Goal: Task Accomplishment & Management: Manage account settings

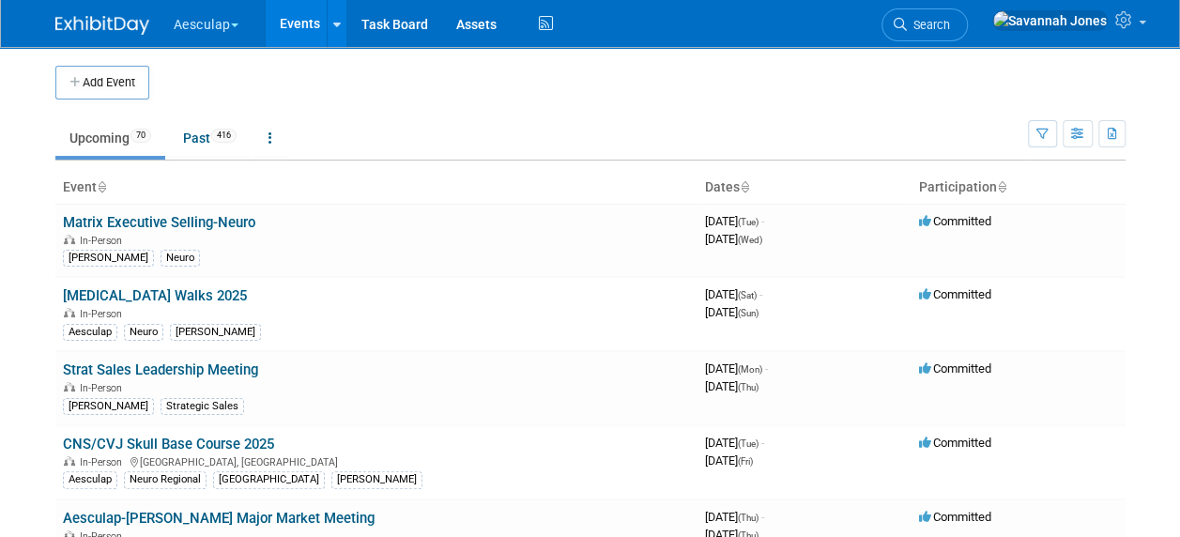
click at [243, 28] on button "Aesculap" at bounding box center [217, 20] width 90 height 41
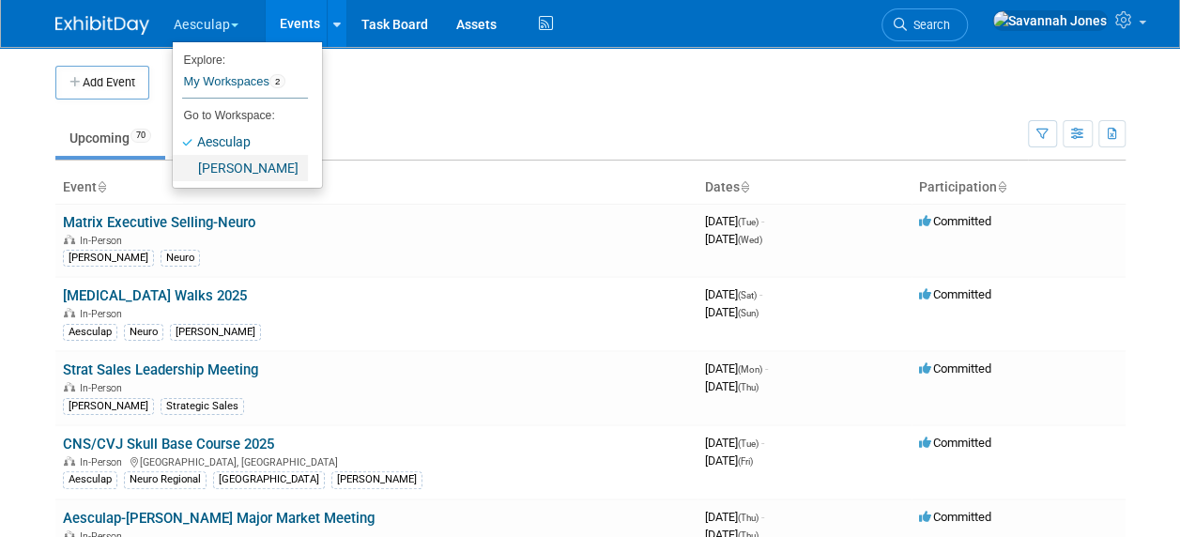
click at [252, 158] on link "[PERSON_NAME]" at bounding box center [240, 168] width 135 height 26
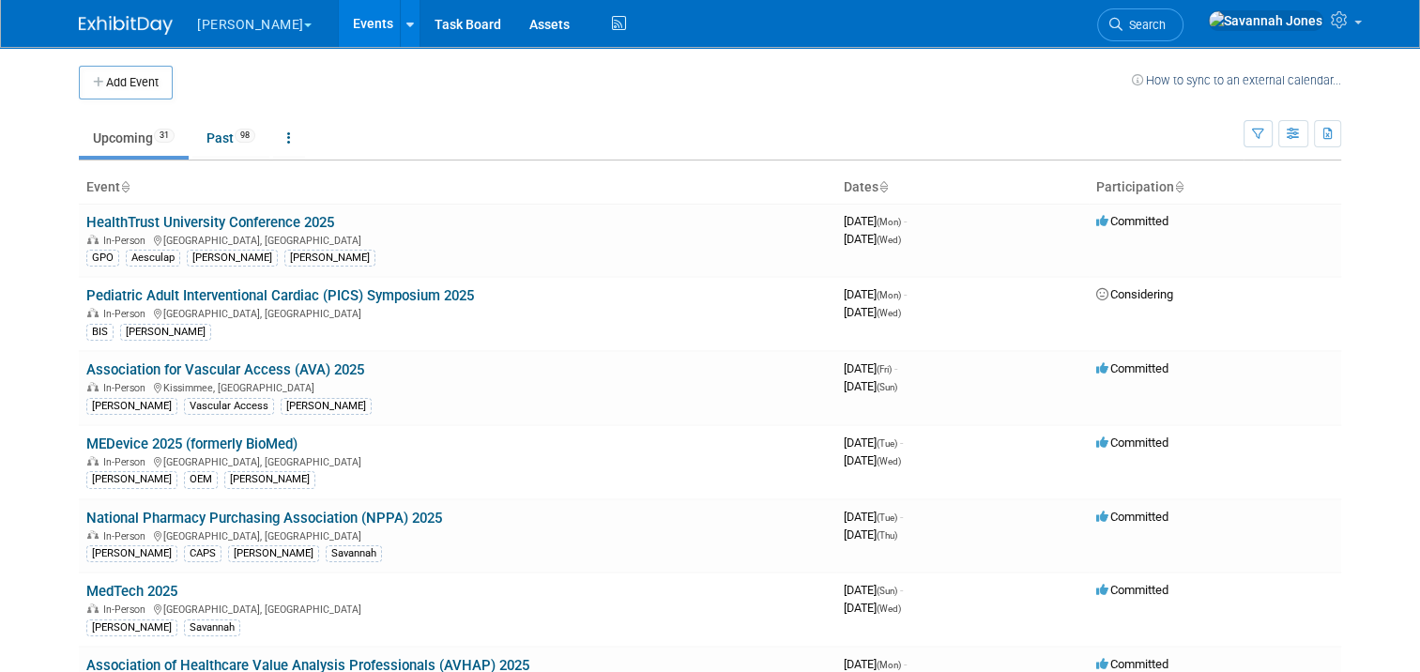
click at [747, 143] on ul "Upcoming 31 Past 98 All Events 129 Past and Upcoming Grouped Annually Events gr…" at bounding box center [661, 139] width 1165 height 42
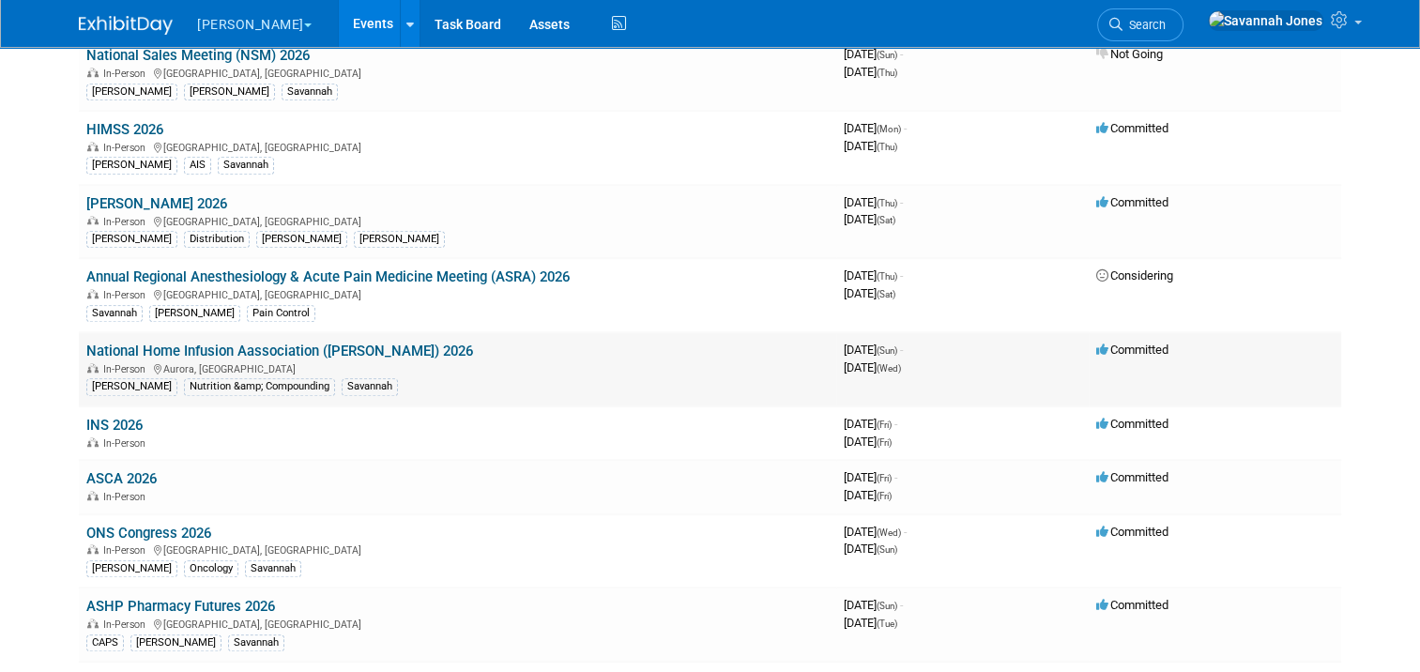
click at [309, 343] on link "National Home Infusion Aassociation ([PERSON_NAME]) 2026" at bounding box center [279, 351] width 387 height 17
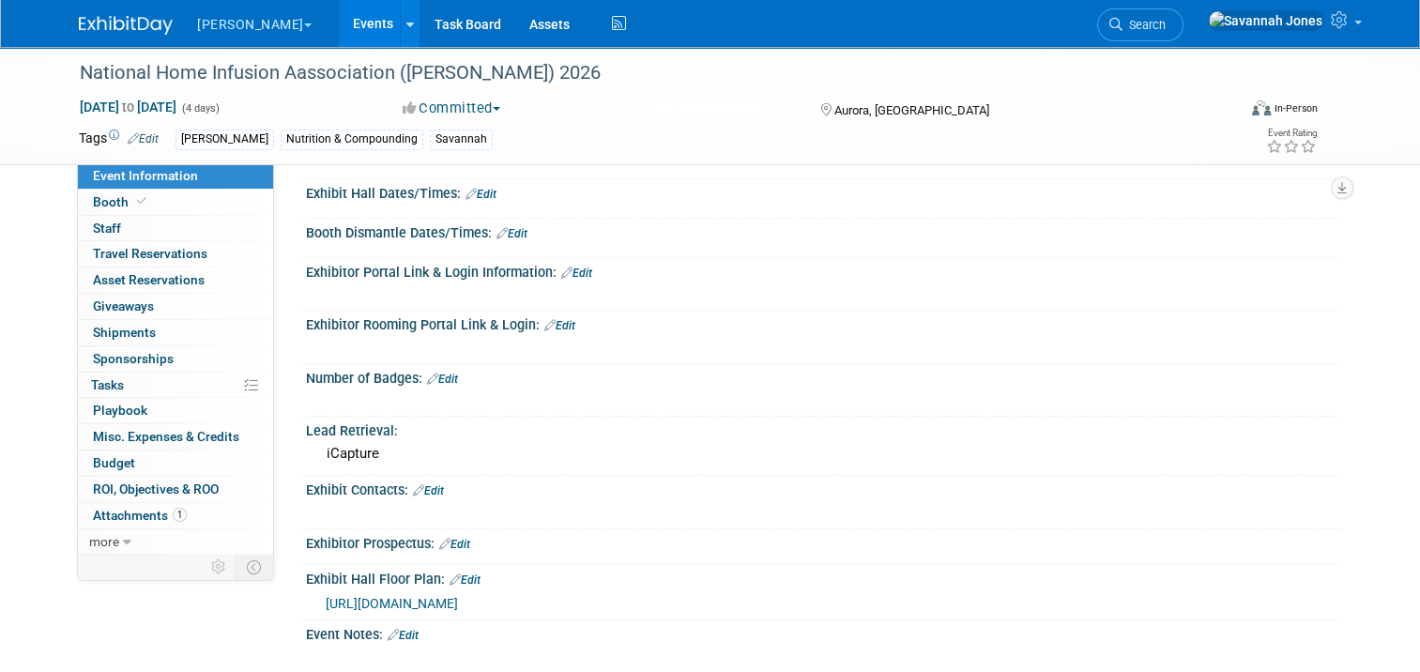
scroll to position [282, 0]
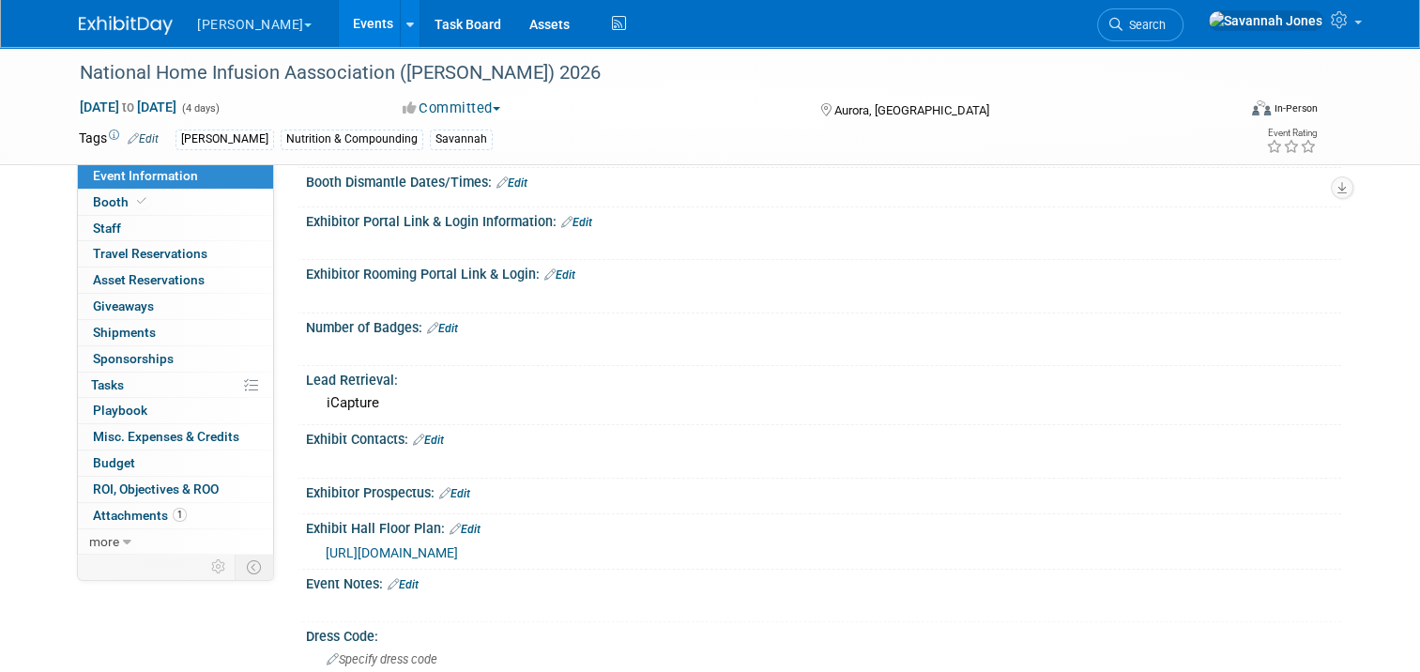
click at [434, 434] on link "Edit" at bounding box center [428, 440] width 31 height 13
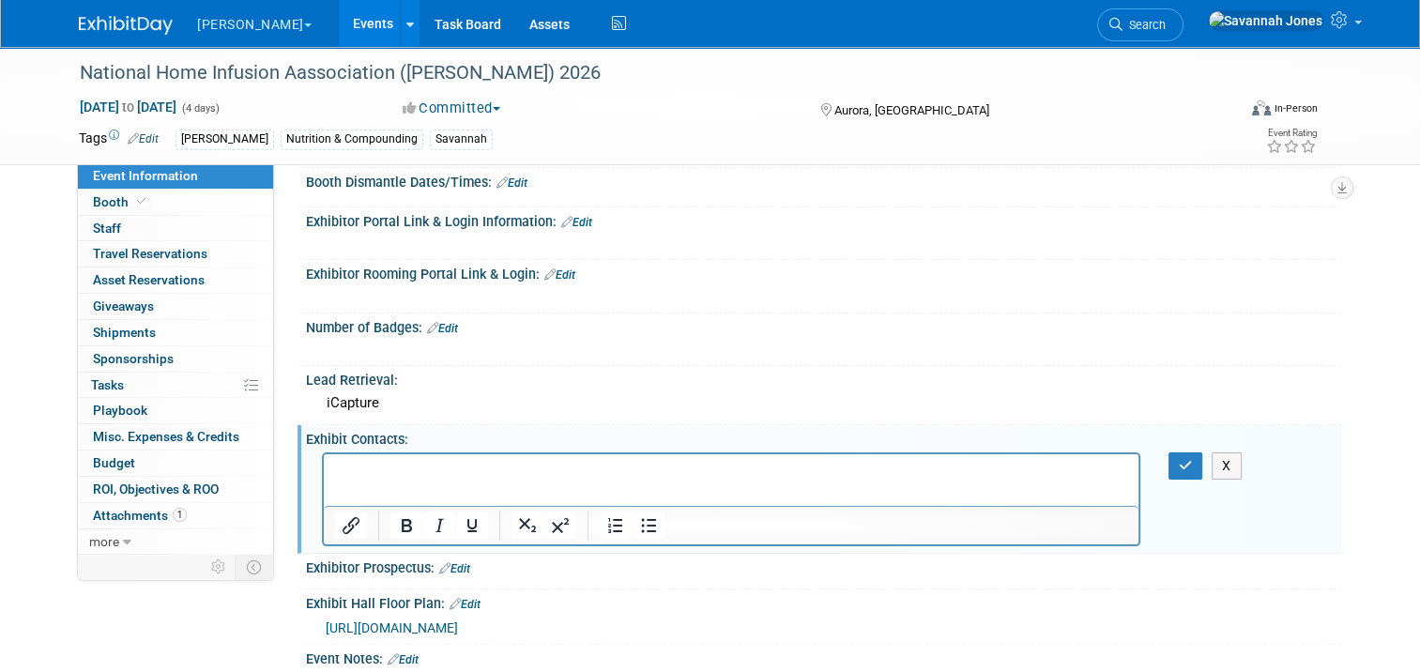
scroll to position [0, 0]
click at [401, 476] on p "Rich Text Area. Press ALT-0 for help." at bounding box center [731, 470] width 793 height 19
click at [1193, 459] on icon "button" at bounding box center [1186, 465] width 14 height 13
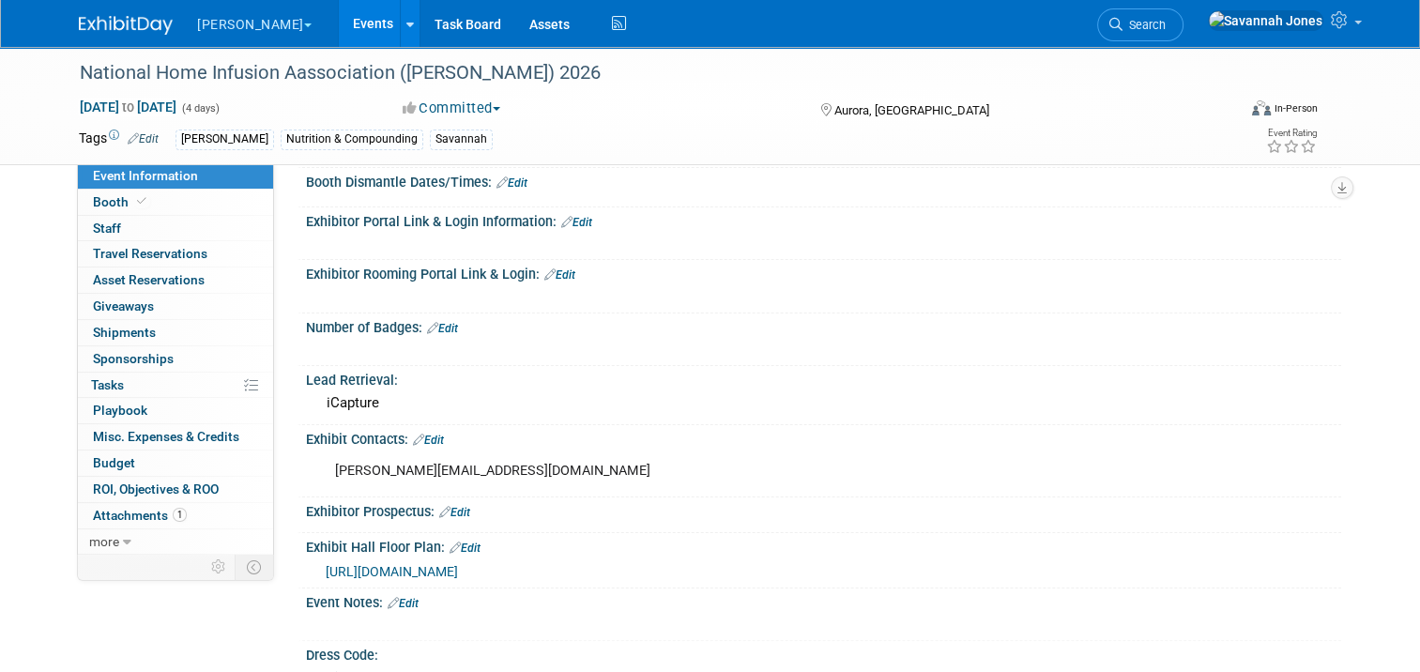
click at [339, 32] on link "Events" at bounding box center [373, 23] width 69 height 47
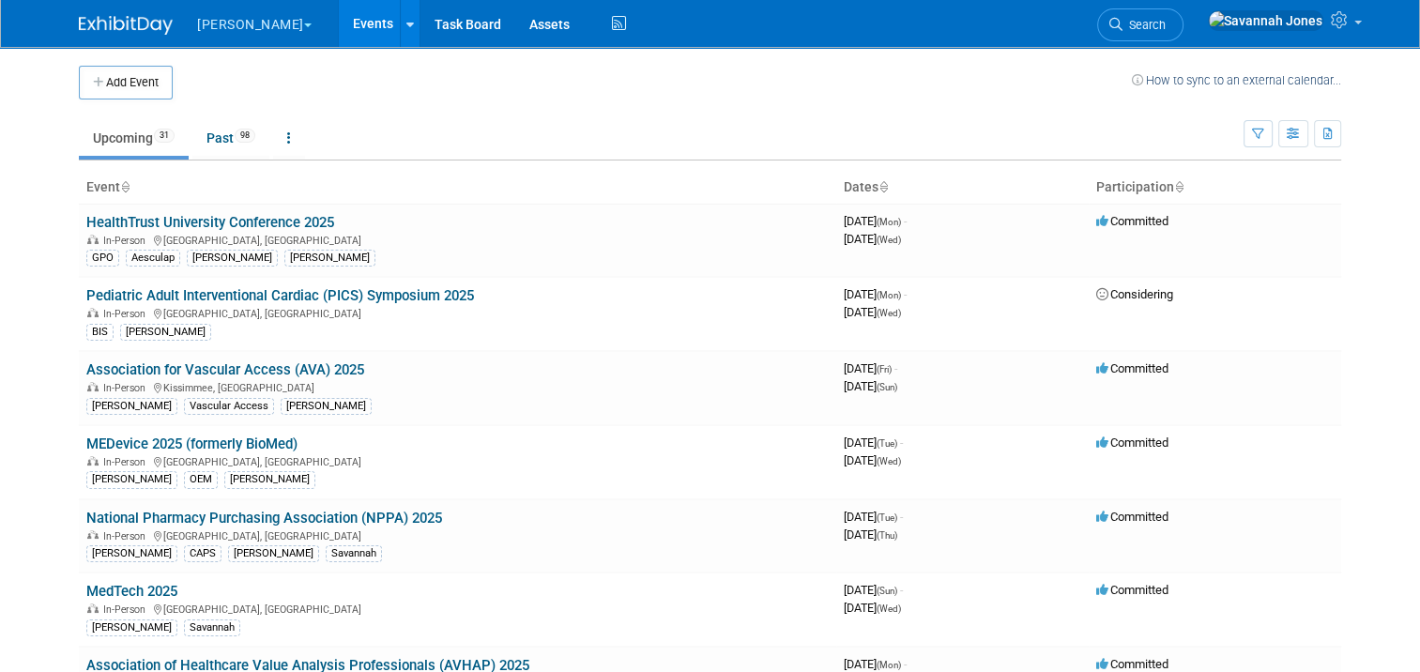
click at [592, 135] on ul "Upcoming 31 Past 98 All Events 129 Past and Upcoming Grouped Annually Events gr…" at bounding box center [661, 139] width 1165 height 42
click at [147, 588] on link "MedTech 2025" at bounding box center [131, 591] width 91 height 17
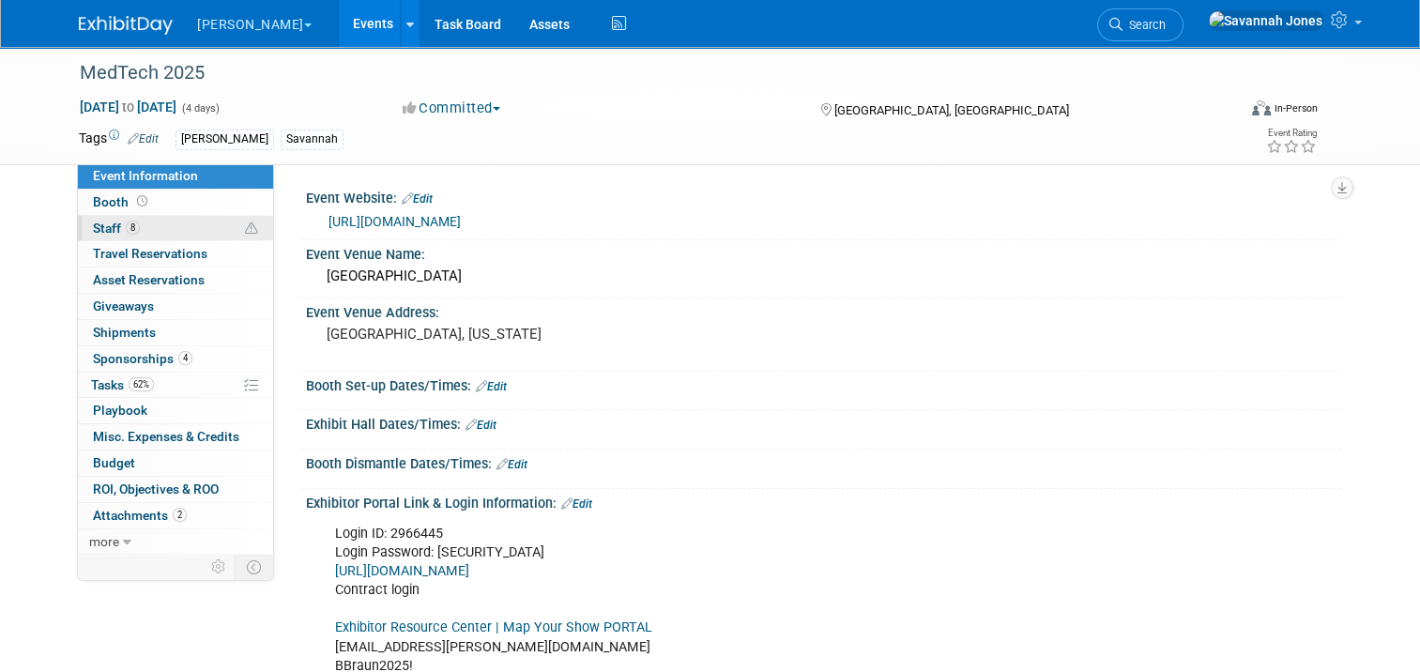
click at [124, 218] on link "8 Staff 8" at bounding box center [175, 228] width 195 height 25
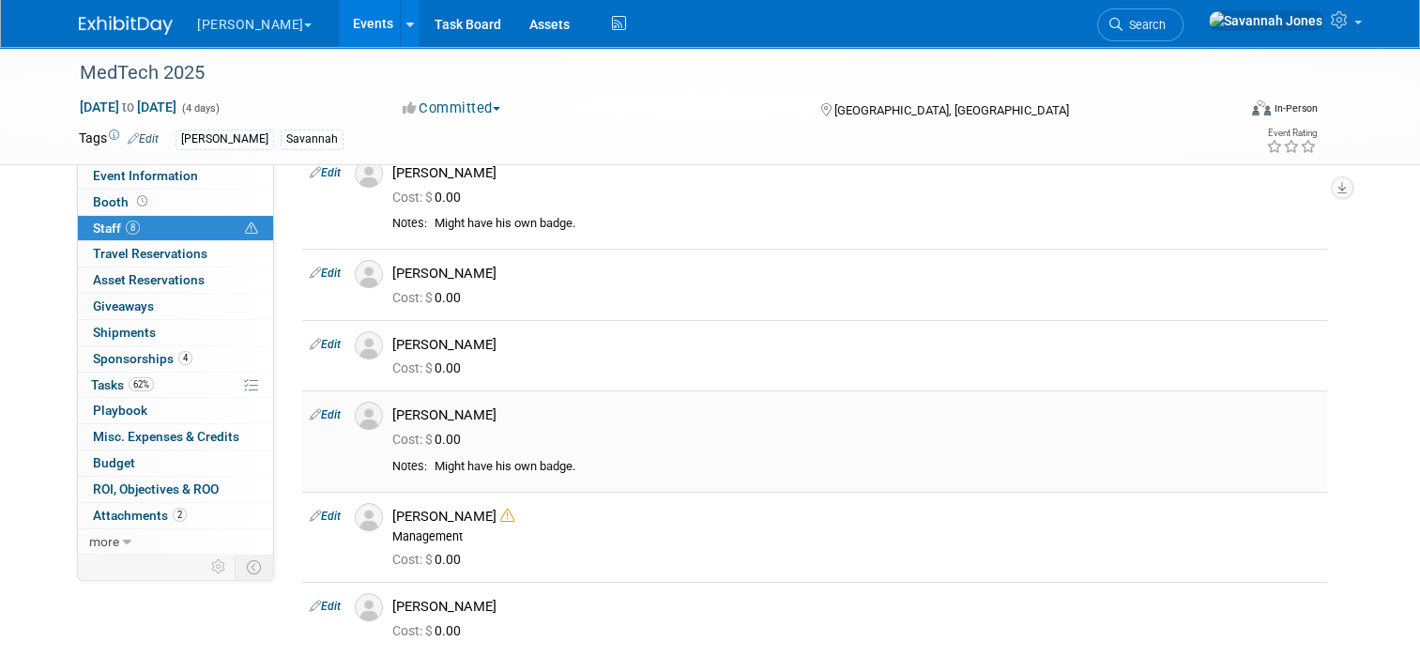
scroll to position [375, 0]
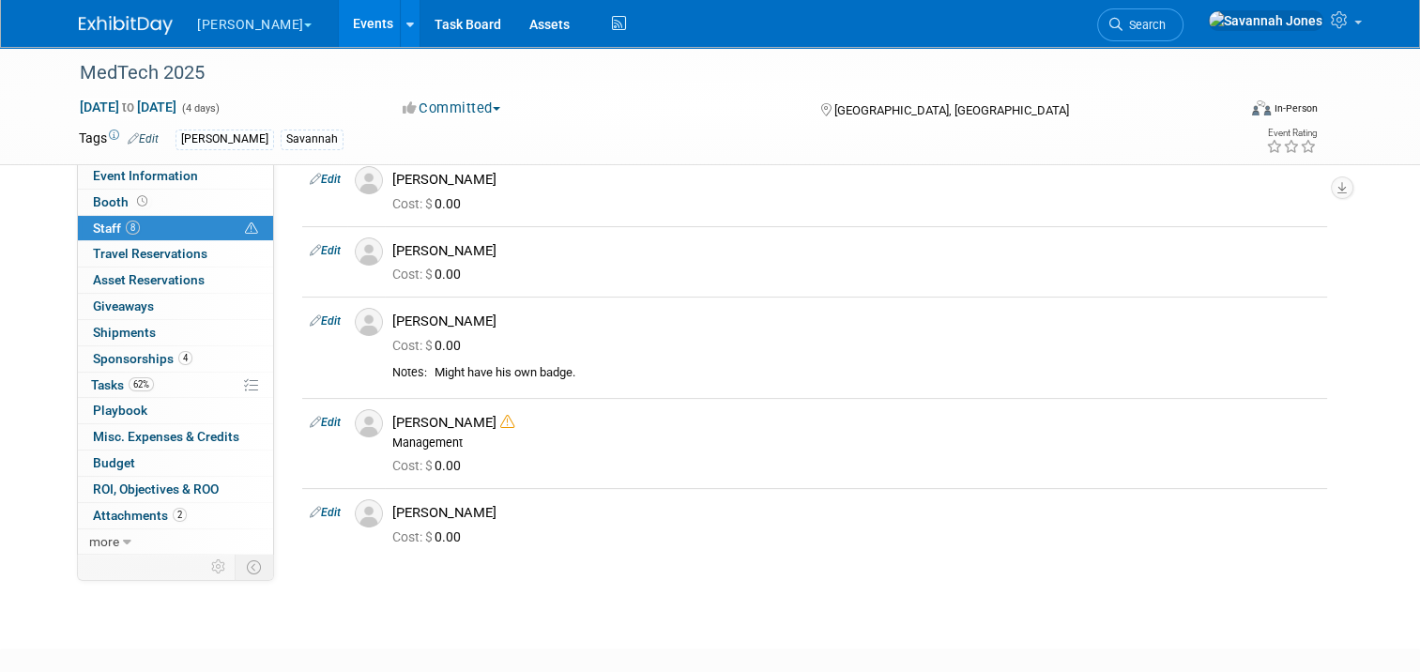
click at [178, 365] on link "4 Sponsorships 4" at bounding box center [175, 358] width 195 height 25
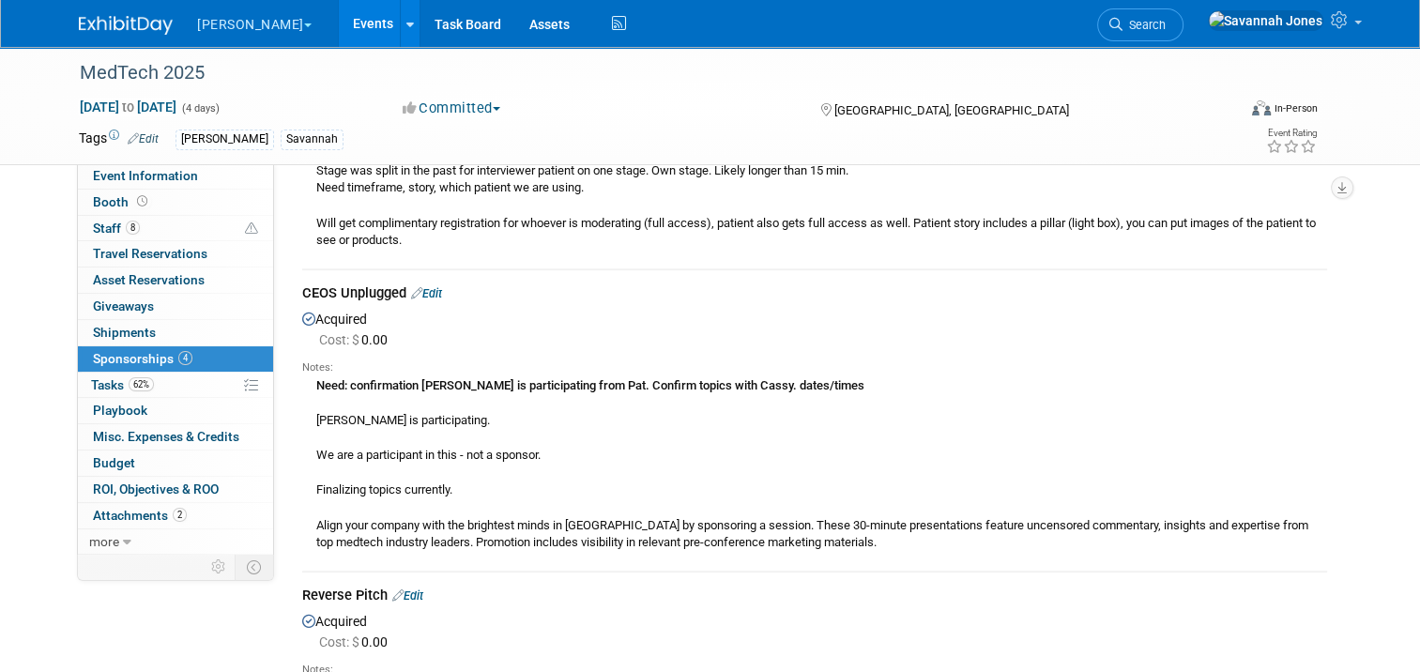
scroll to position [436, 0]
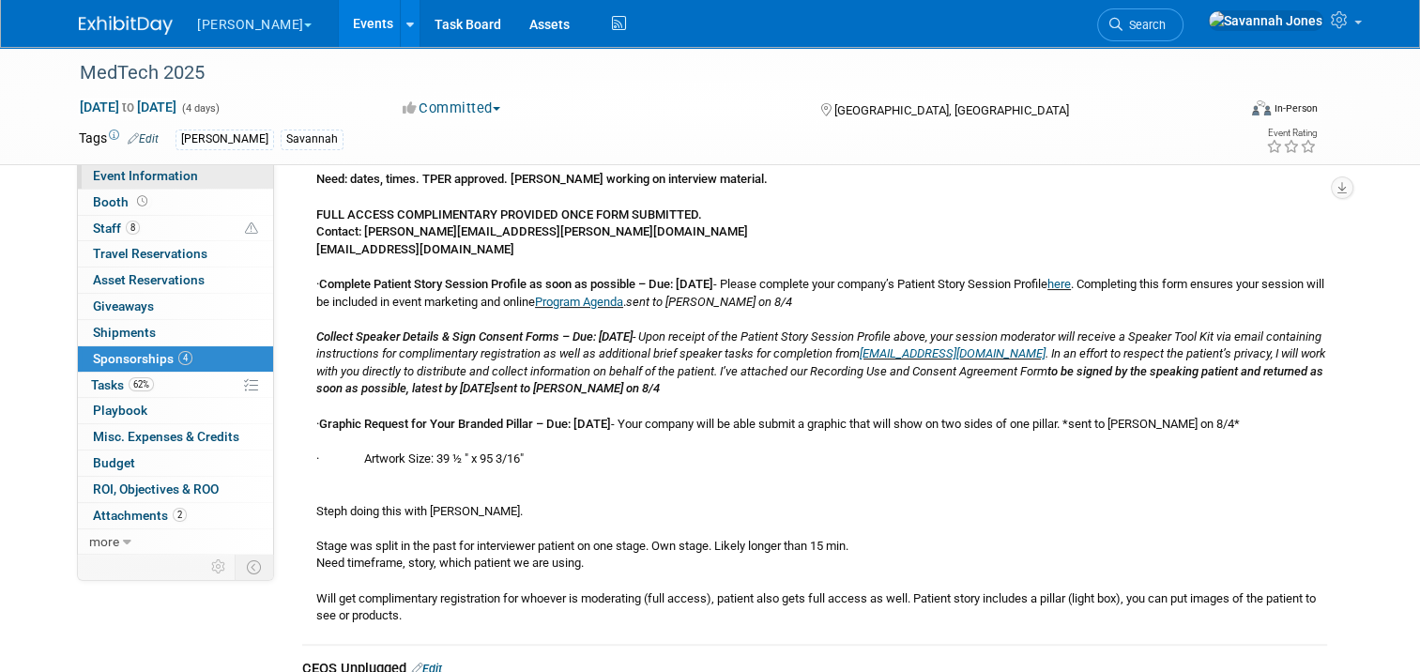
click at [128, 170] on span "Event Information" at bounding box center [145, 175] width 105 height 15
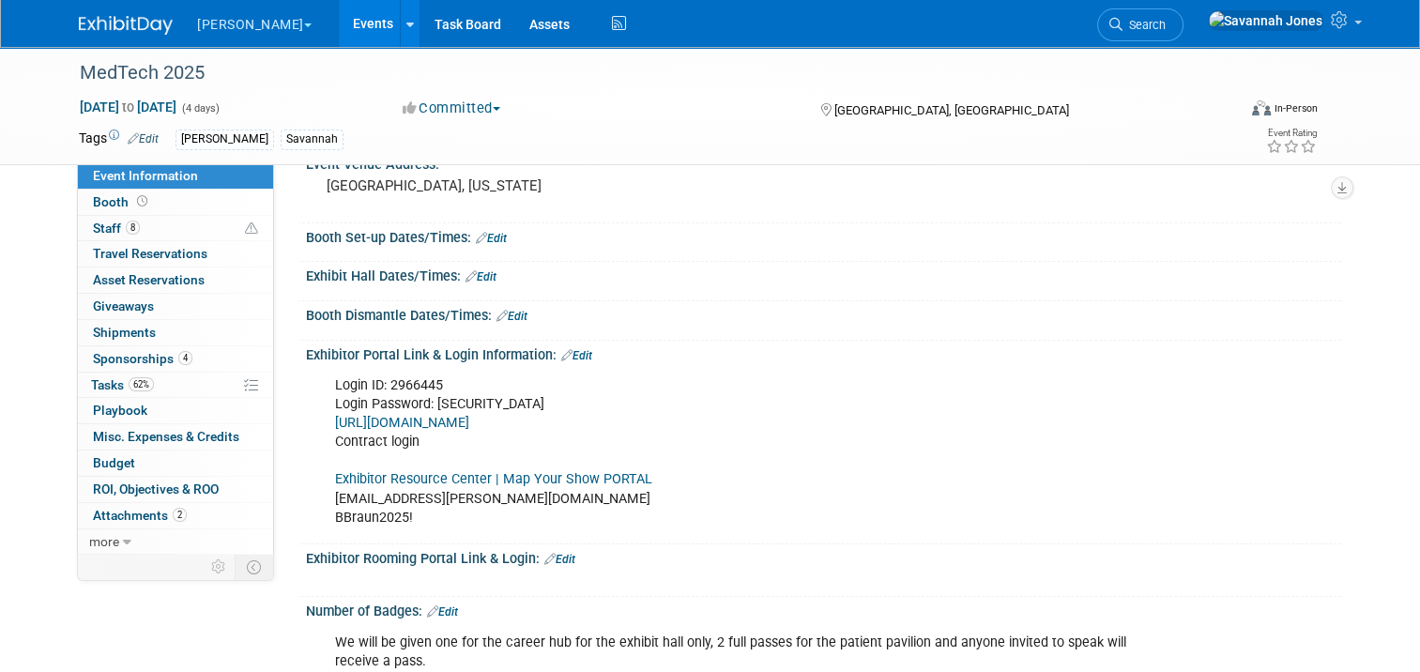
scroll to position [188, 0]
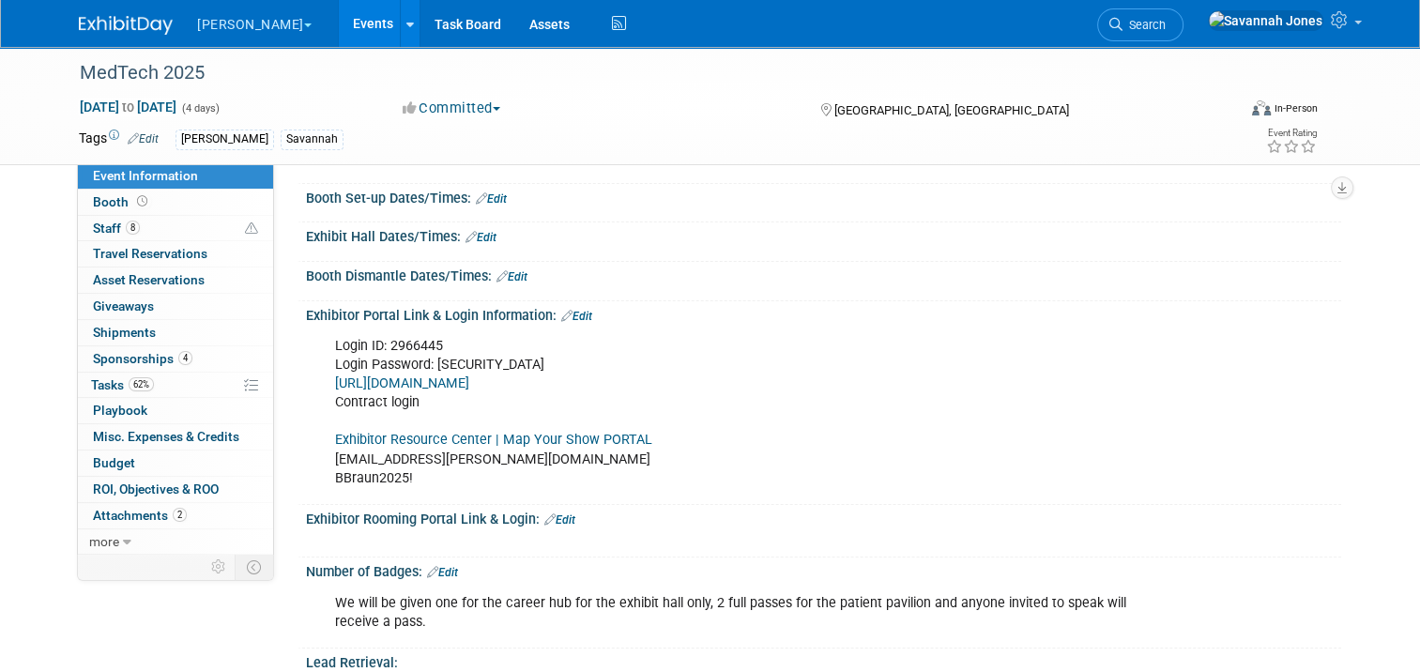
click at [495, 443] on link "Exhibitor Resource Center | Map Your Show PORTAL" at bounding box center [493, 440] width 317 height 16
click at [187, 225] on link "8 Staff 8" at bounding box center [175, 228] width 195 height 25
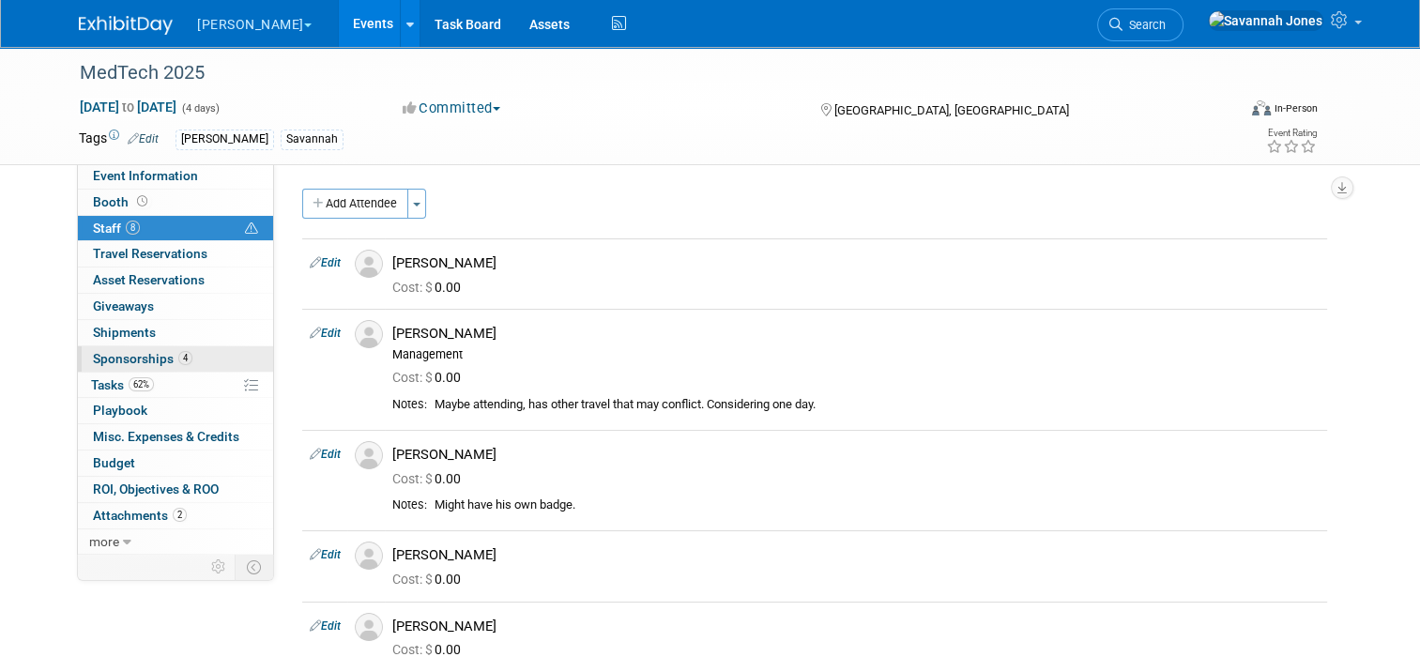
click at [216, 358] on link "4 Sponsorships 4" at bounding box center [175, 358] width 195 height 25
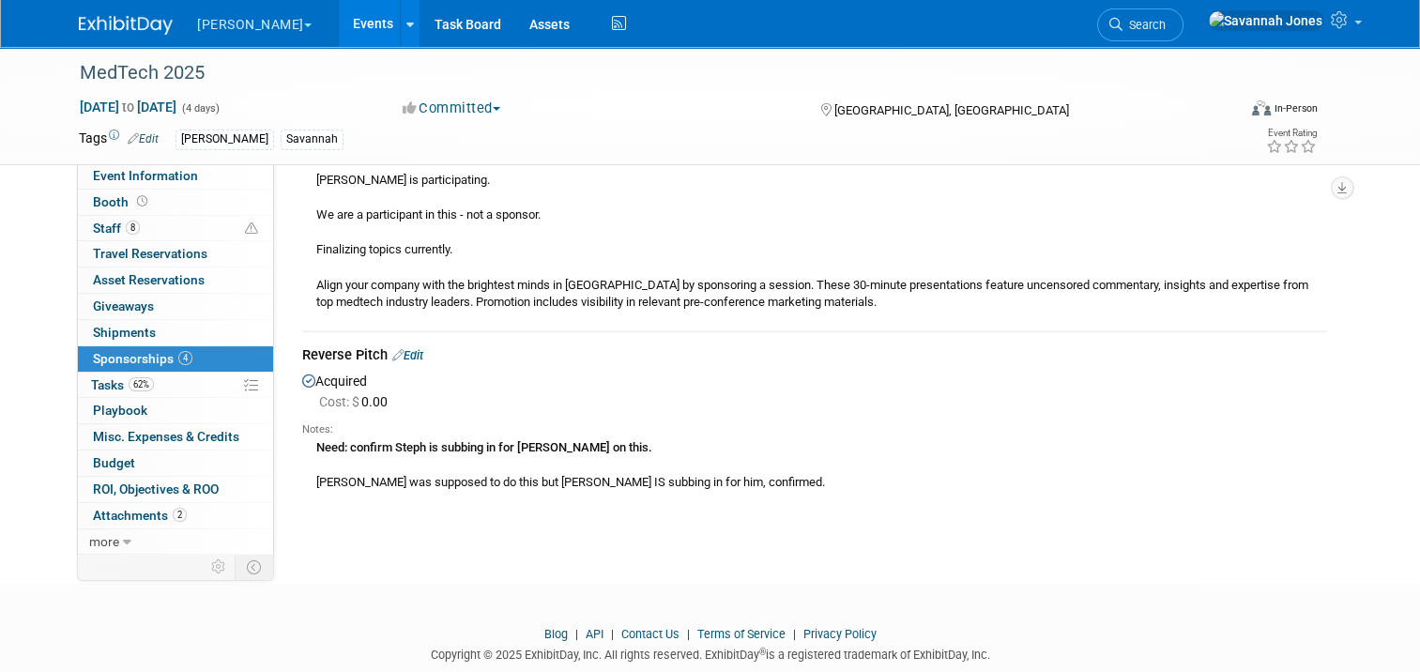
scroll to position [1093, 0]
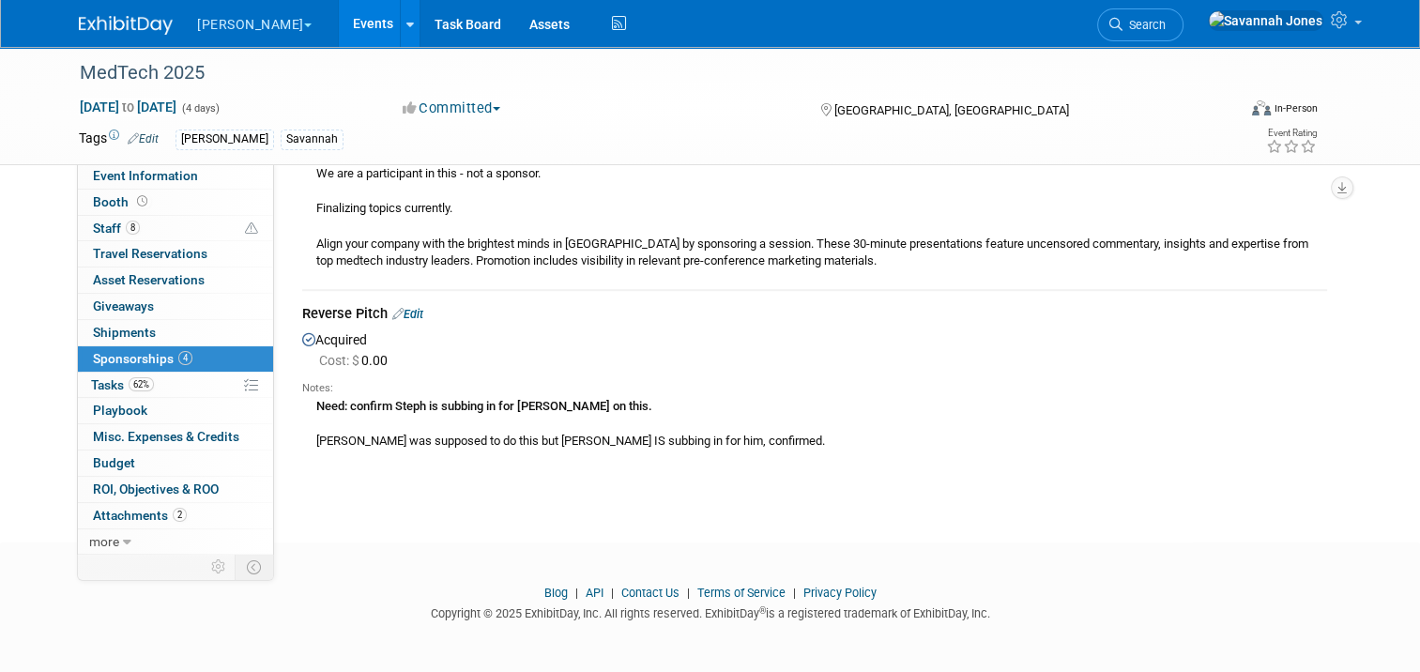
click at [339, 40] on link "Events" at bounding box center [373, 23] width 69 height 47
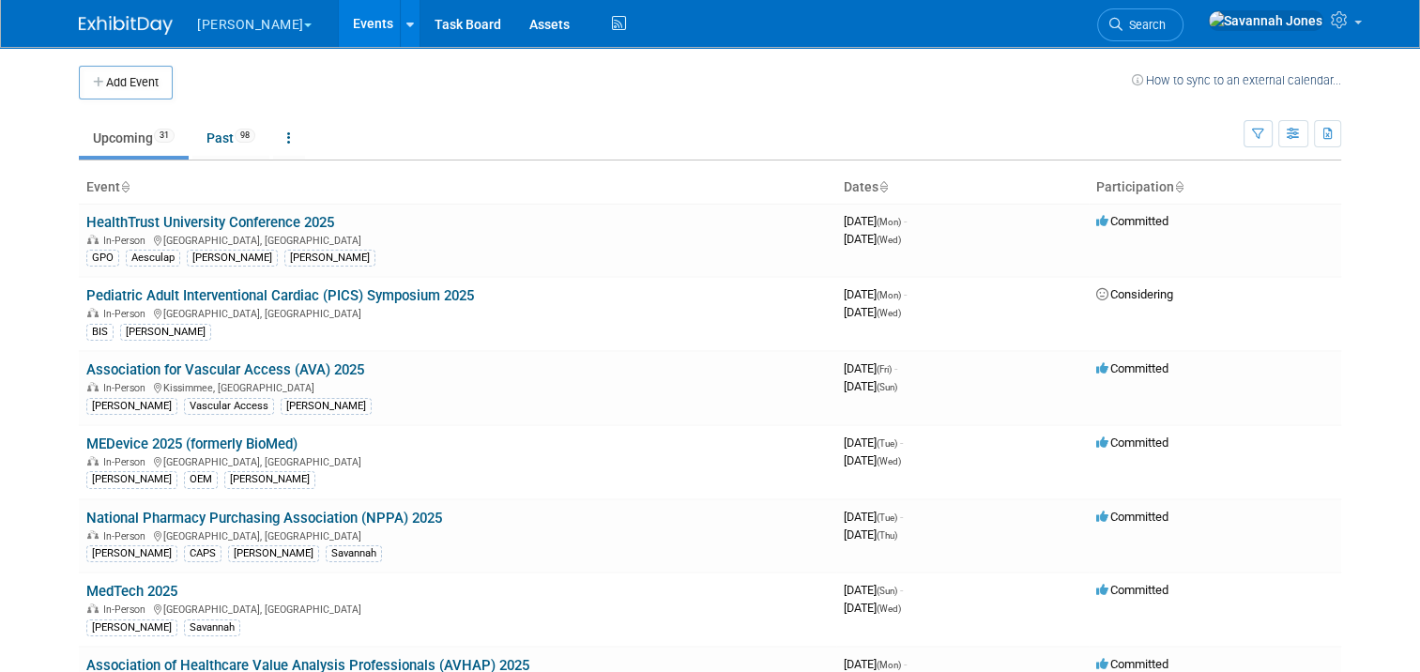
click at [379, 185] on th "Event" at bounding box center [457, 188] width 757 height 32
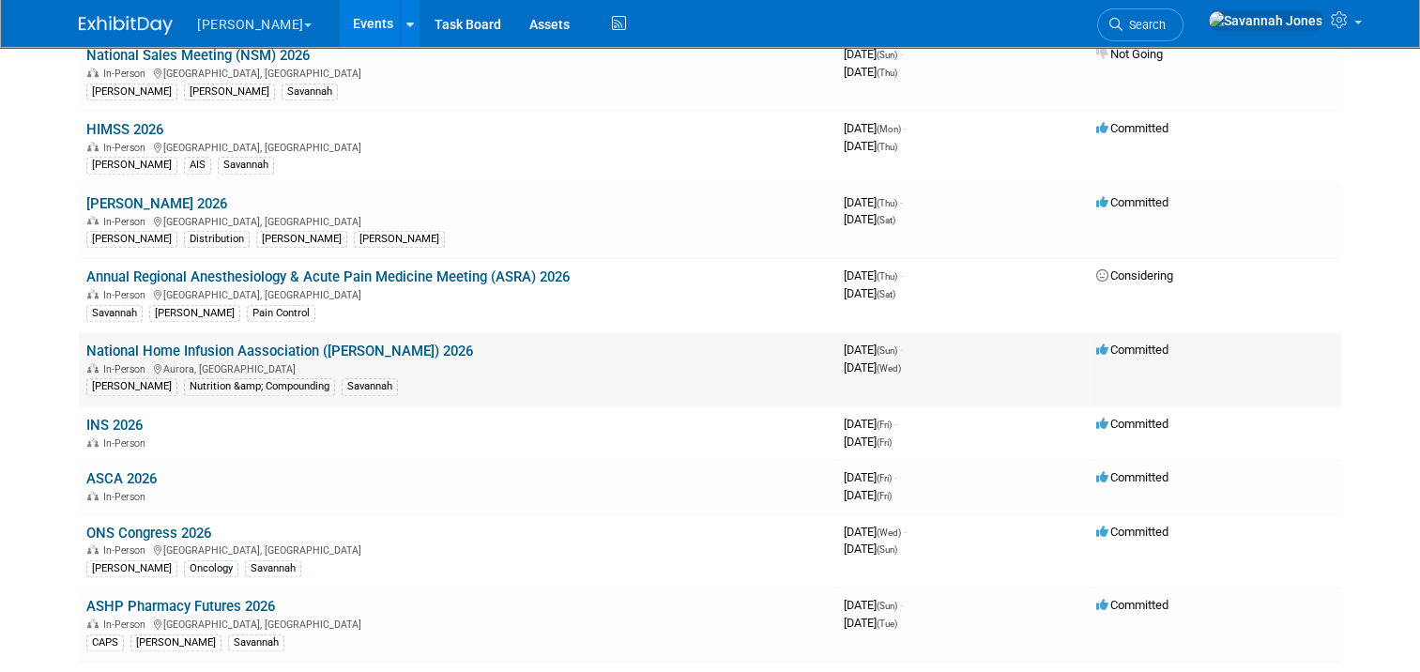
click at [387, 343] on link "National Home Infusion Aassociation ([PERSON_NAME]) 2026" at bounding box center [279, 351] width 387 height 17
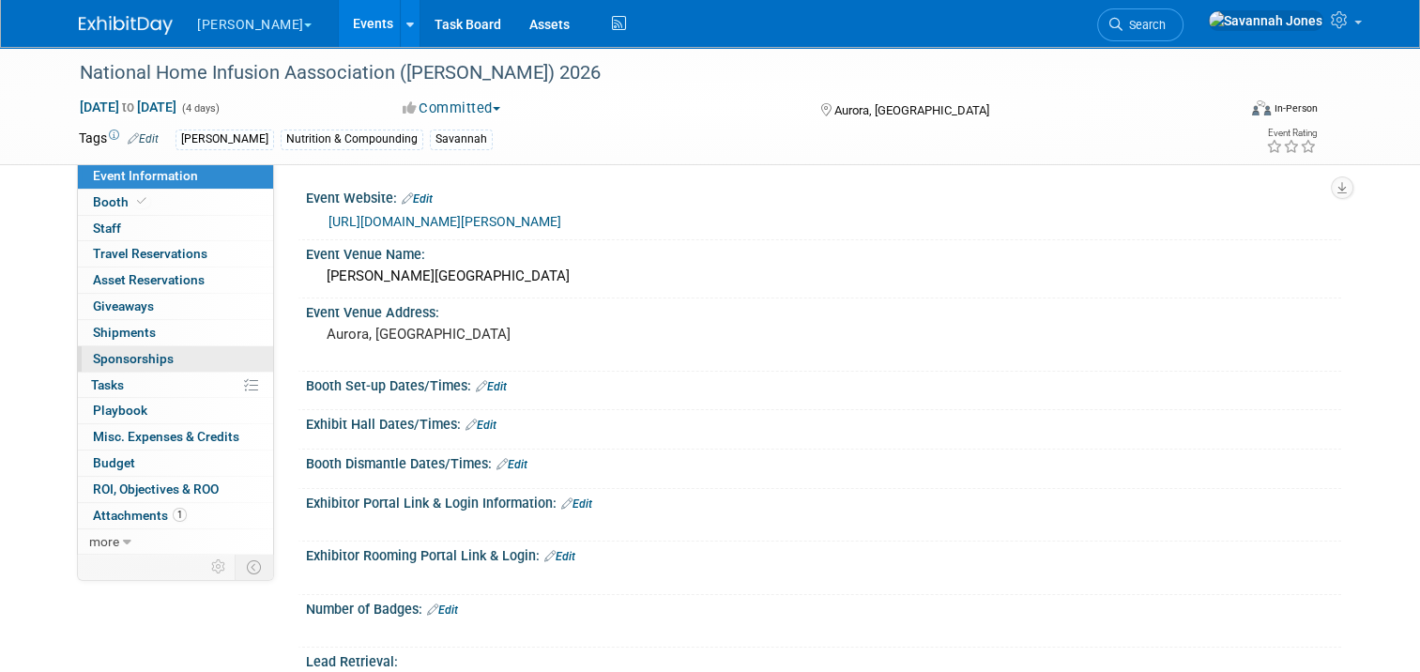
click at [197, 364] on link "0 Sponsorships 0" at bounding box center [175, 358] width 195 height 25
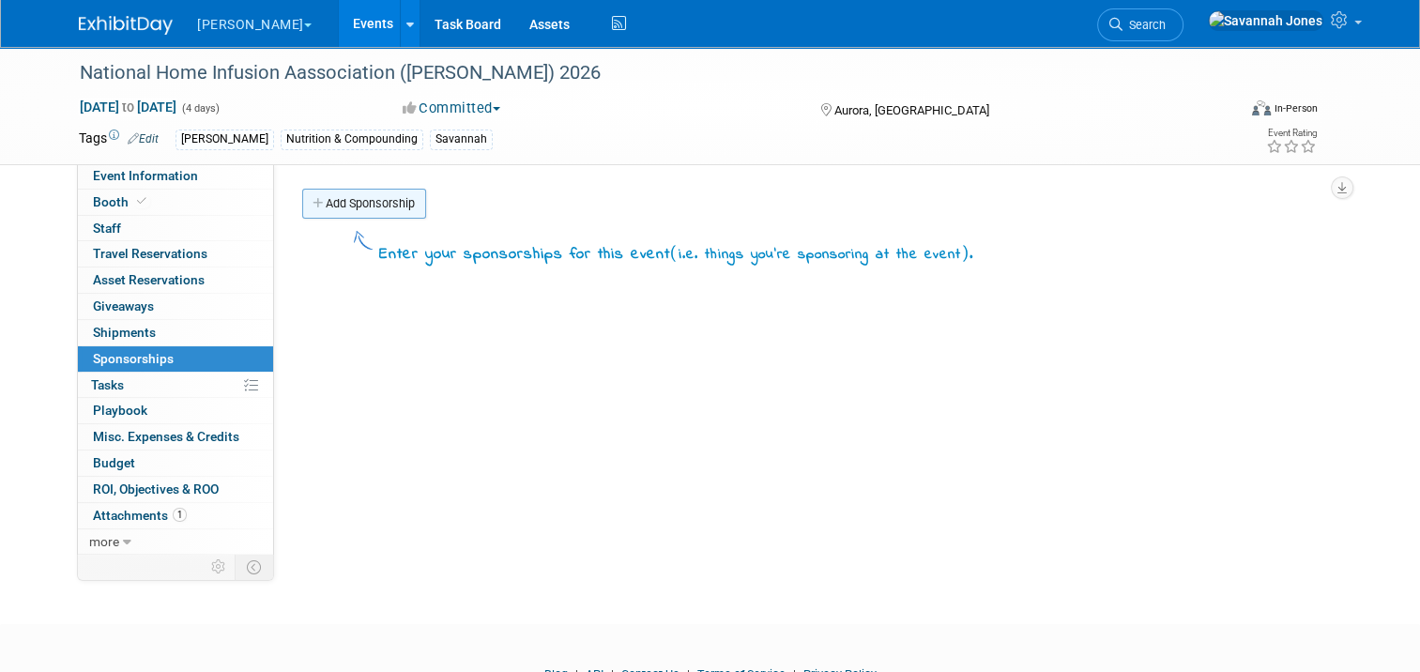
click at [366, 205] on link "Add Sponsorship" at bounding box center [364, 204] width 124 height 30
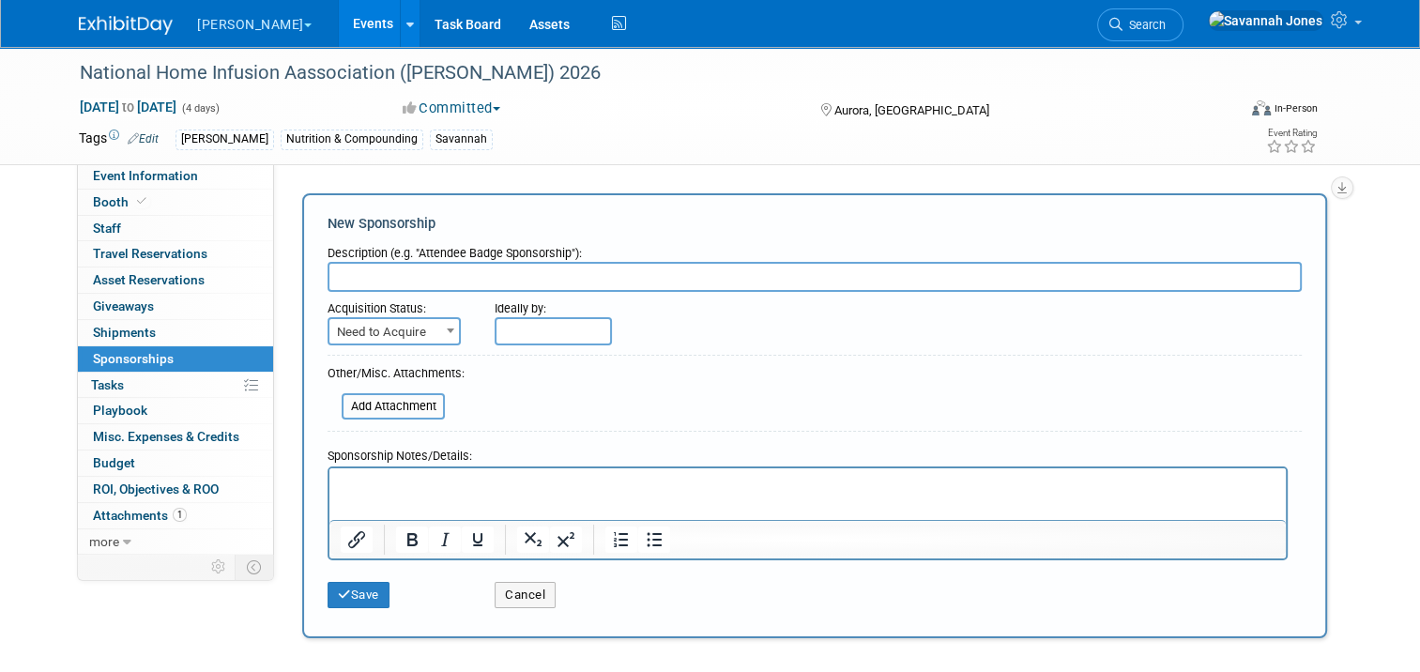
click at [389, 270] on input "text" at bounding box center [815, 277] width 974 height 30
type input "Sterile Compounding Clinic"
click at [415, 331] on span "Need to Acquire" at bounding box center [394, 332] width 130 height 26
select select "2"
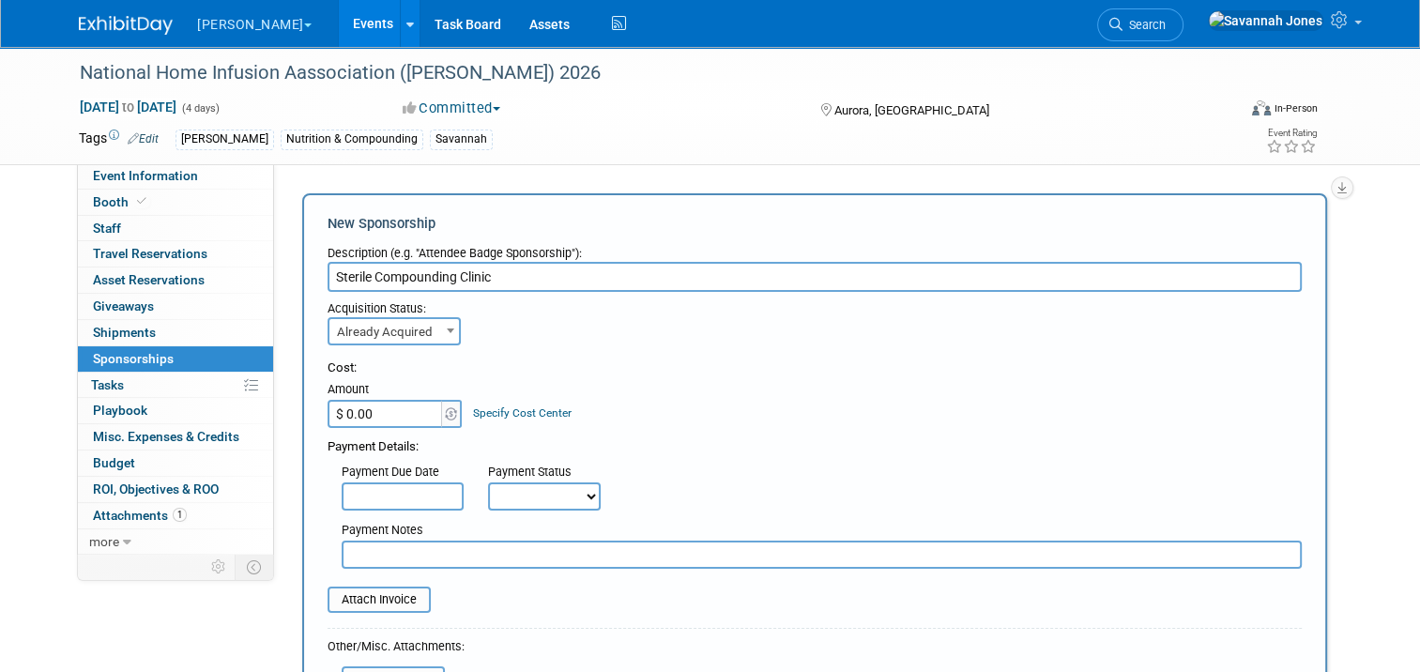
click at [385, 405] on input "$ 0.00" at bounding box center [386, 414] width 117 height 28
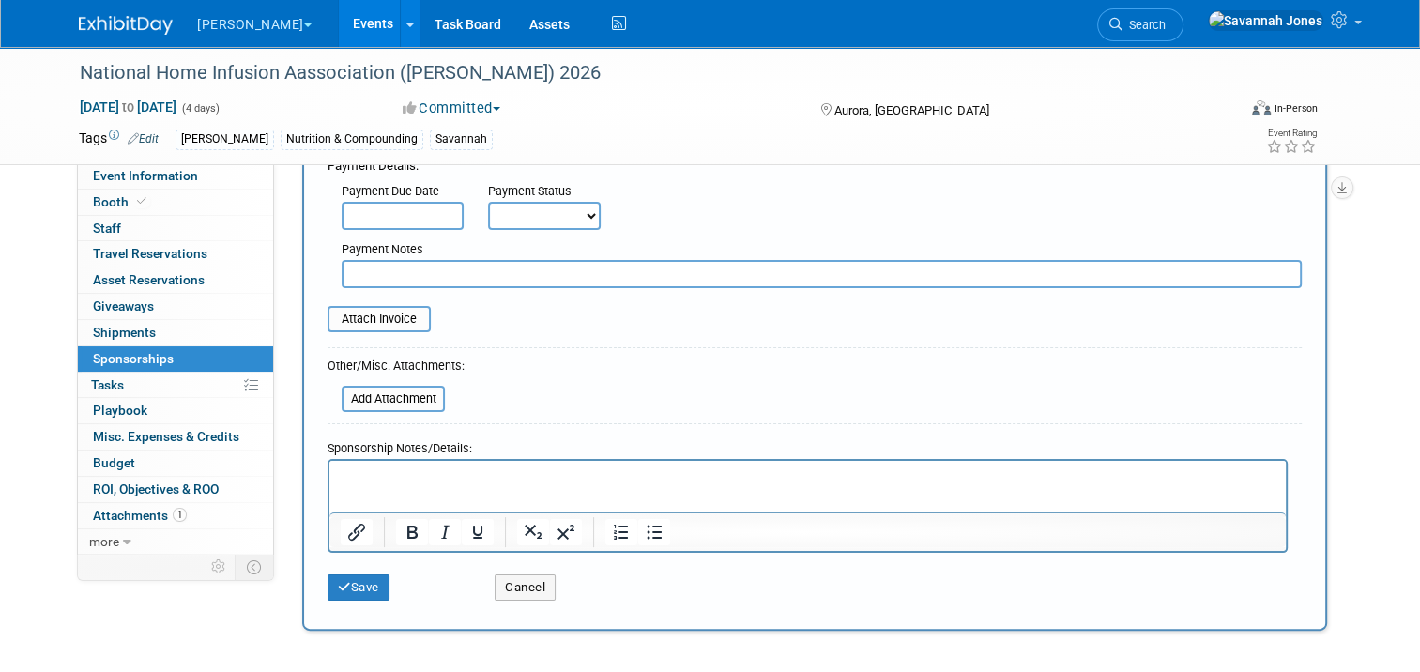
scroll to position [282, 0]
type input "$ 11,500.00"
click at [417, 224] on body "B. Braun Explore: My Workspaces 2 Go to Workspace: Aesculap B. Braun Events Add…" at bounding box center [710, 54] width 1420 height 672
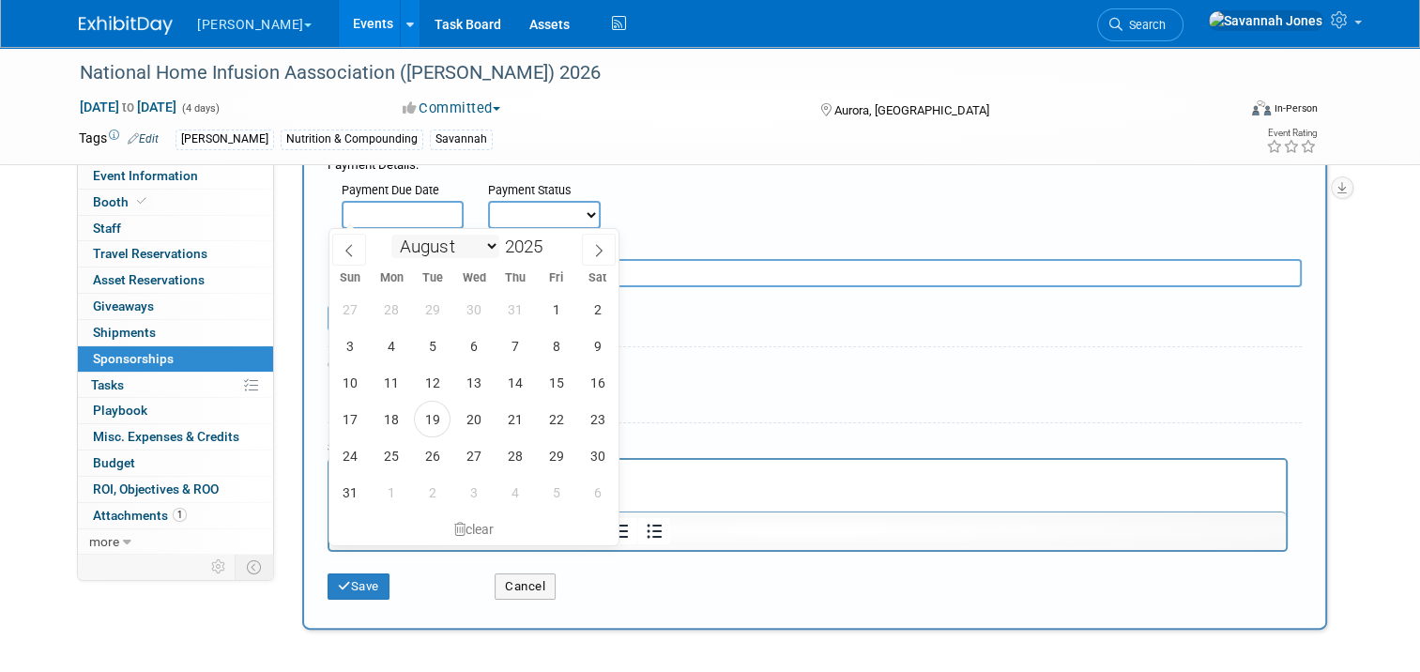
click at [463, 245] on select "January February March April May June July August September October November De…" at bounding box center [445, 246] width 108 height 23
select select "8"
click at [391, 235] on select "January February March April May June July August September October November De…" at bounding box center [445, 246] width 108 height 23
click at [431, 351] on span "9" at bounding box center [432, 346] width 37 height 37
type input "Sep 9, 2025"
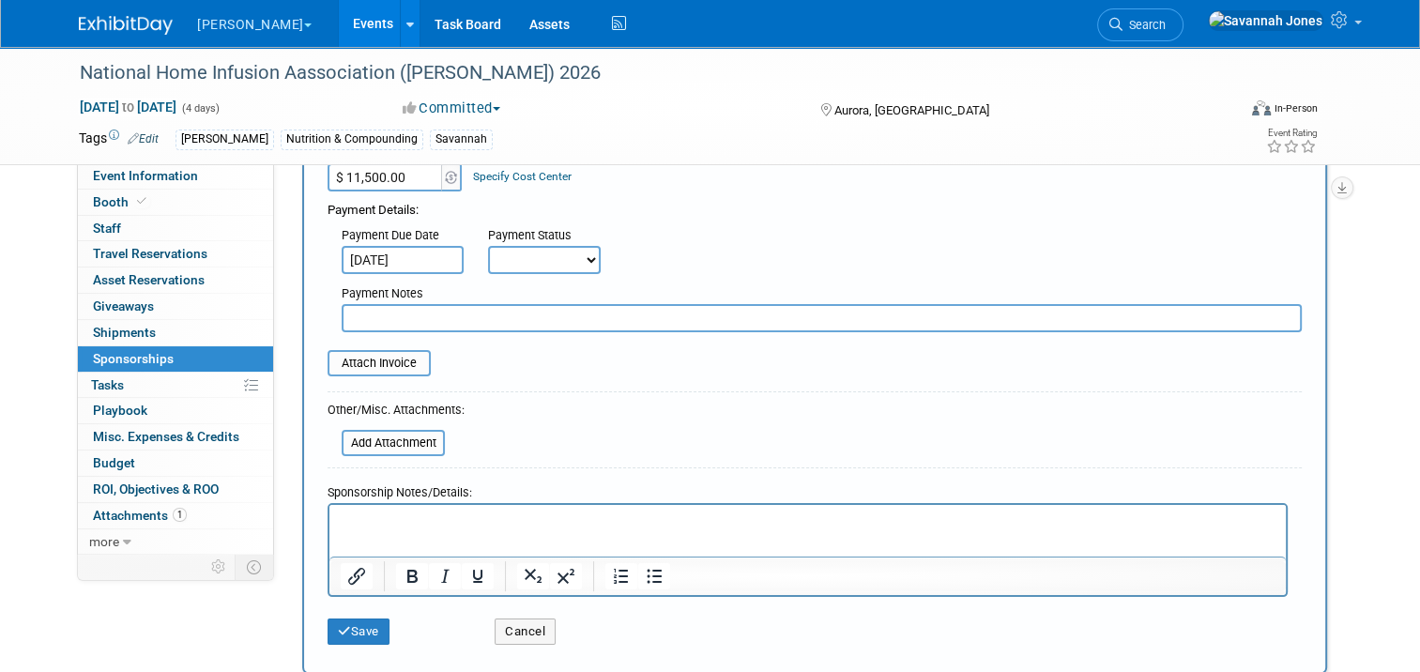
scroll to position [188, 0]
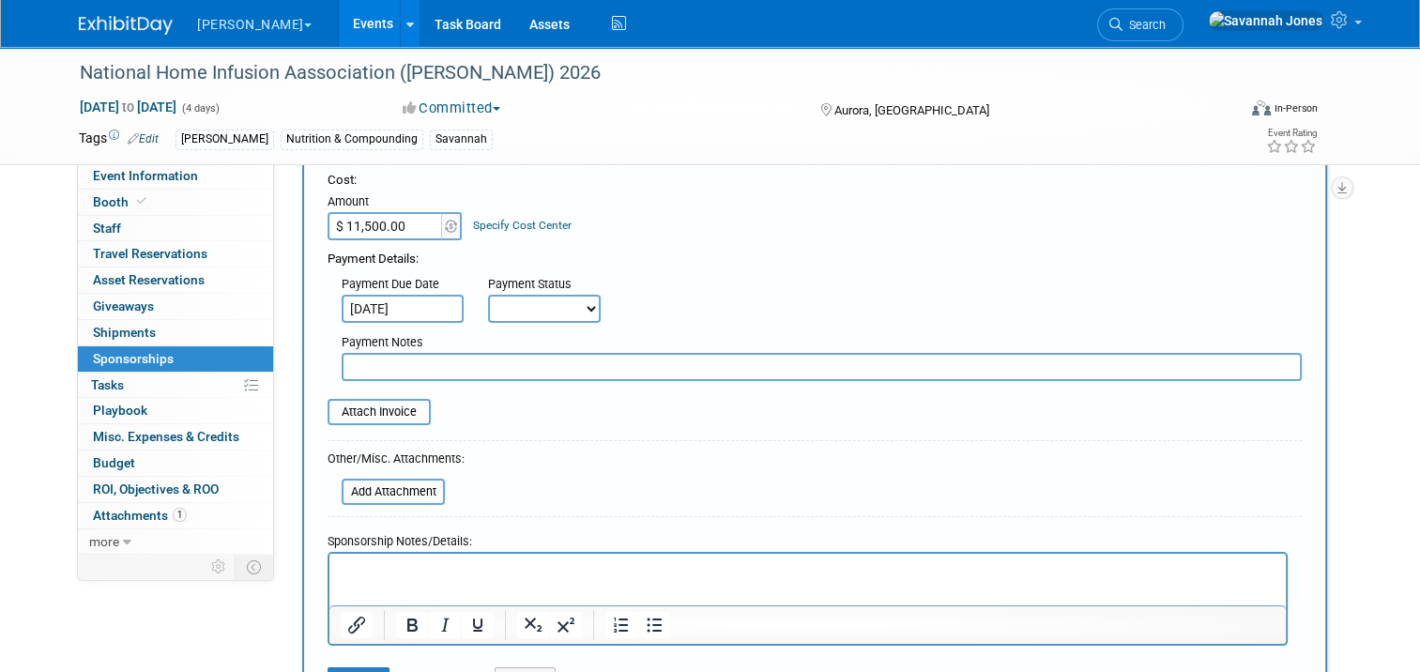
click at [559, 312] on select "Not Paid Yet Partially Paid Paid in Full" at bounding box center [544, 309] width 113 height 28
select select "3"
click at [488, 295] on select "Not Paid Yet Partially Paid Paid in Full" at bounding box center [544, 309] width 113 height 28
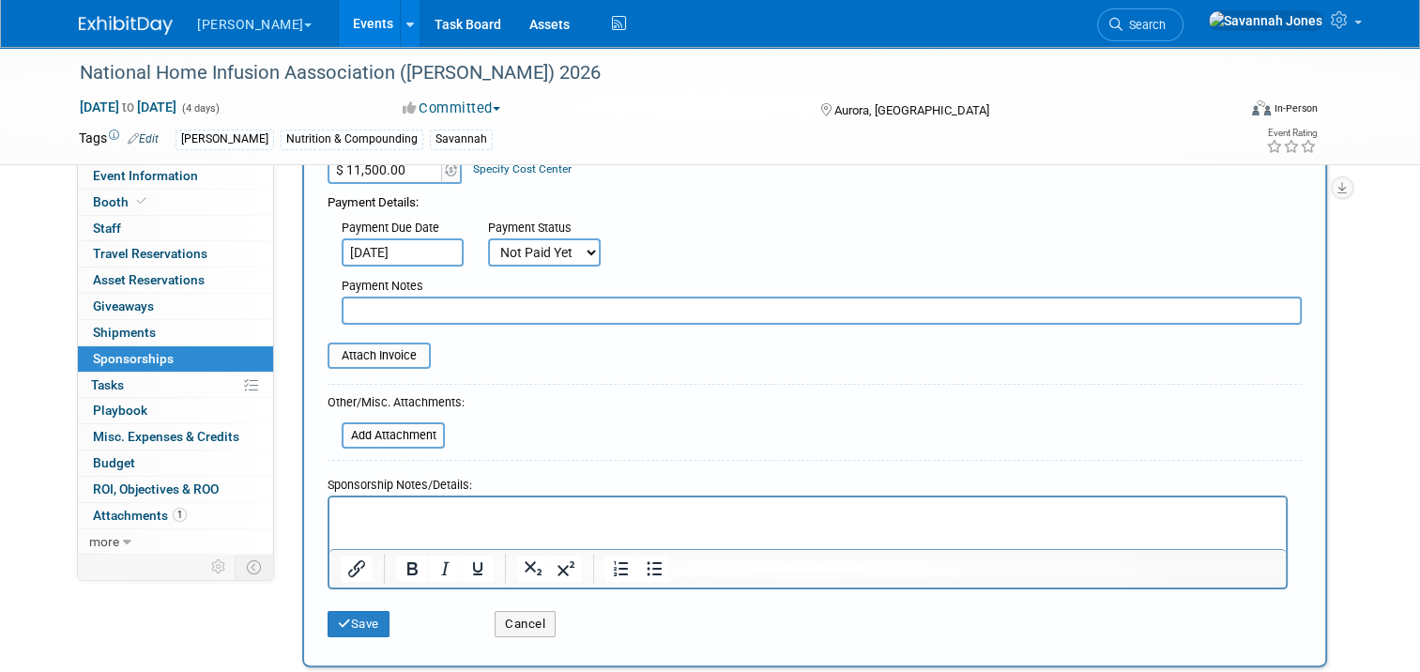
scroll to position [282, 0]
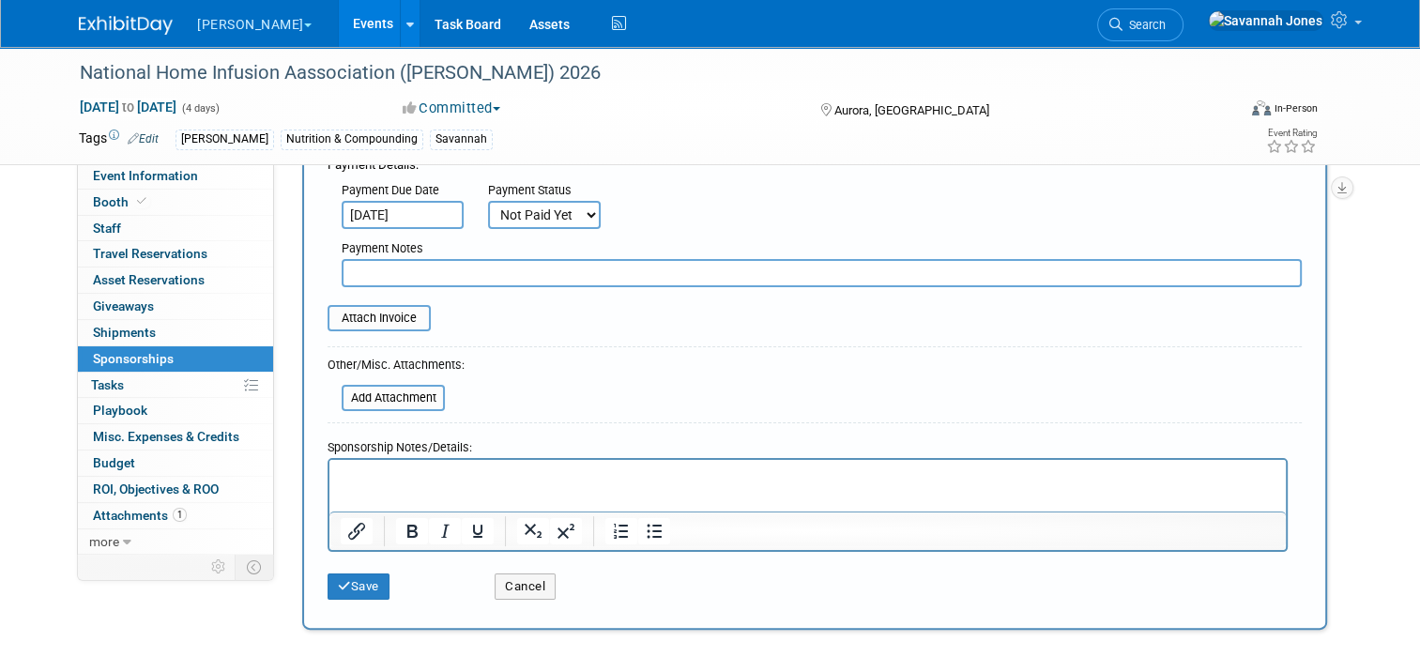
click at [416, 255] on div "Payment Notes" at bounding box center [822, 249] width 960 height 19
click at [419, 266] on input "text" at bounding box center [822, 273] width 960 height 28
type input "Waiting on TPER approval."
click at [485, 468] on p "Rich Text Area. Press ALT-0 for help." at bounding box center [808, 475] width 935 height 19
click at [346, 593] on button "Save" at bounding box center [359, 586] width 62 height 26
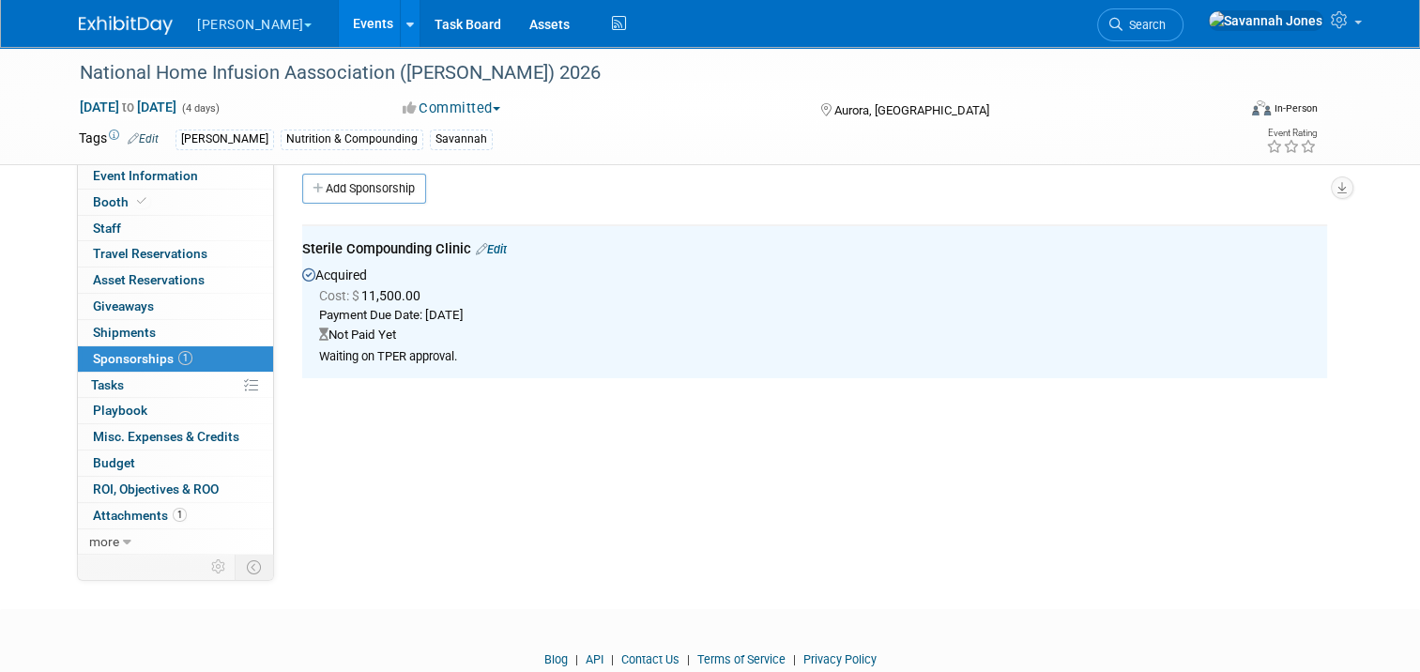
scroll to position [0, 0]
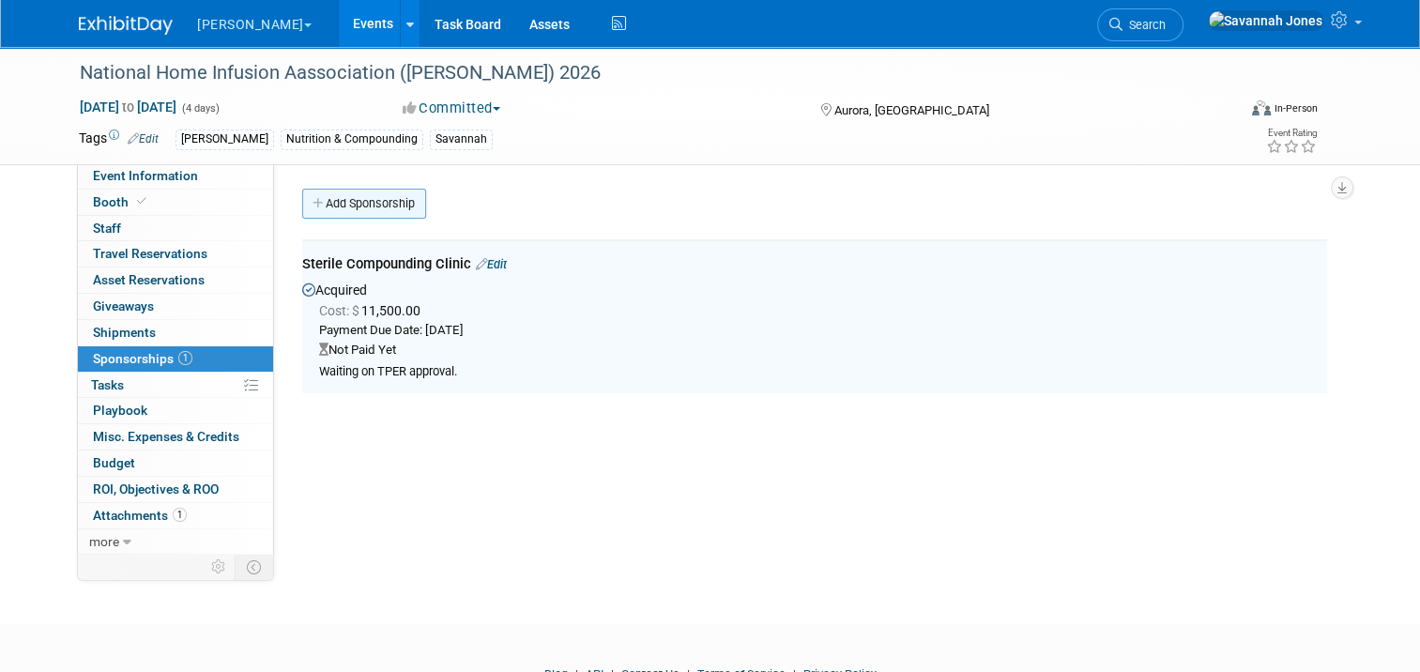
click at [389, 197] on link "Add Sponsorship" at bounding box center [364, 204] width 124 height 30
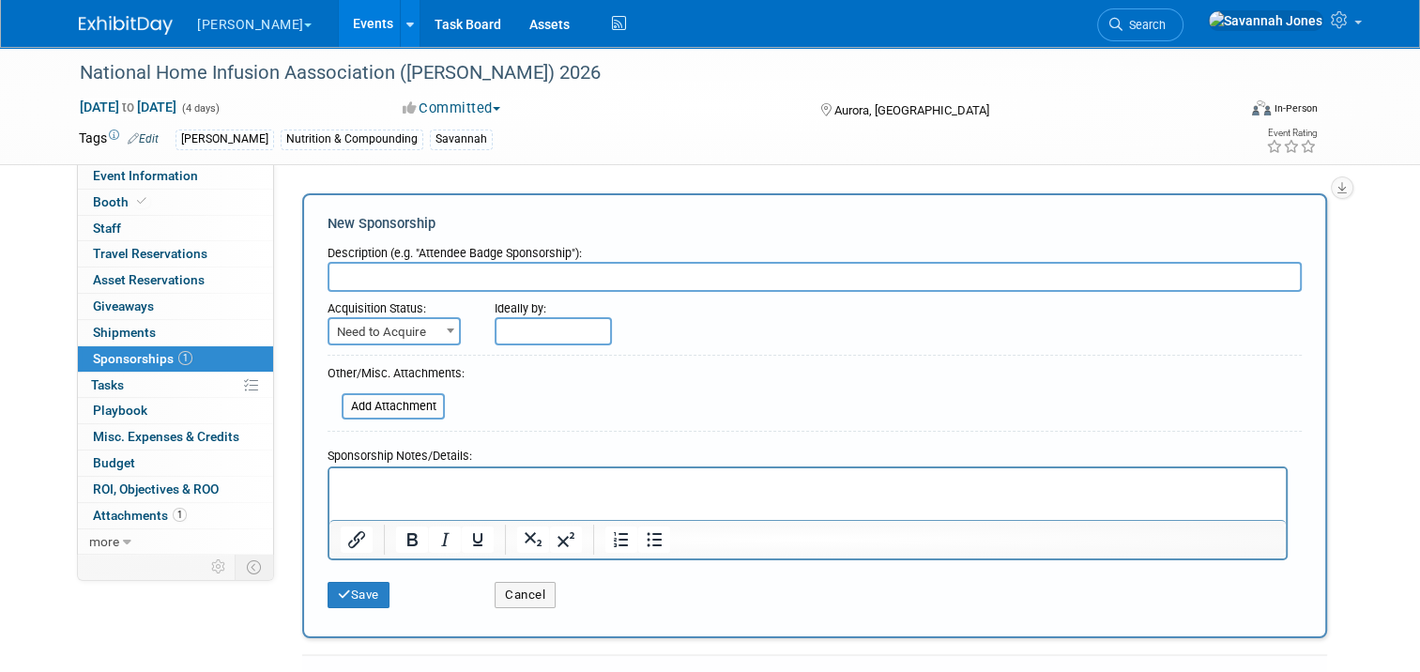
click at [414, 281] on input "text" at bounding box center [815, 277] width 974 height 30
type input "Blog Ad"
click at [441, 319] on span at bounding box center [450, 330] width 19 height 24
select select "2"
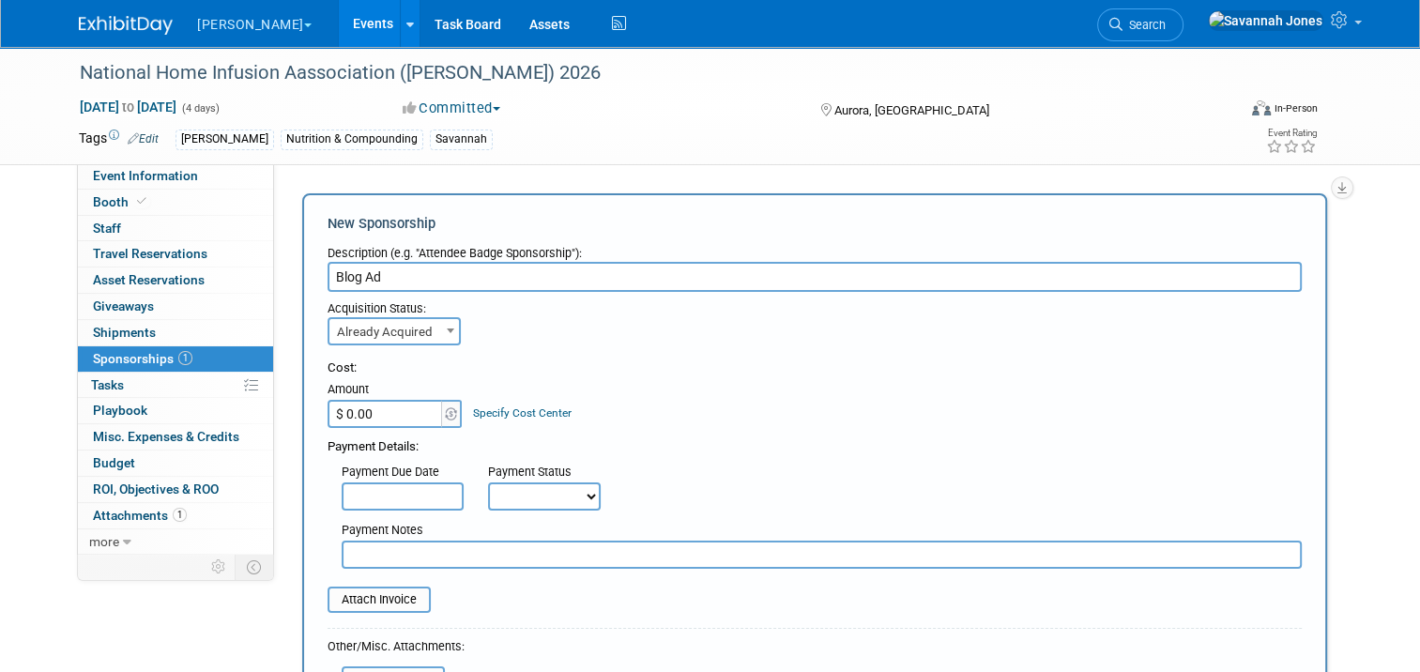
click at [348, 412] on input "$ 0.00" at bounding box center [386, 414] width 117 height 28
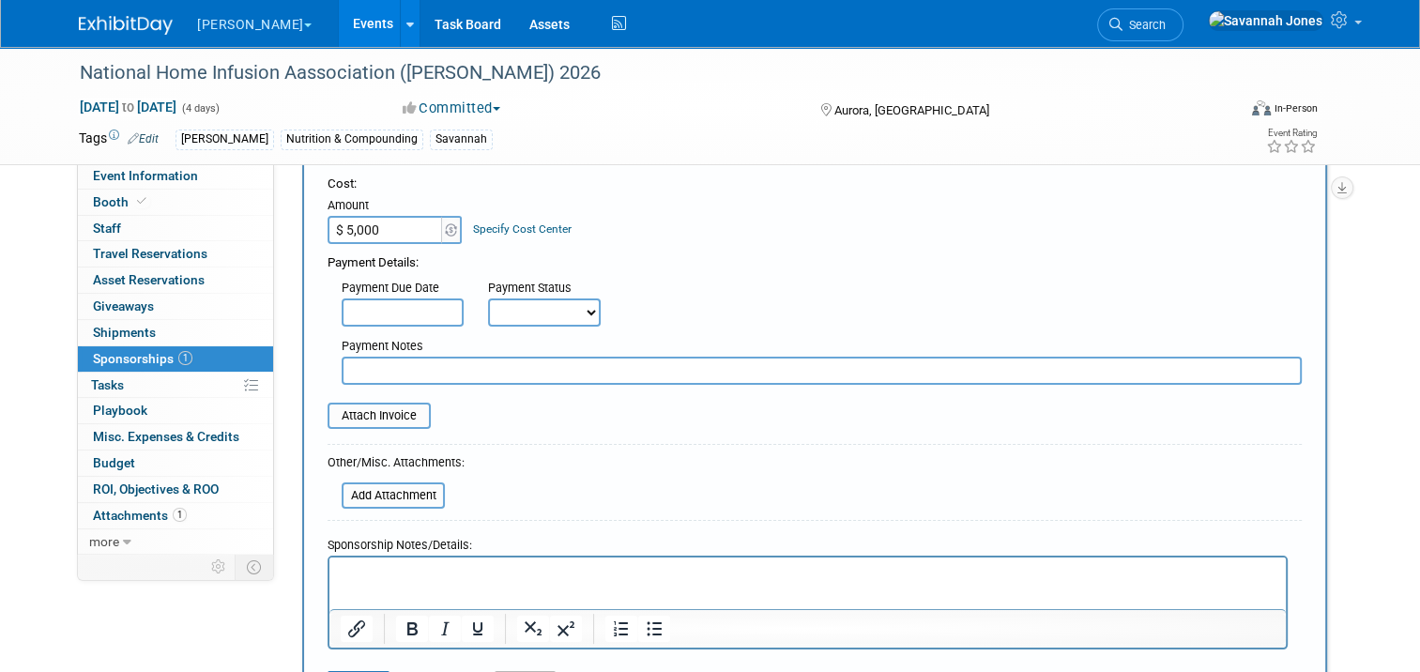
scroll to position [188, 0]
type input "$ 5,000.00"
click at [540, 304] on select "Not Paid Yet Partially Paid Paid in Full" at bounding box center [544, 309] width 113 height 28
click at [488, 295] on select "Not Paid Yet Partially Paid Paid in Full" at bounding box center [544, 309] width 113 height 28
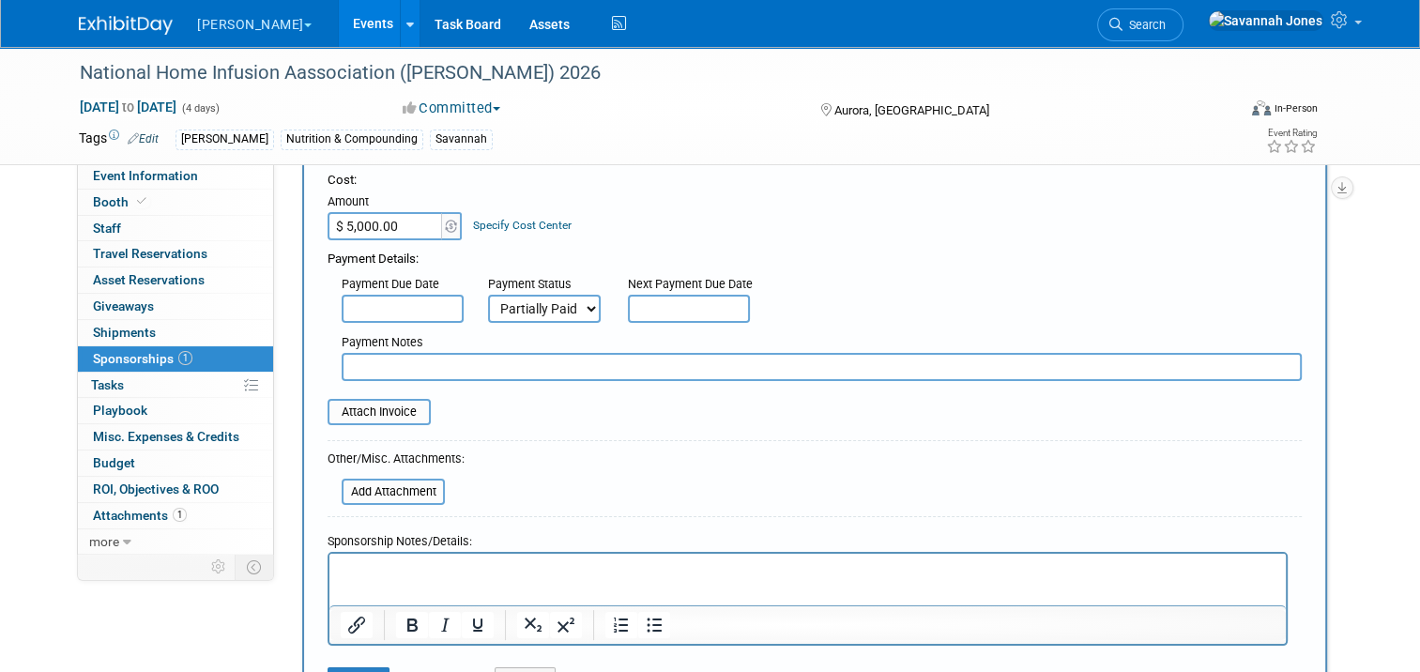
click at [540, 291] on div "Payment Status" at bounding box center [551, 285] width 126 height 19
click at [541, 314] on select "Not Paid Yet Partially Paid Paid in Full" at bounding box center [544, 309] width 113 height 28
click at [488, 295] on select "Not Paid Yet Partially Paid Paid in Full" at bounding box center [544, 309] width 113 height 28
click at [536, 282] on div "Payment Status" at bounding box center [551, 285] width 126 height 19
drag, startPoint x: 538, startPoint y: 312, endPoint x: 538, endPoint y: 323, distance: 11.3
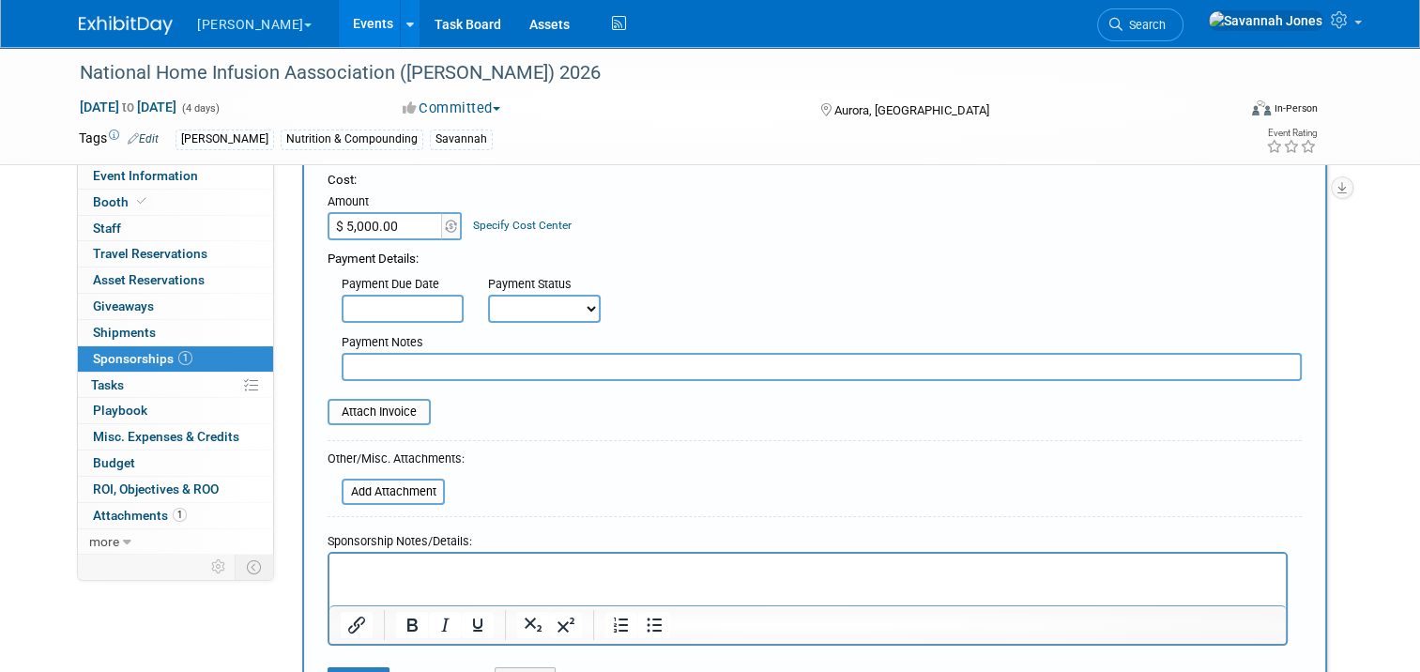
click at [538, 312] on select "Not Paid Yet Partially Paid Paid in Full" at bounding box center [544, 309] width 113 height 28
select select "3"
click at [488, 295] on select "Not Paid Yet Partially Paid Paid in Full" at bounding box center [544, 309] width 113 height 28
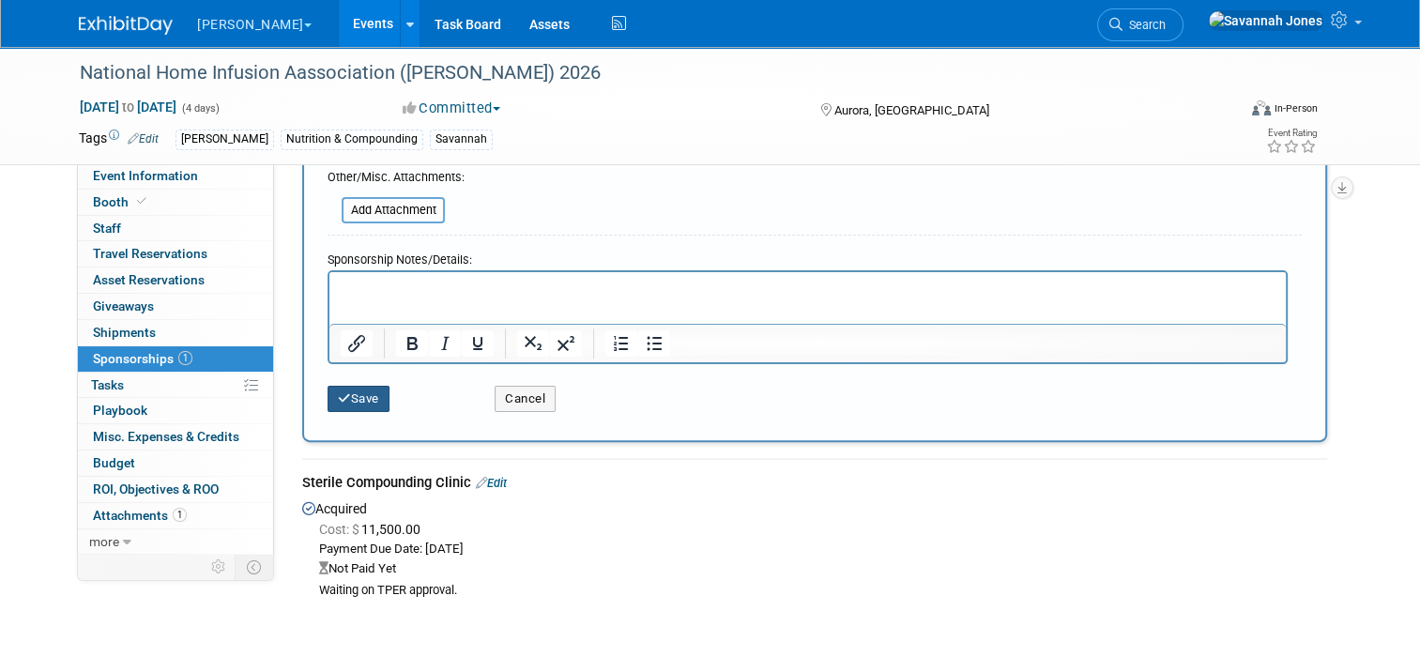
click at [352, 390] on button "Save" at bounding box center [359, 399] width 62 height 26
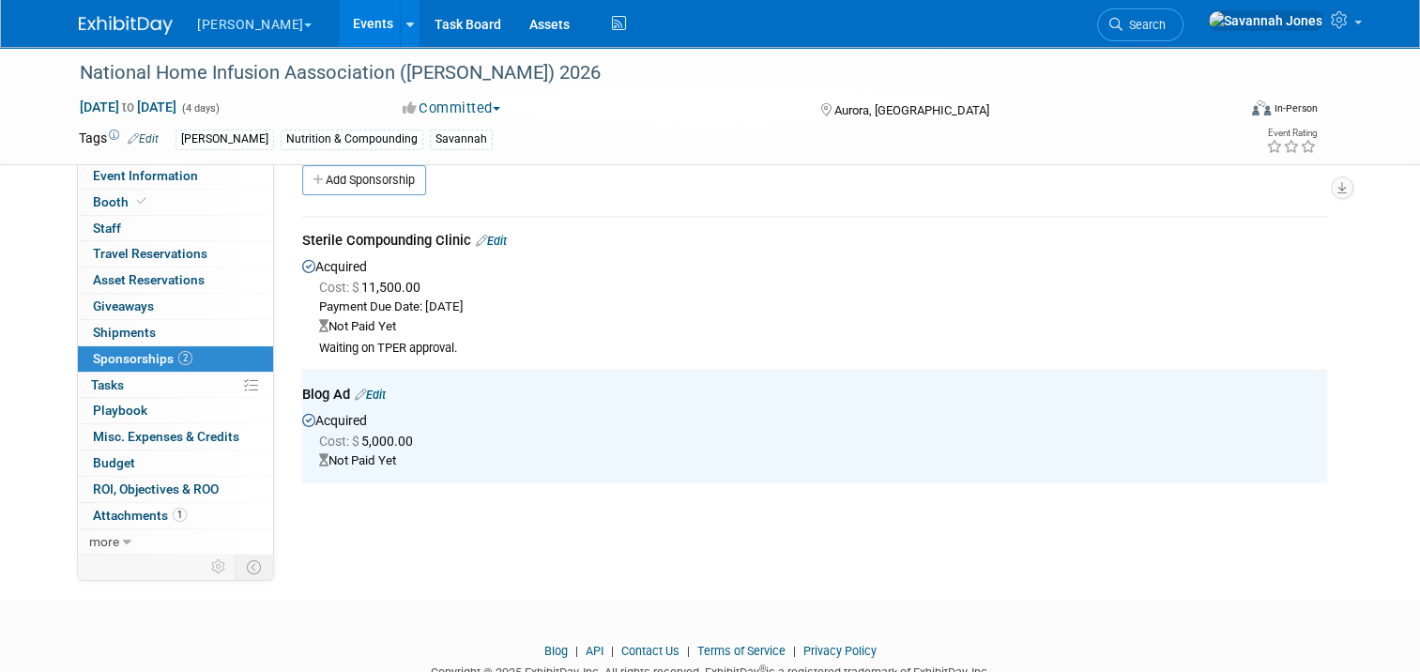
scroll to position [0, 0]
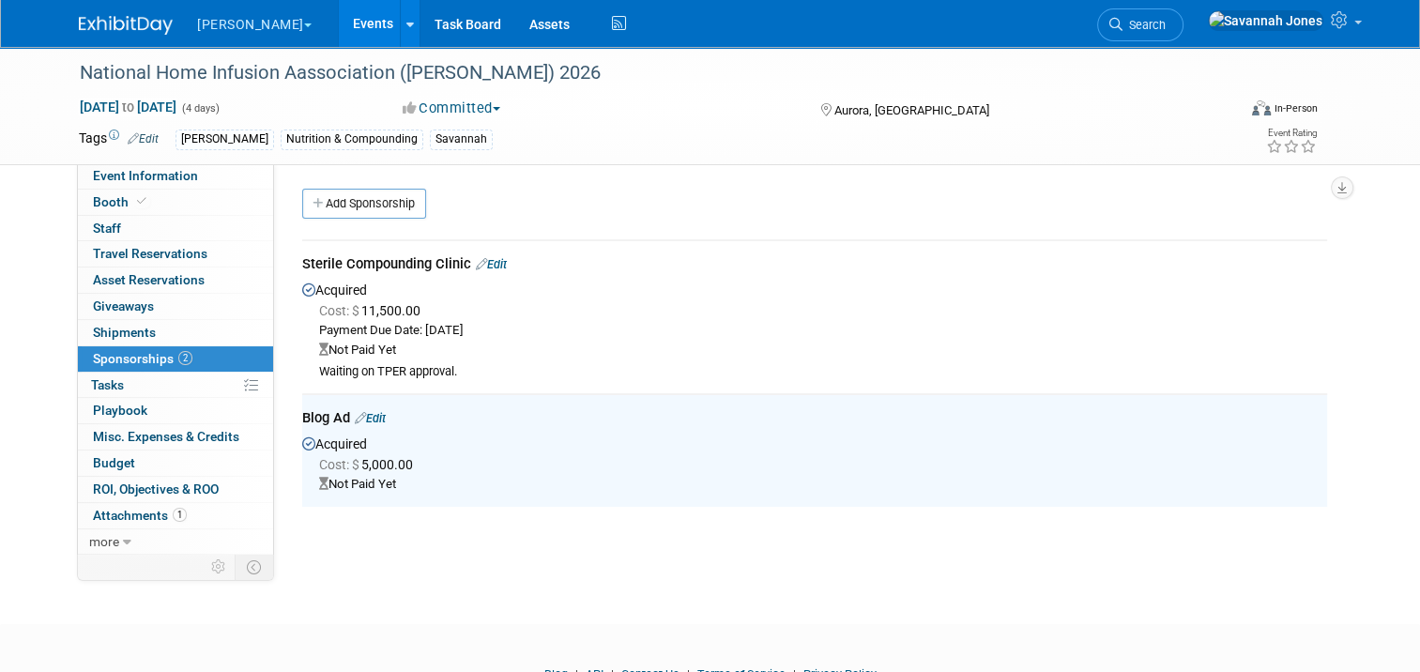
click at [616, 286] on div "Acquired Cost: $ 11,500.00 Payment Due Date: Sep 9, 2025 Not Paid Yet" at bounding box center [814, 329] width 1025 height 102
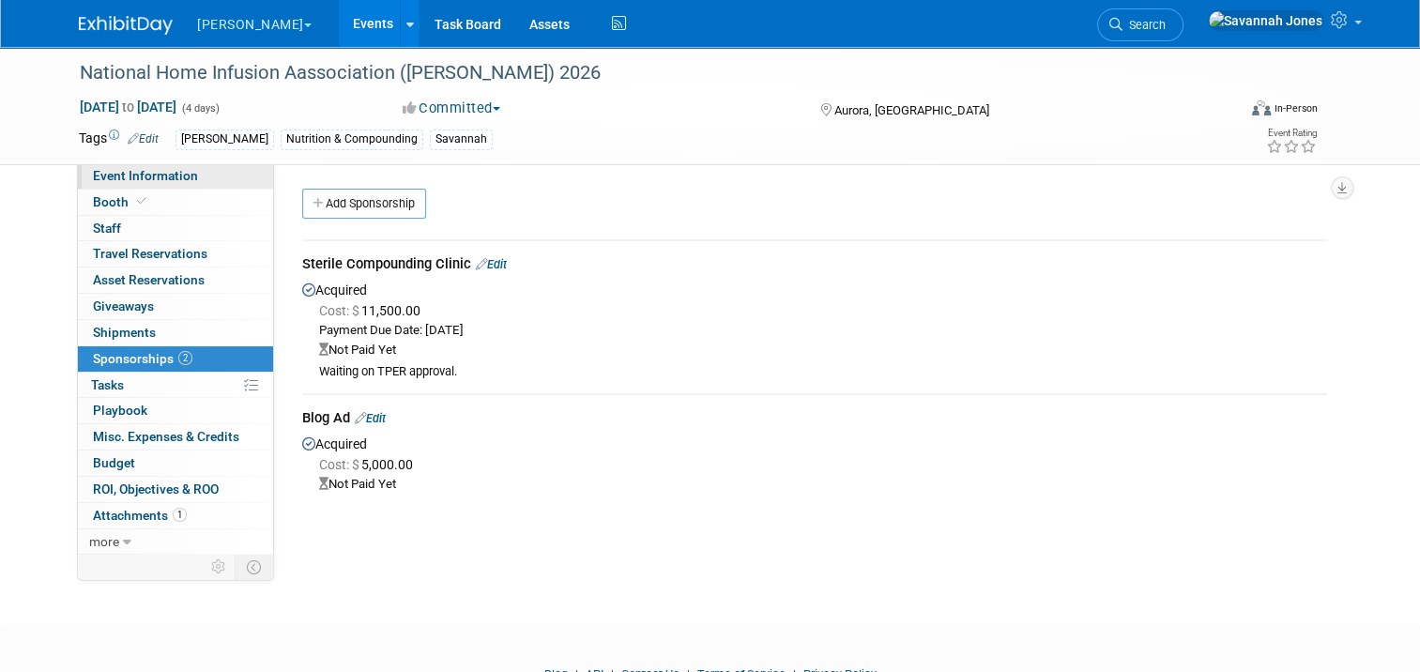
click at [219, 170] on link "Event Information" at bounding box center [175, 175] width 195 height 25
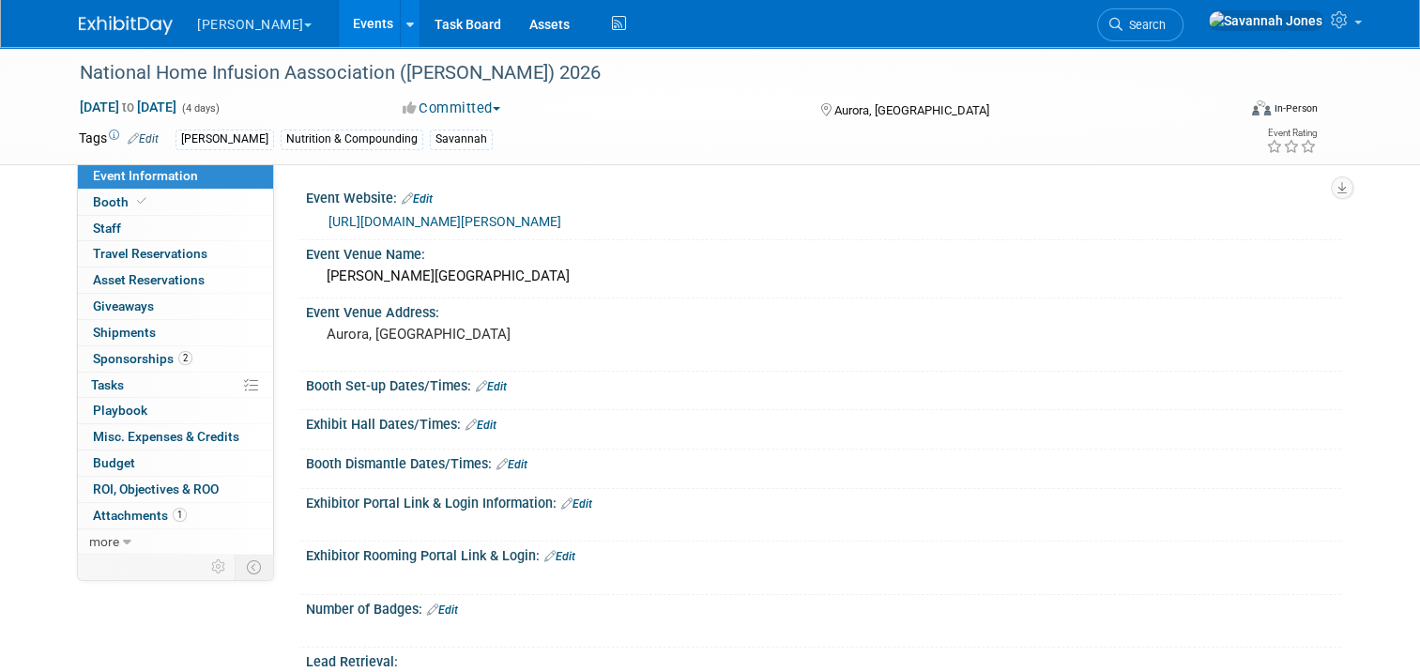
click at [339, 16] on link "Events" at bounding box center [373, 23] width 69 height 47
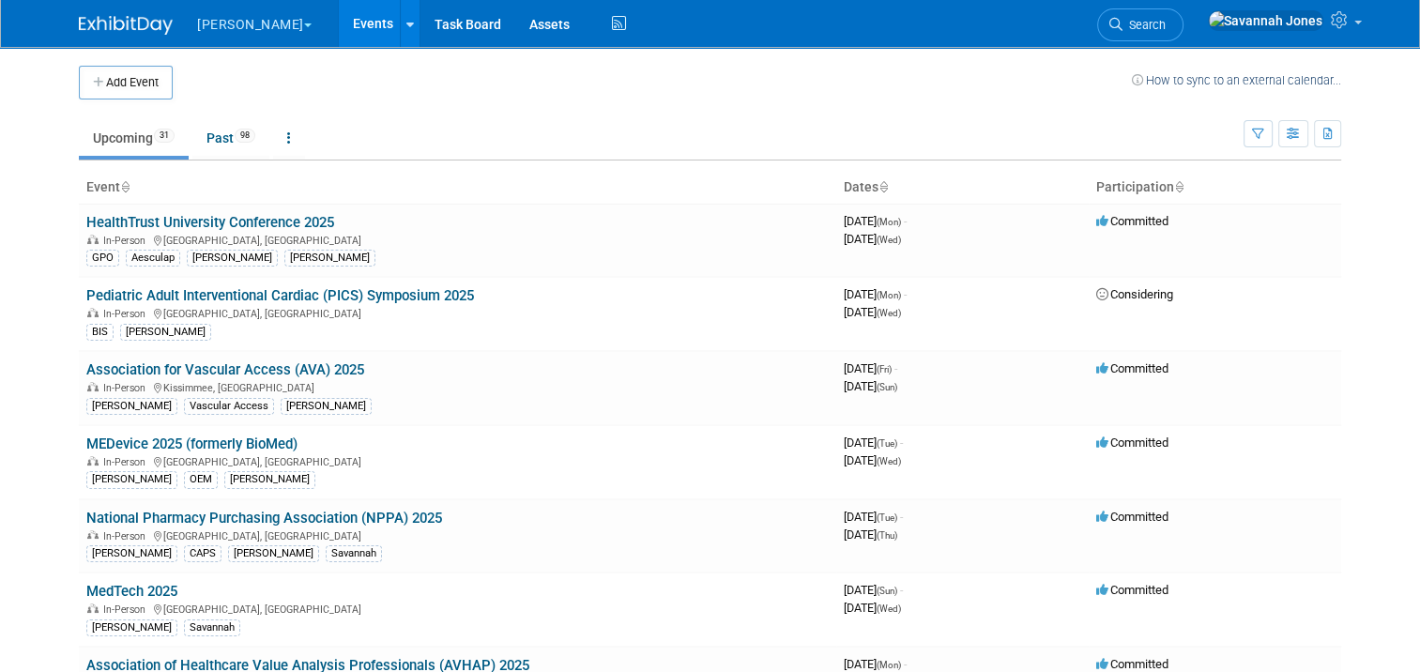
scroll to position [398, 0]
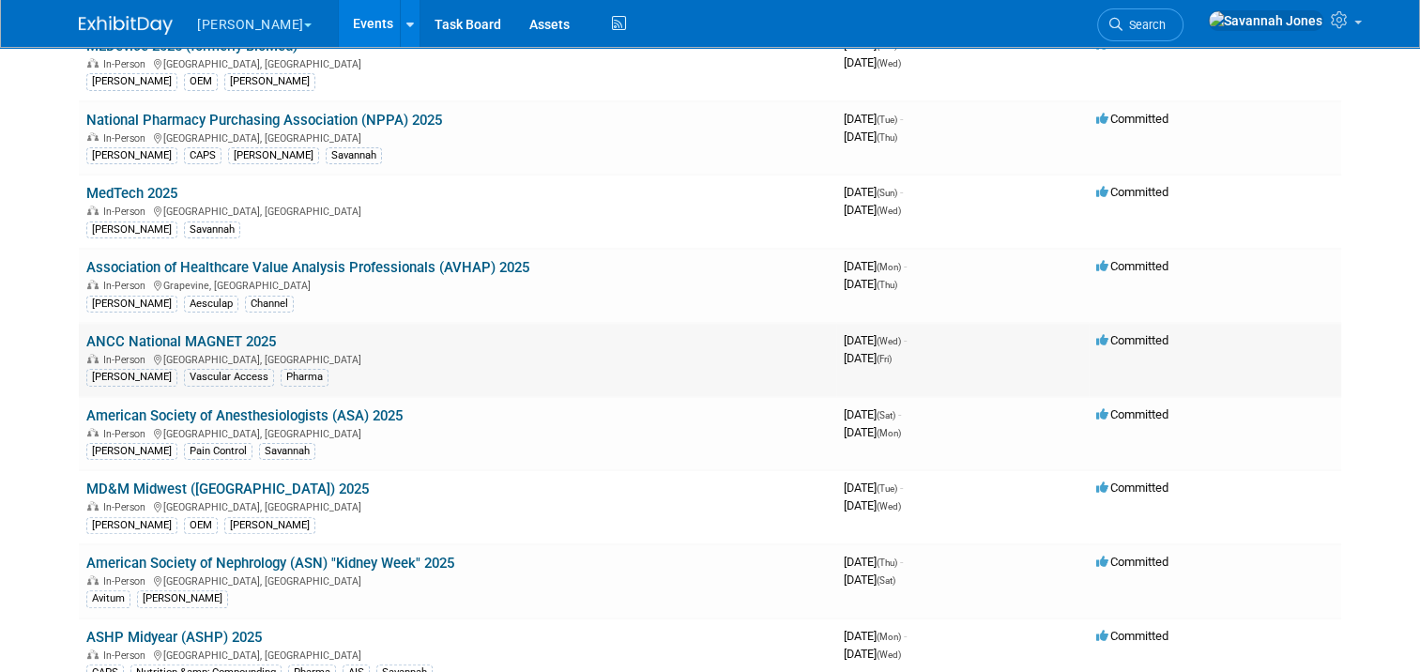
click at [210, 336] on link "ANCC National MAGNET 2025" at bounding box center [181, 341] width 190 height 17
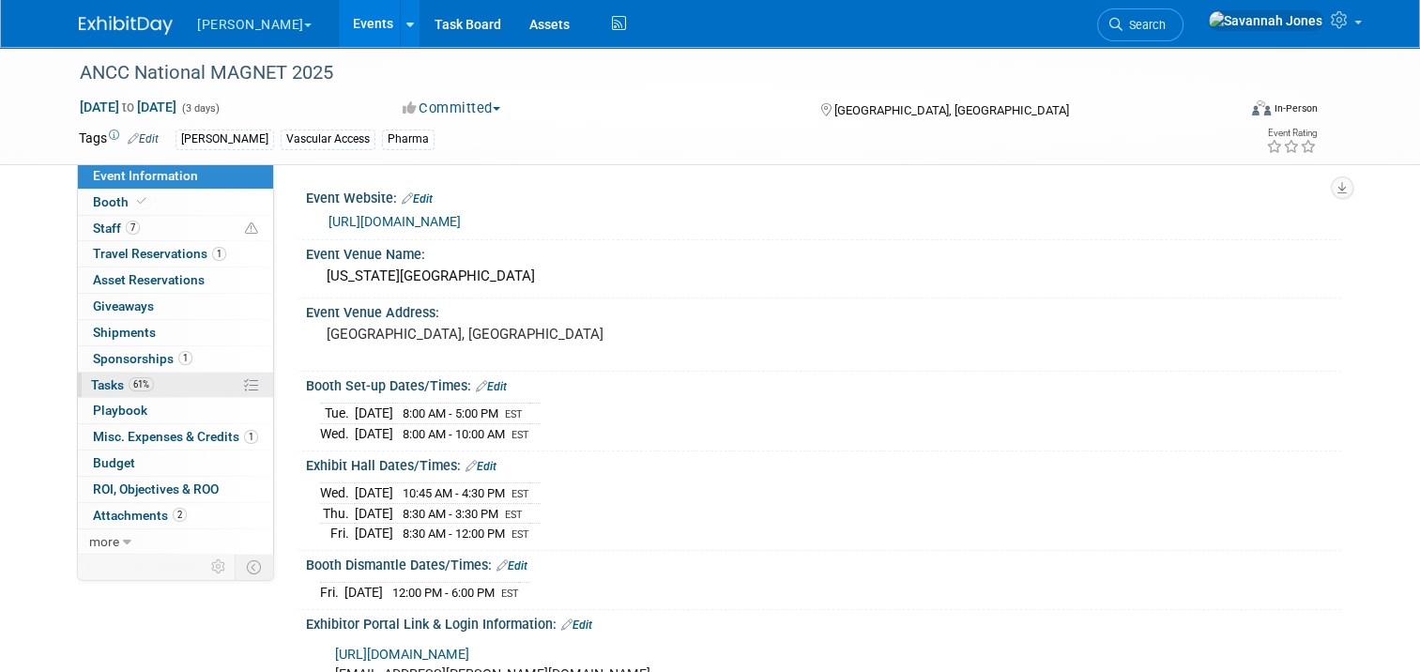
click at [174, 383] on link "61% Tasks 61%" at bounding box center [175, 385] width 195 height 25
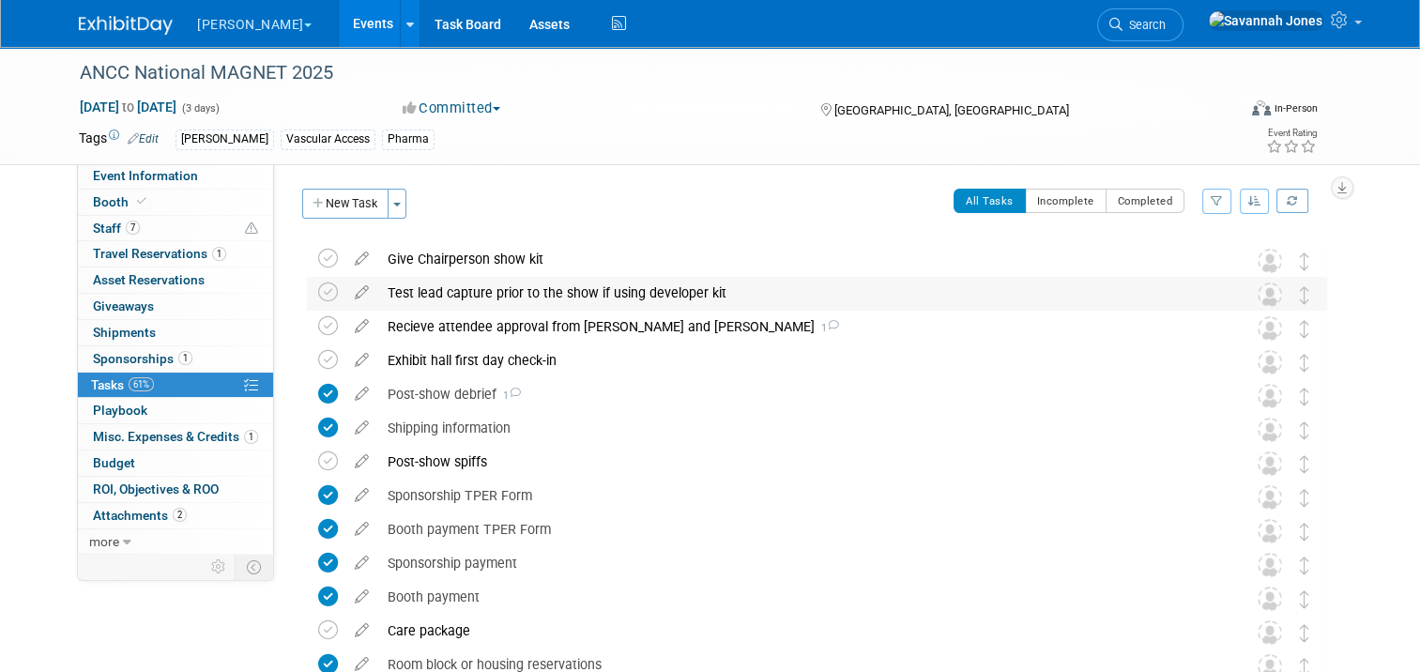
click at [436, 305] on div "Test lead capture prior to the show if using developer kit" at bounding box center [799, 293] width 842 height 32
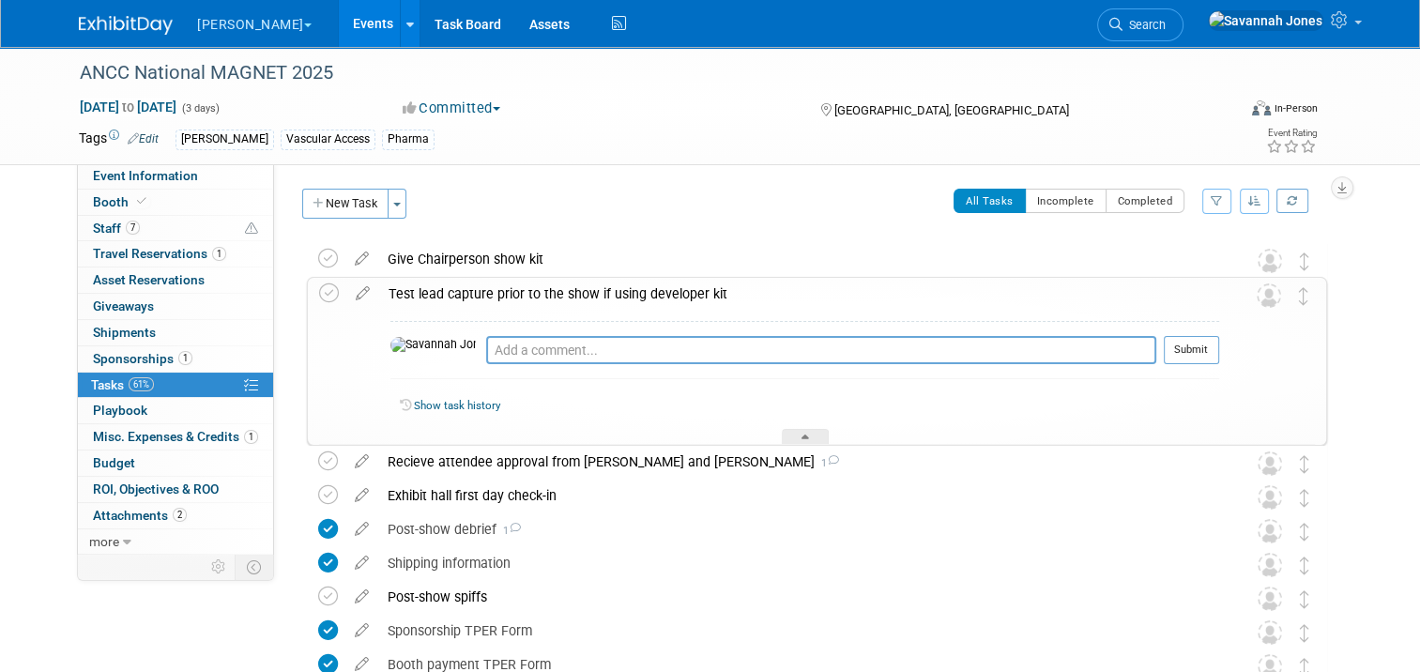
click at [428, 293] on div "Test lead capture prior to the show if using developer kit" at bounding box center [799, 294] width 840 height 32
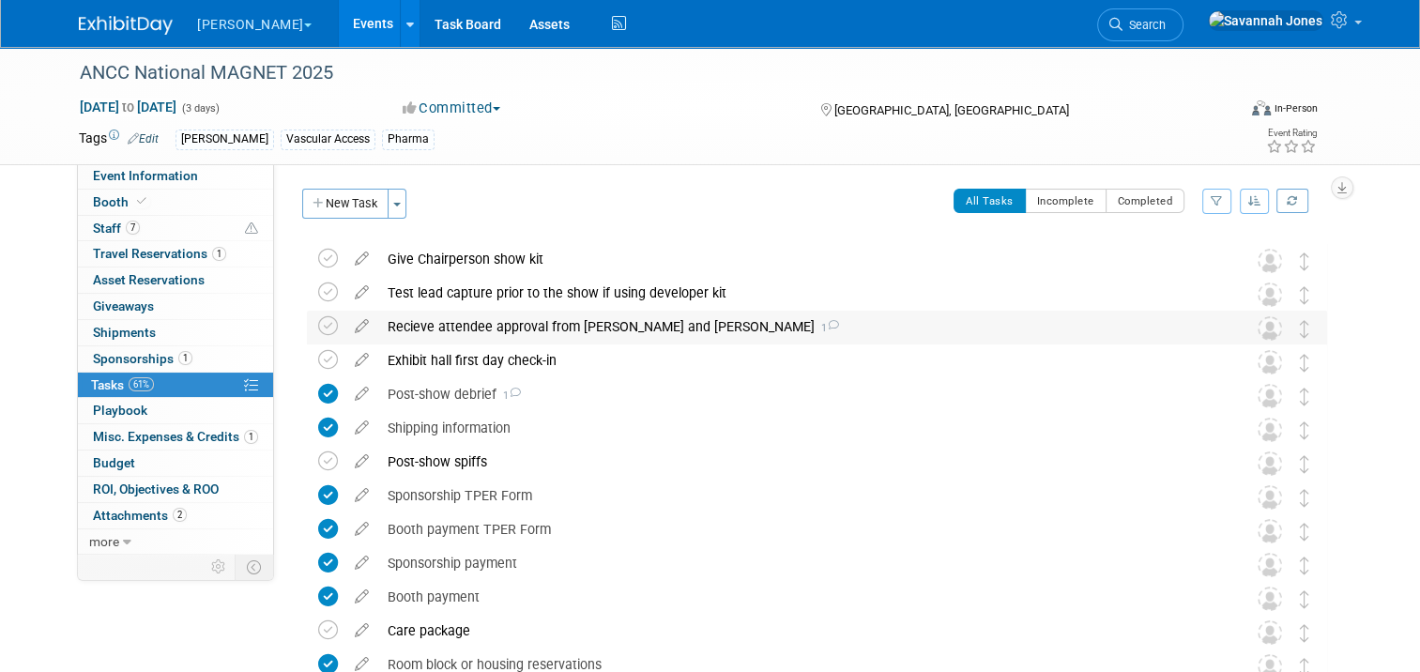
click at [486, 318] on div "Recieve attendee approval from Brett and Angela 1" at bounding box center [799, 327] width 842 height 32
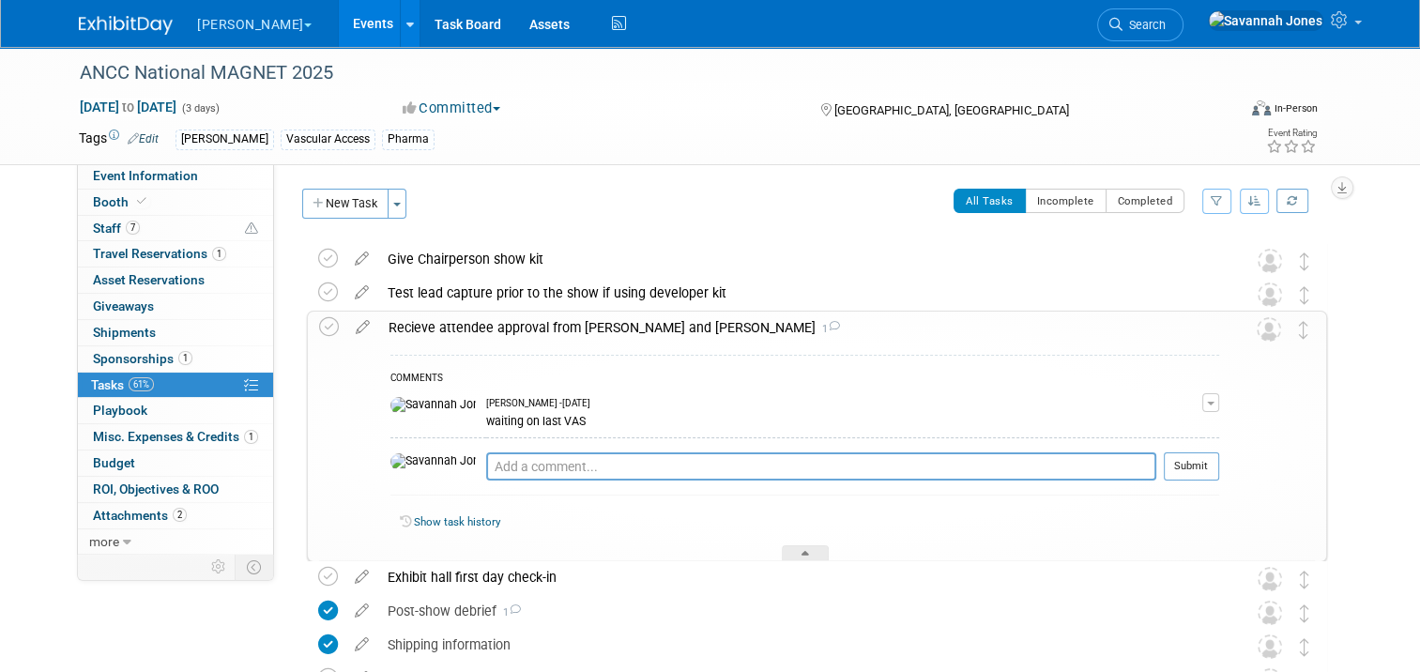
click at [486, 318] on div "Recieve attendee approval from Brett and Angela 1" at bounding box center [799, 328] width 840 height 32
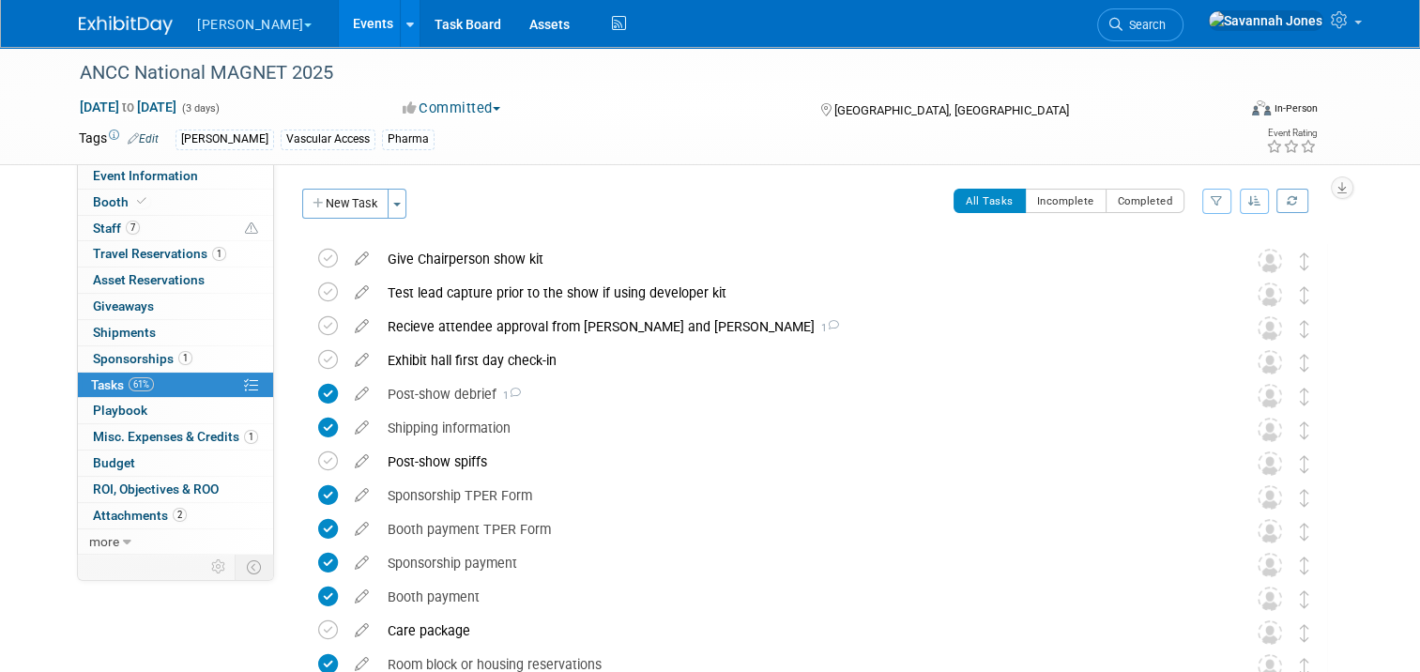
click at [339, 32] on link "Events" at bounding box center [373, 23] width 69 height 47
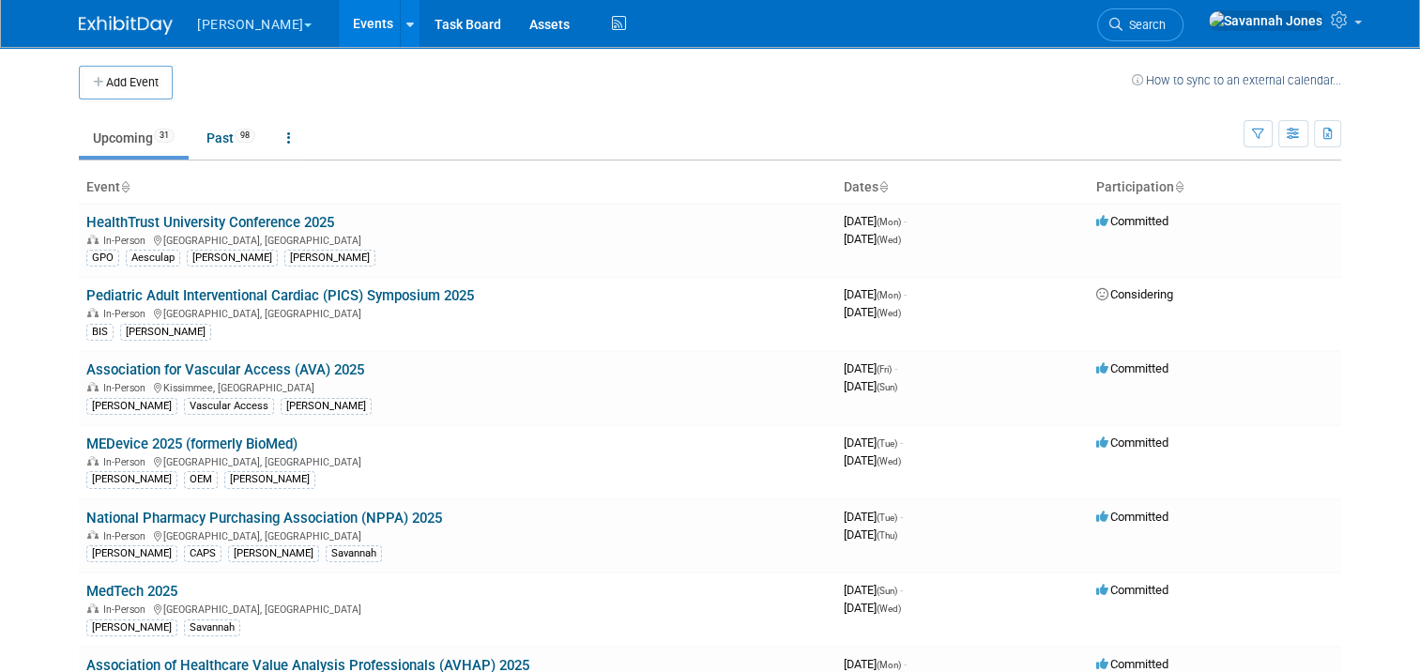
scroll to position [691, 0]
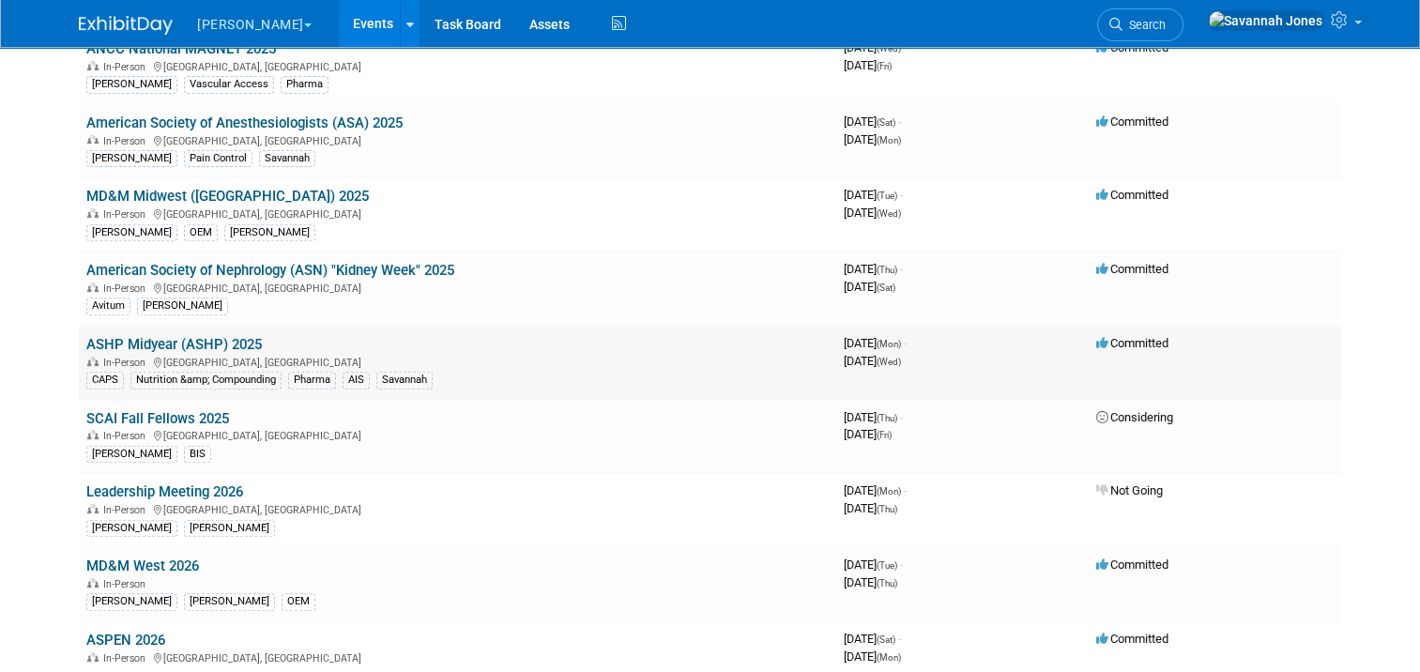
click at [203, 336] on link "ASHP Midyear (ASHP) 2025" at bounding box center [173, 344] width 175 height 17
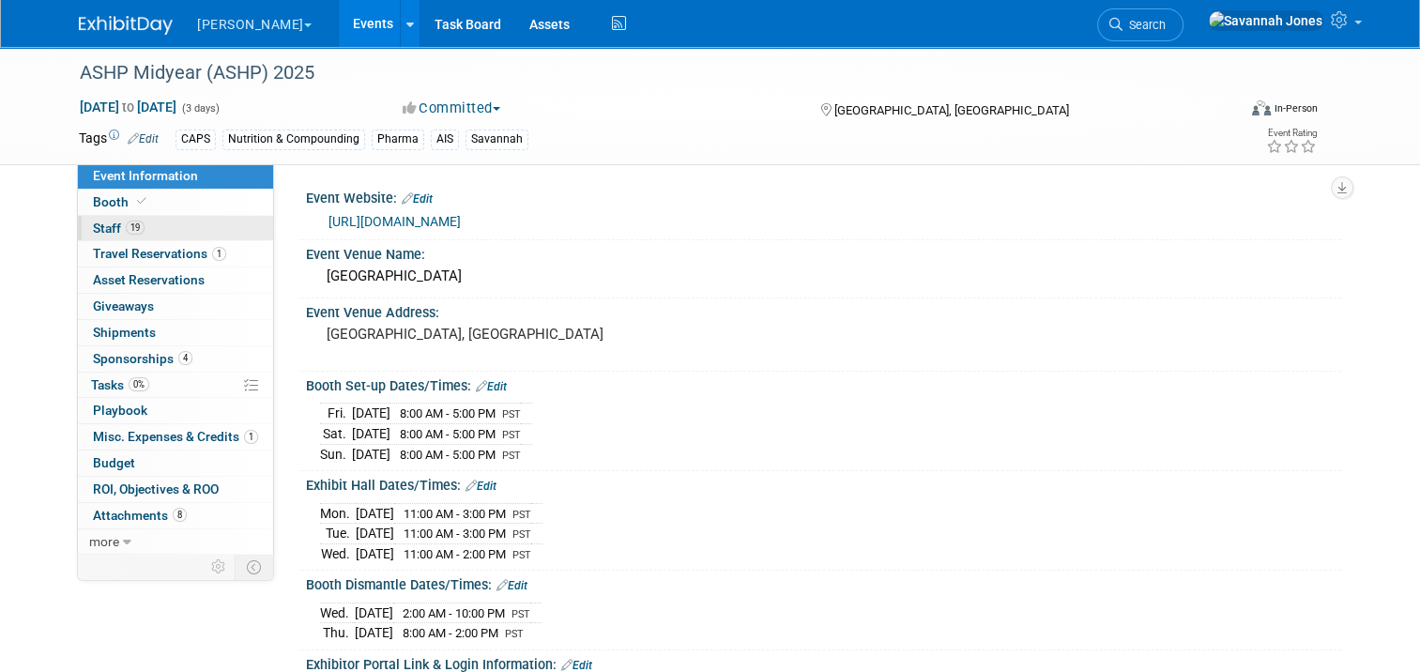
click at [162, 221] on link "19 Staff 19" at bounding box center [175, 228] width 195 height 25
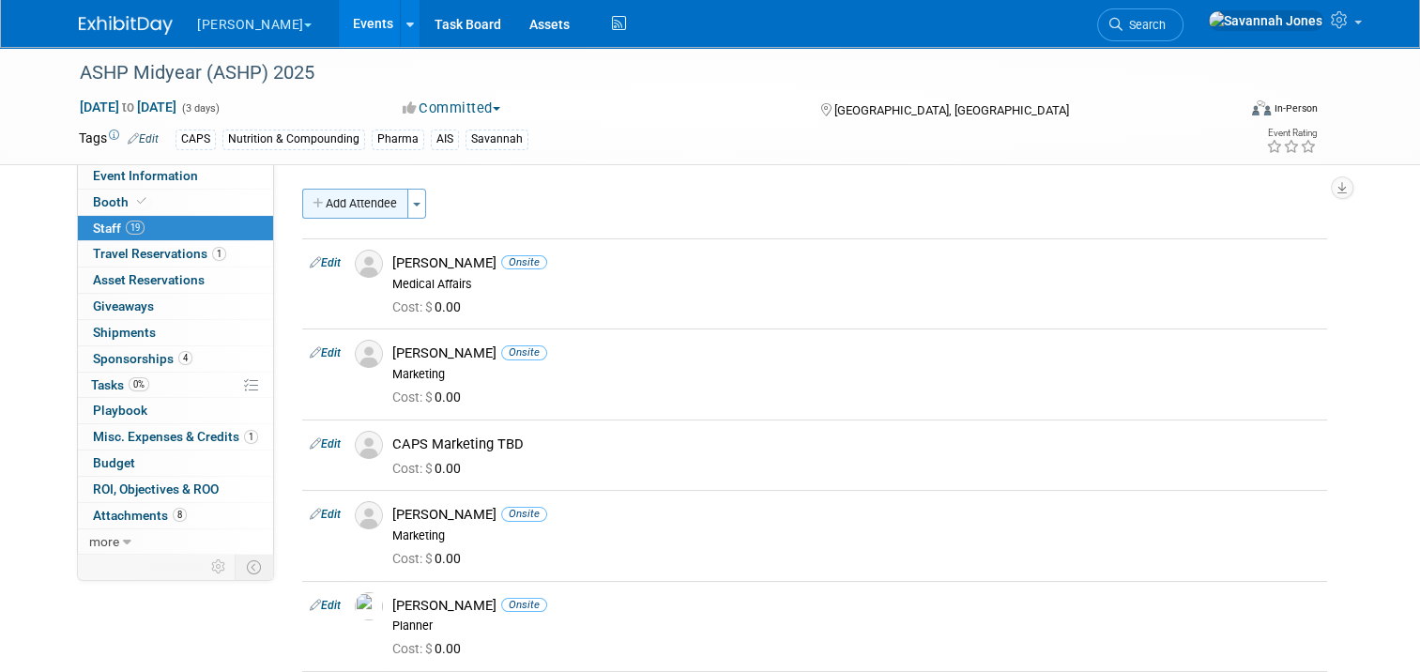
click at [368, 195] on button "Add Attendee" at bounding box center [355, 204] width 106 height 30
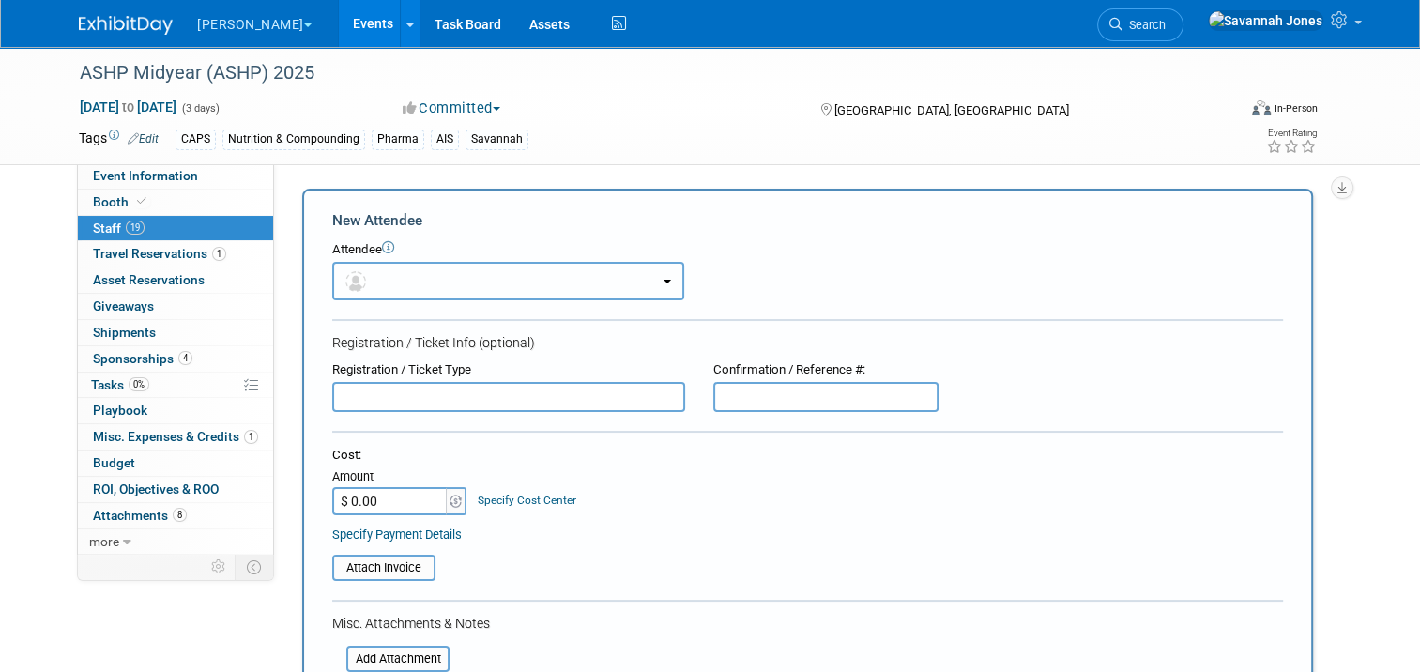
click at [473, 281] on button "button" at bounding box center [508, 281] width 352 height 38
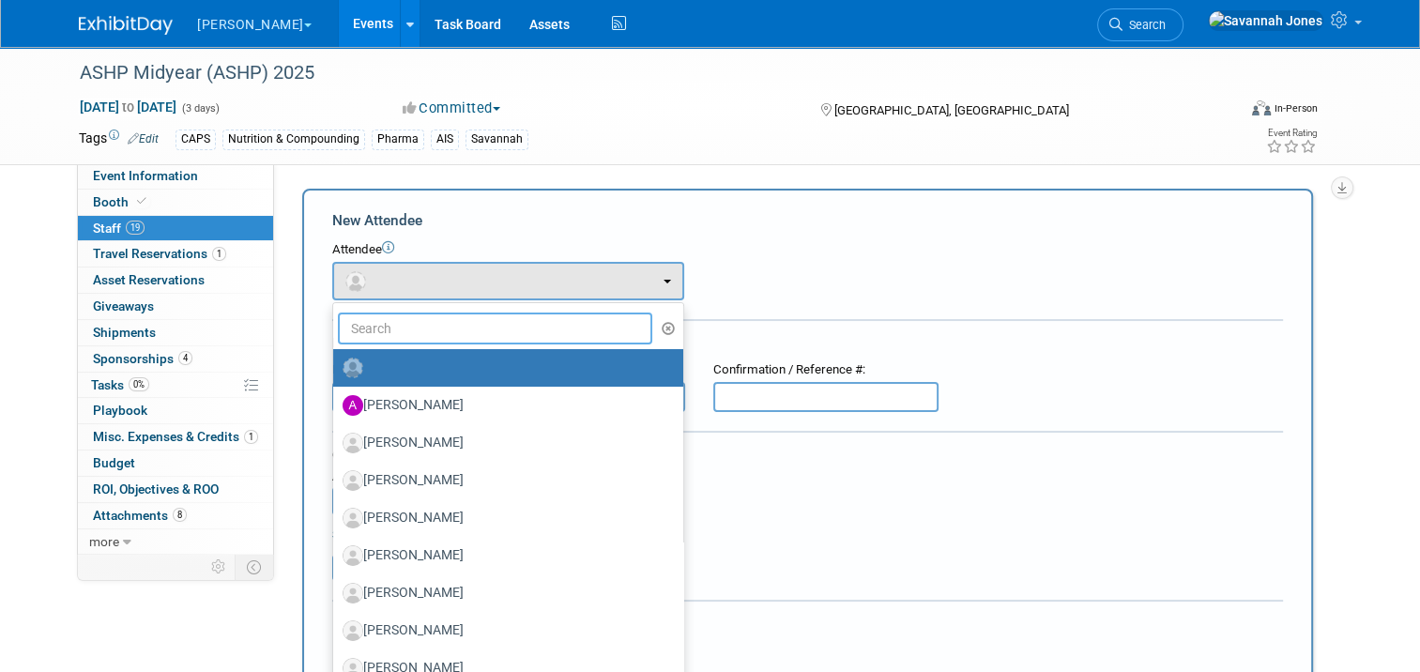
click at [460, 328] on input "text" at bounding box center [495, 328] width 314 height 32
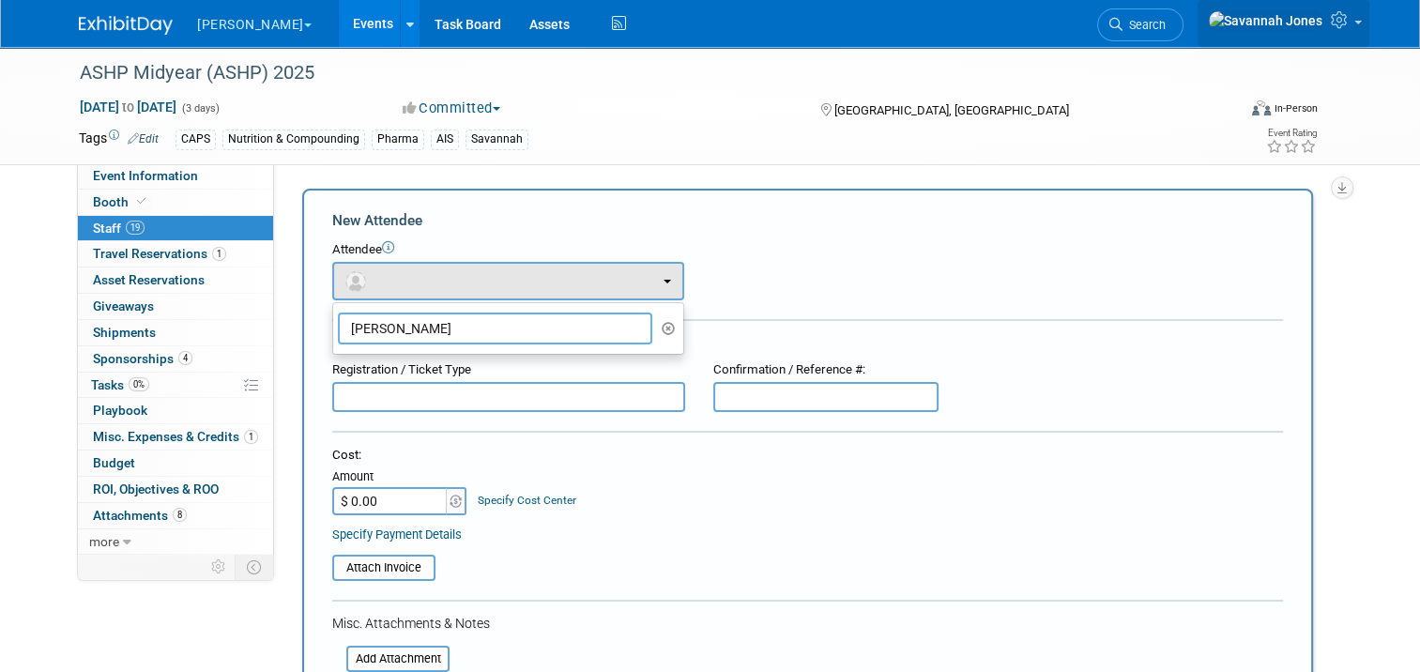
type input "ryan frank"
click at [1364, 34] on link at bounding box center [1283, 23] width 172 height 47
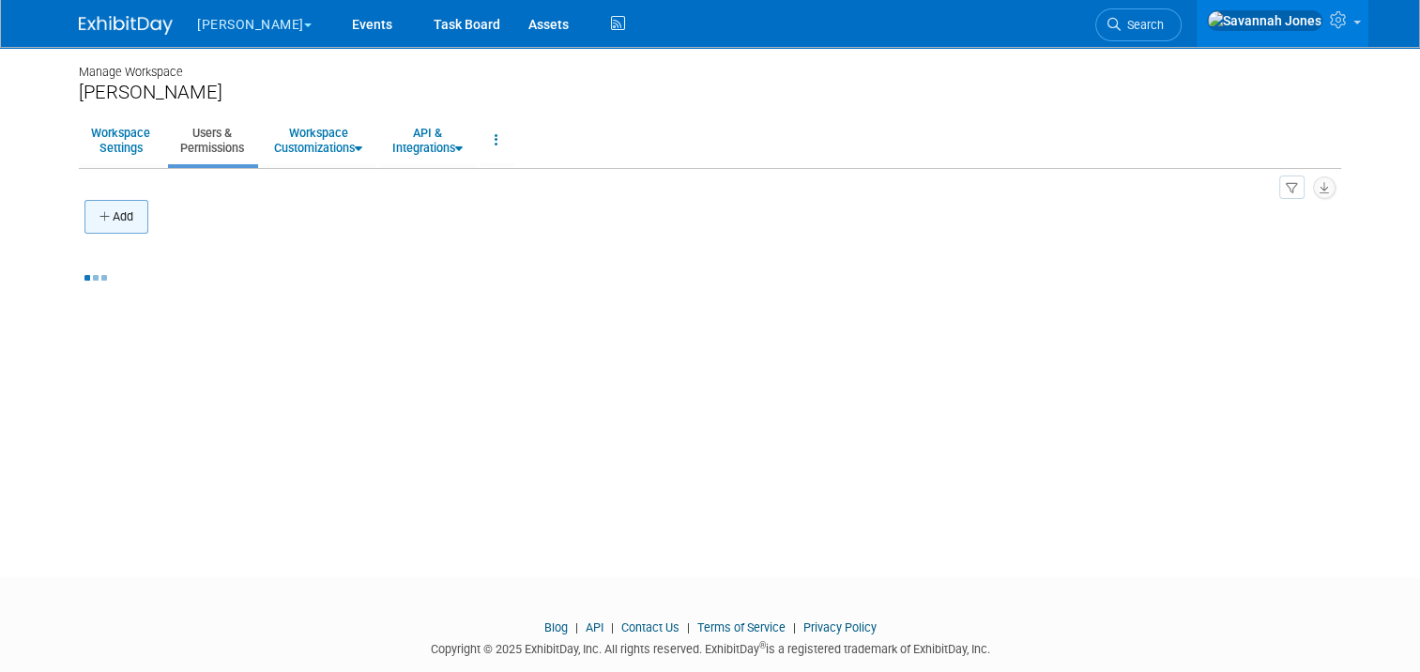
click at [99, 229] on button "Add" at bounding box center [116, 217] width 64 height 34
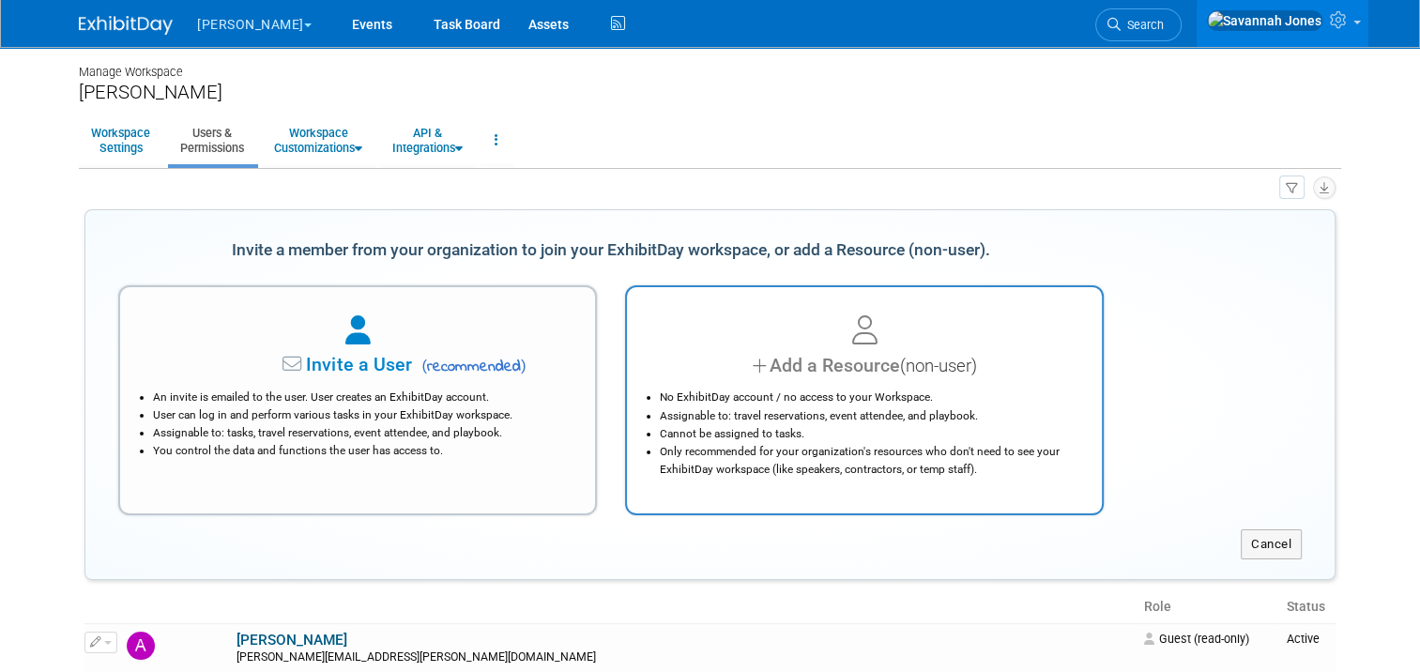
click at [845, 318] on div at bounding box center [864, 331] width 428 height 41
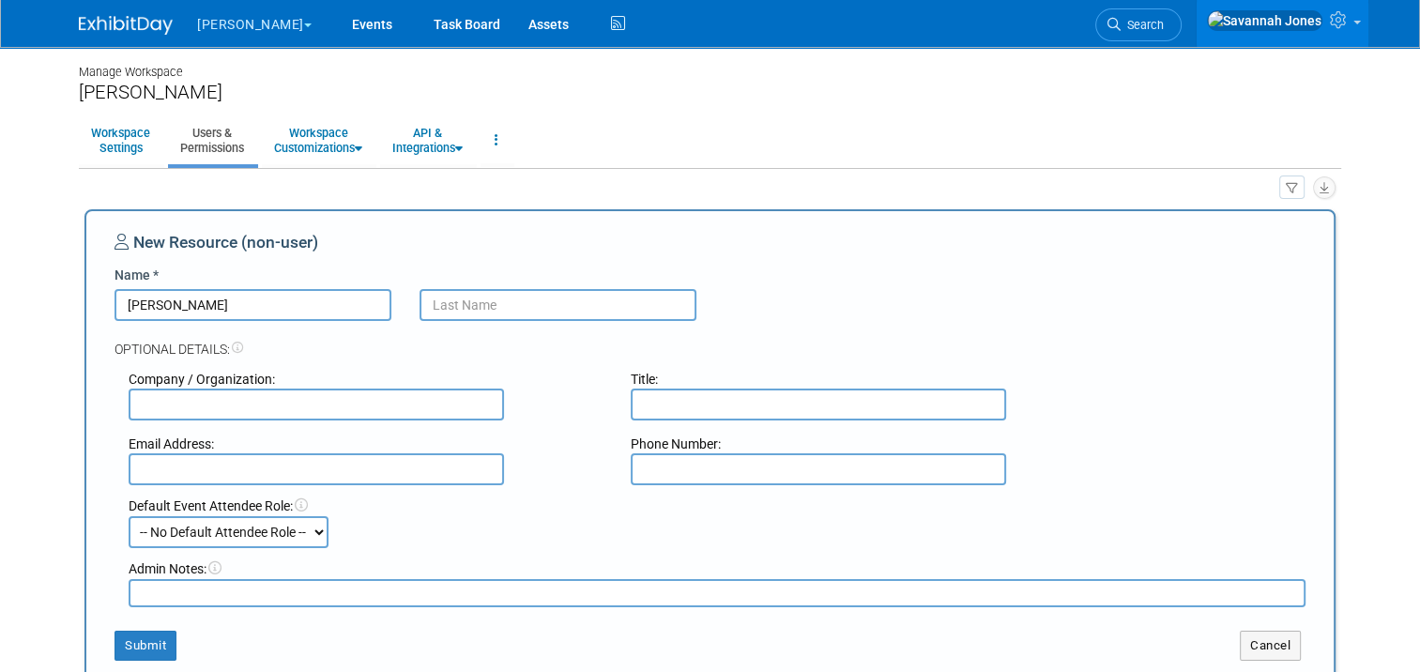
type input "[PERSON_NAME]"
type input "Frank (ISS)"
click at [142, 653] on button "Submit" at bounding box center [145, 646] width 62 height 30
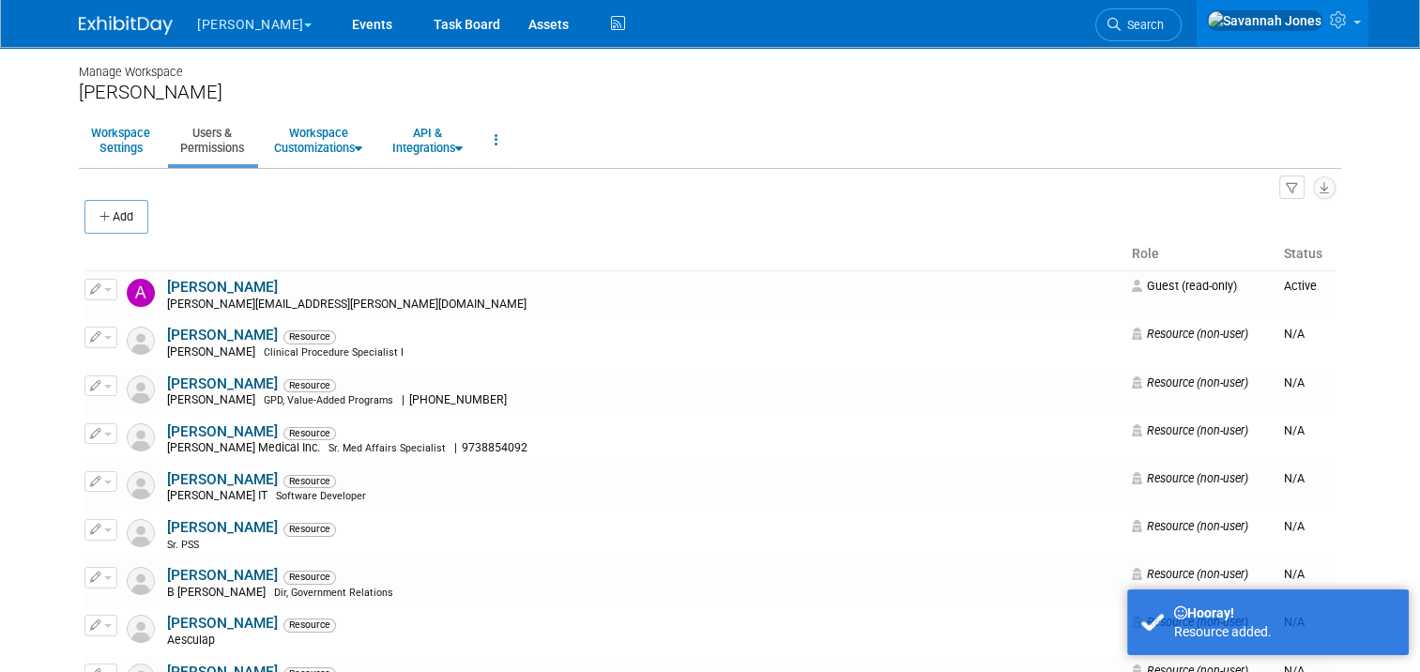
scroll to position [5284, 0]
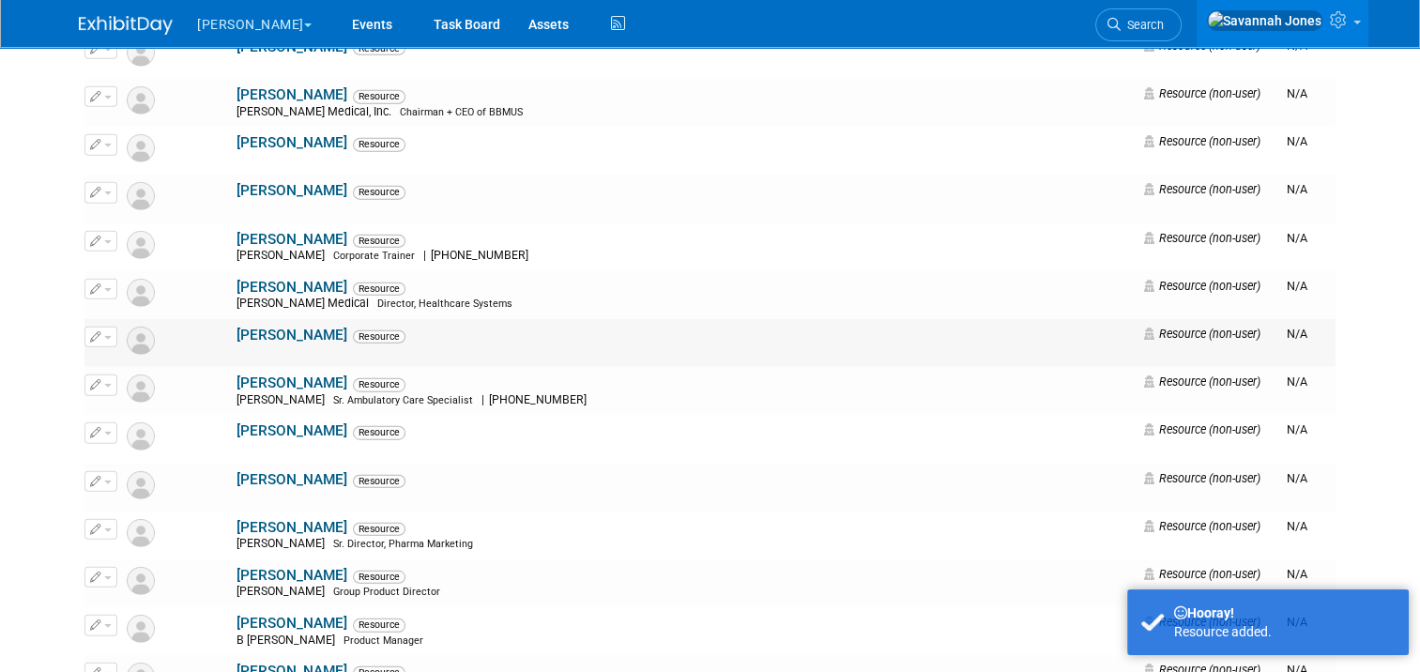
click at [84, 338] on button "button" at bounding box center [100, 337] width 33 height 21
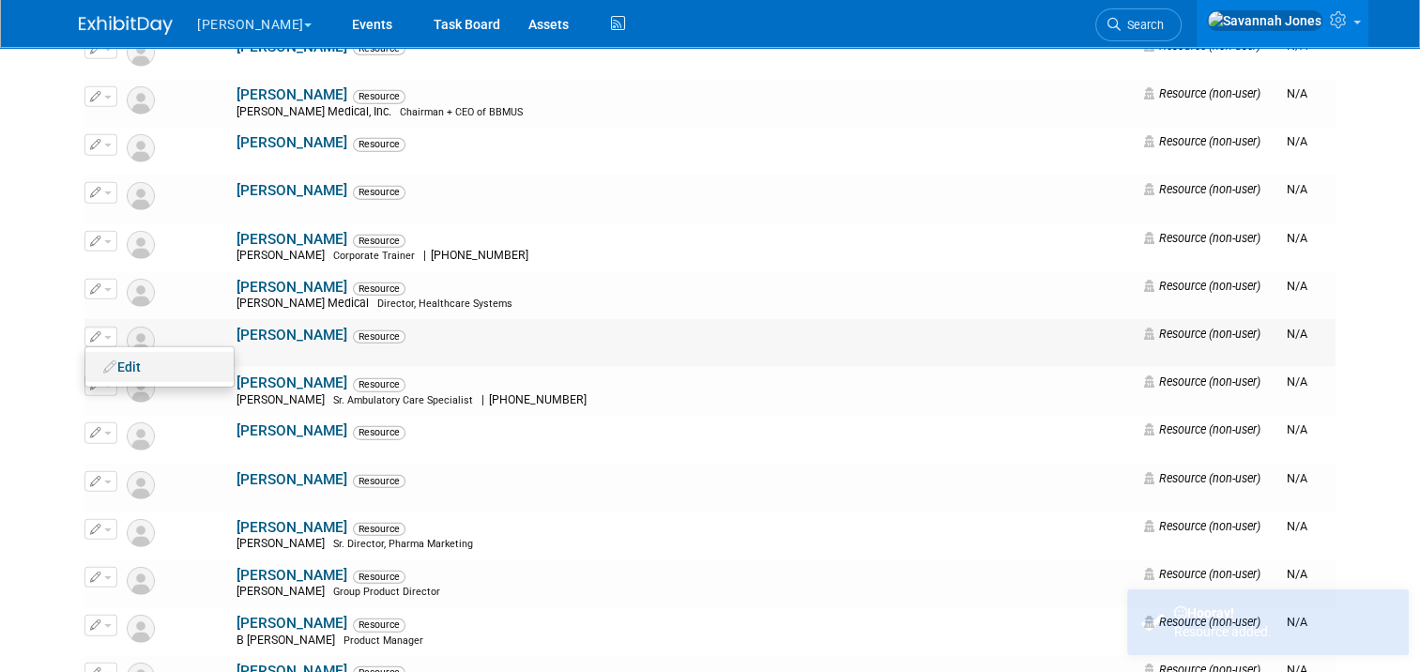
click at [116, 369] on link "Edit" at bounding box center [159, 367] width 148 height 26
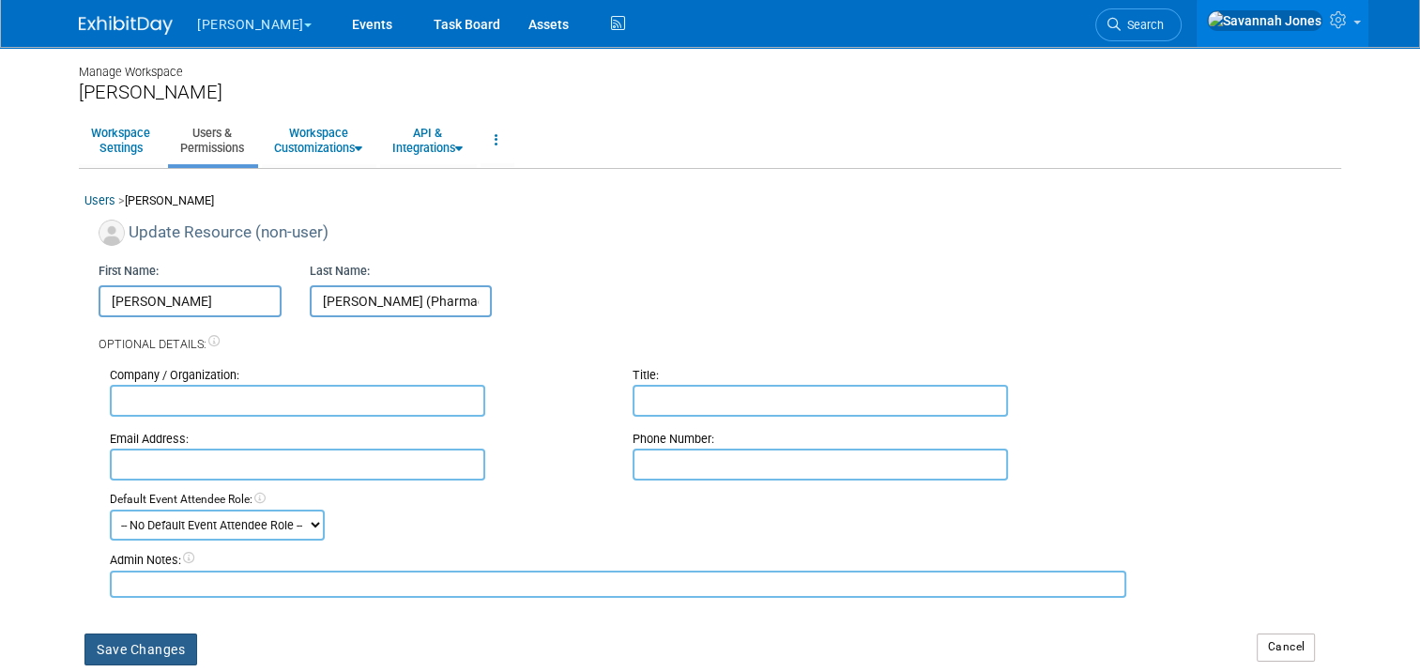
type input "[PERSON_NAME] (Pharmacist)"
click at [171, 642] on button "Save Changes" at bounding box center [140, 649] width 113 height 32
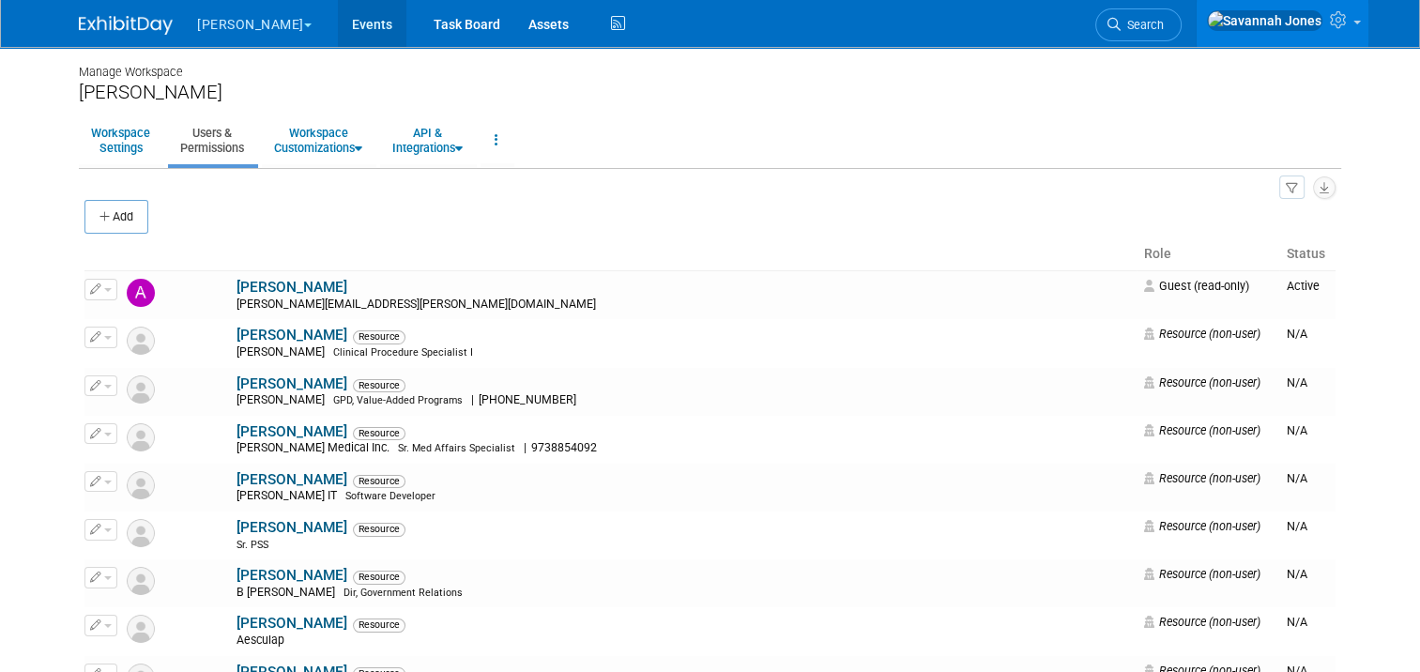
click at [338, 31] on link "Events" at bounding box center [372, 23] width 69 height 47
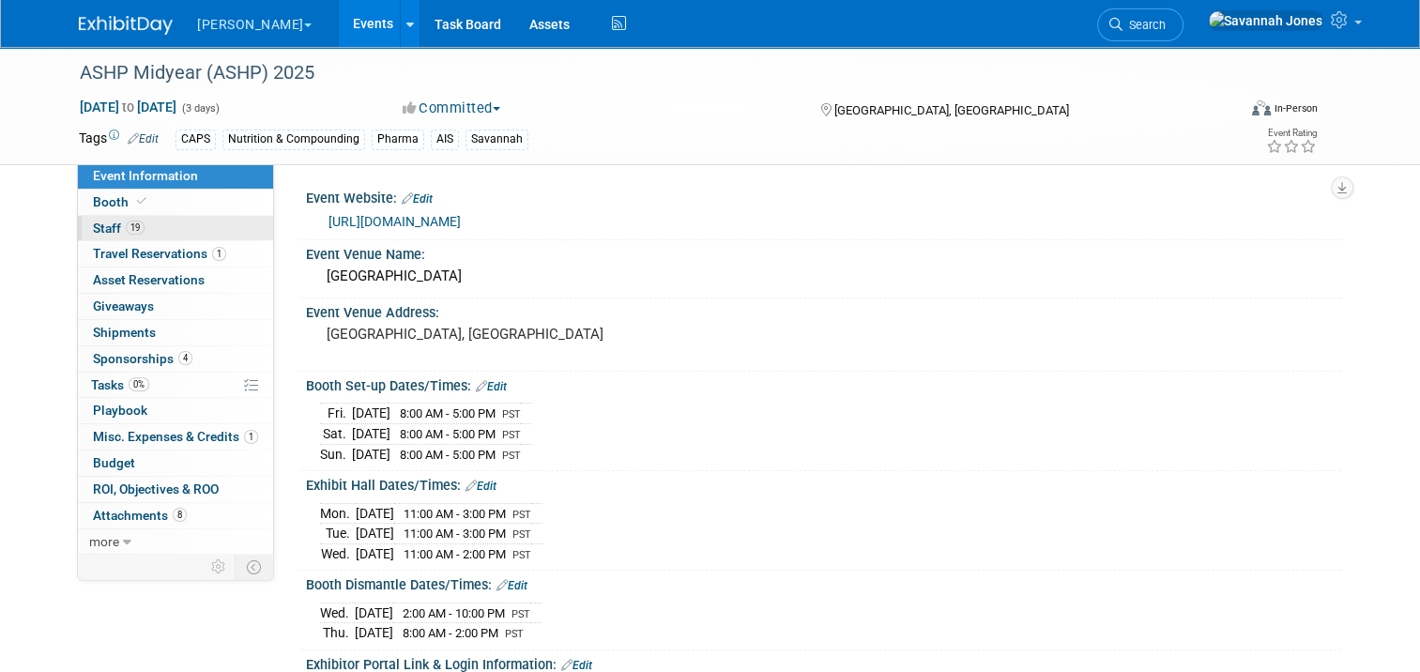
click at [193, 231] on link "19 Staff 19" at bounding box center [175, 228] width 195 height 25
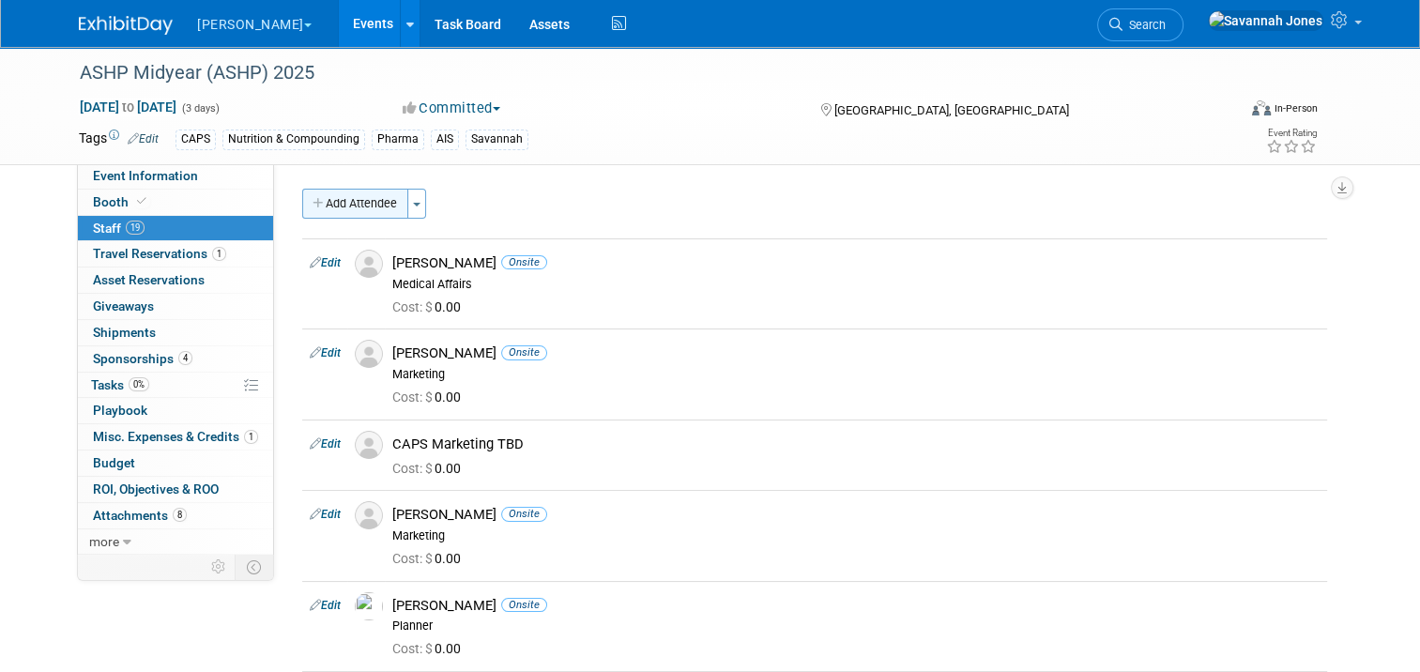
click at [378, 200] on button "Add Attendee" at bounding box center [355, 204] width 106 height 30
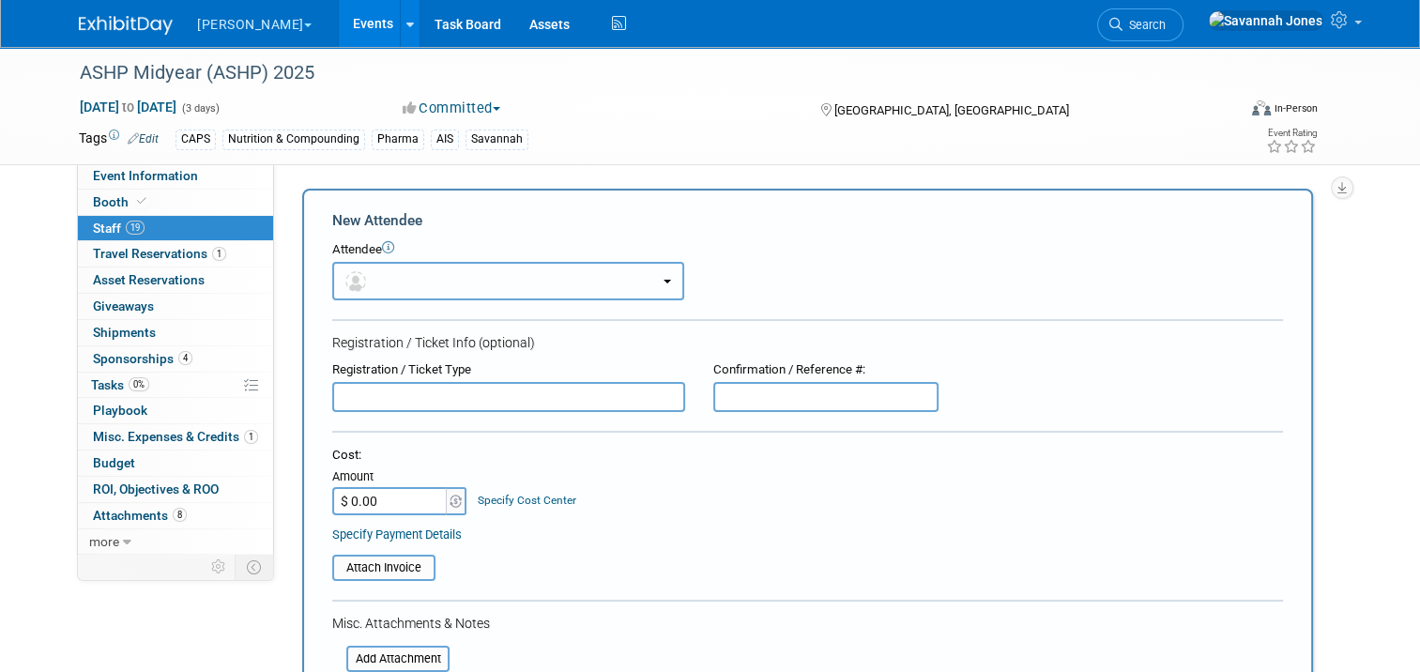
click at [434, 285] on button "button" at bounding box center [508, 281] width 352 height 38
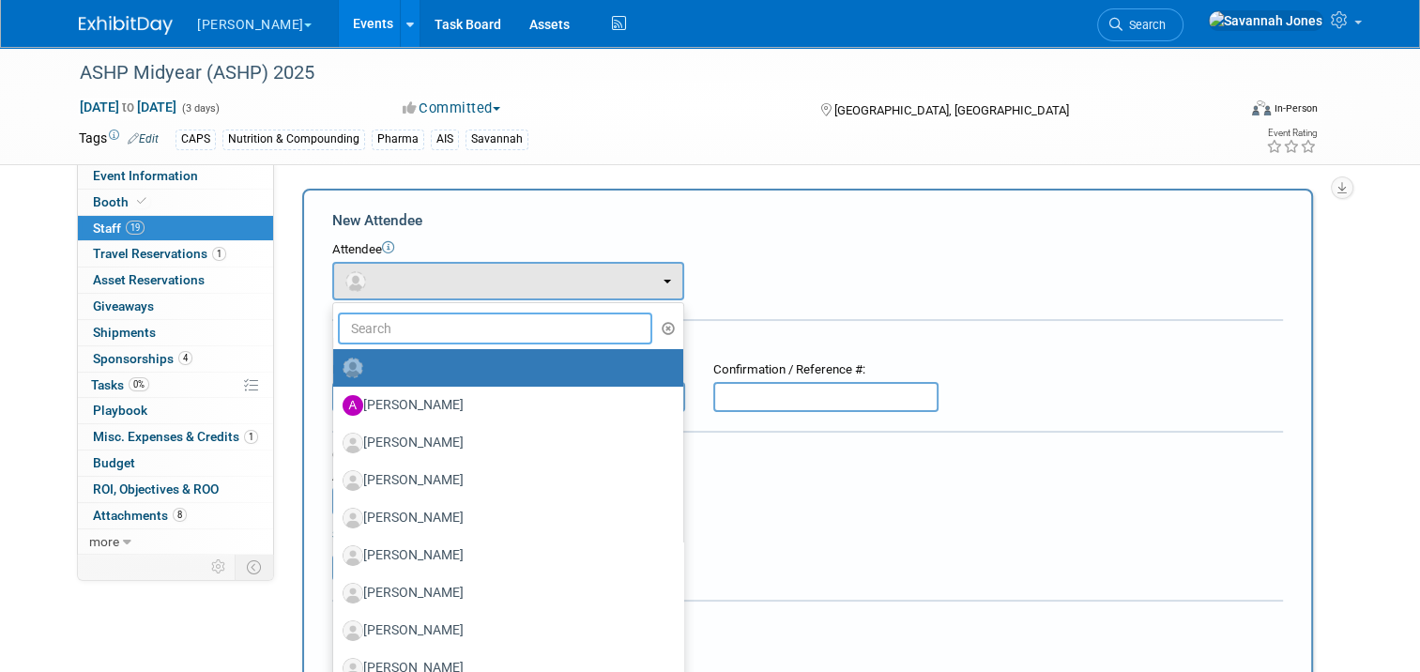
click at [434, 335] on input "text" at bounding box center [495, 328] width 314 height 32
type input "ryan f"
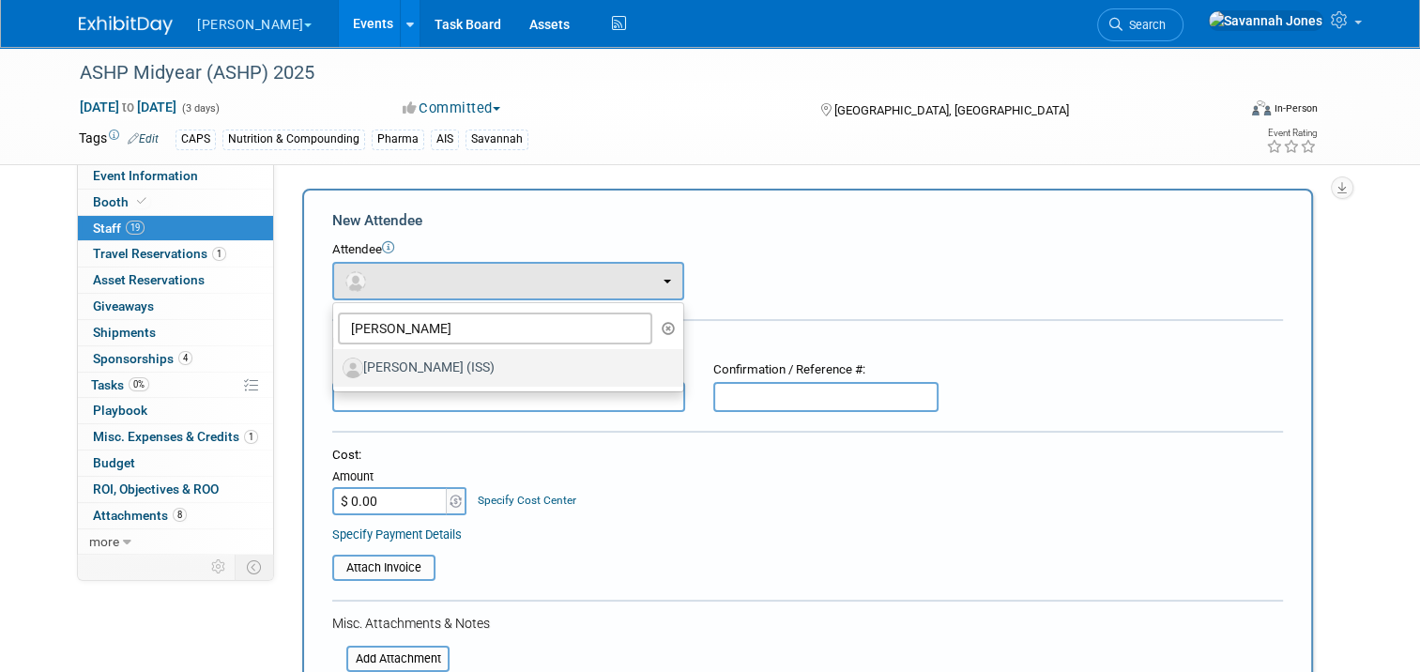
click at [434, 372] on label "Ryan Frank (ISS)" at bounding box center [504, 368] width 322 height 30
click at [336, 372] on input "Ryan Frank (ISS)" at bounding box center [330, 365] width 12 height 12
select select "3a7327ed-9b9f-4017-97ff-8d56c195c051"
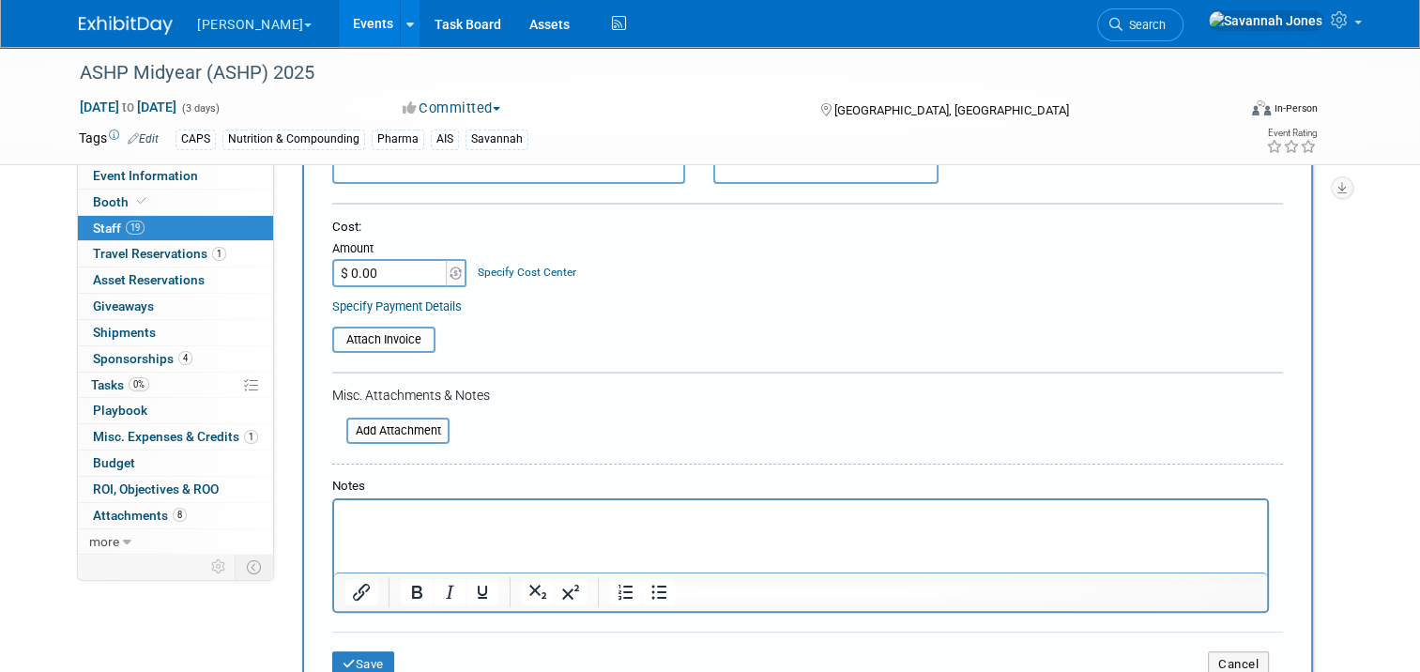
scroll to position [657, 0]
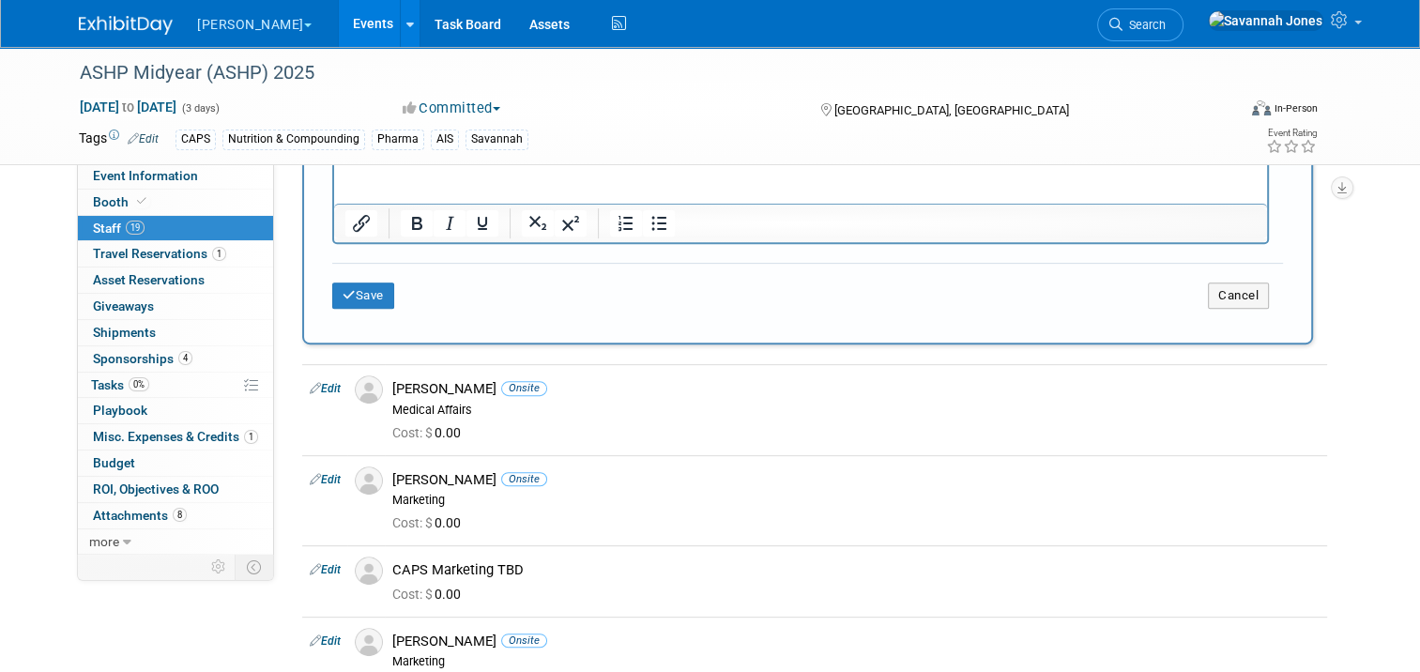
click at [342, 267] on div "Save Cancel" at bounding box center [807, 293] width 951 height 60
click at [350, 290] on button "Save" at bounding box center [363, 295] width 62 height 26
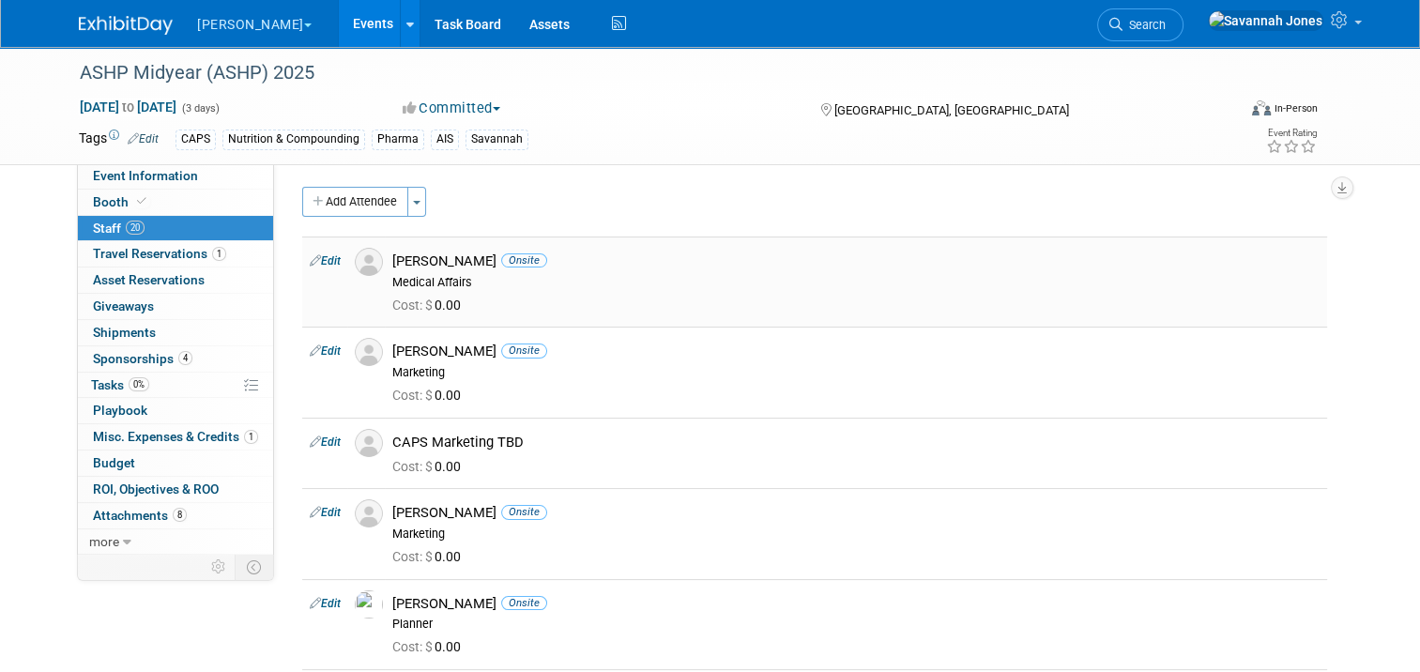
scroll to position [0, 0]
click at [375, 206] on button "Add Attendee" at bounding box center [355, 204] width 106 height 30
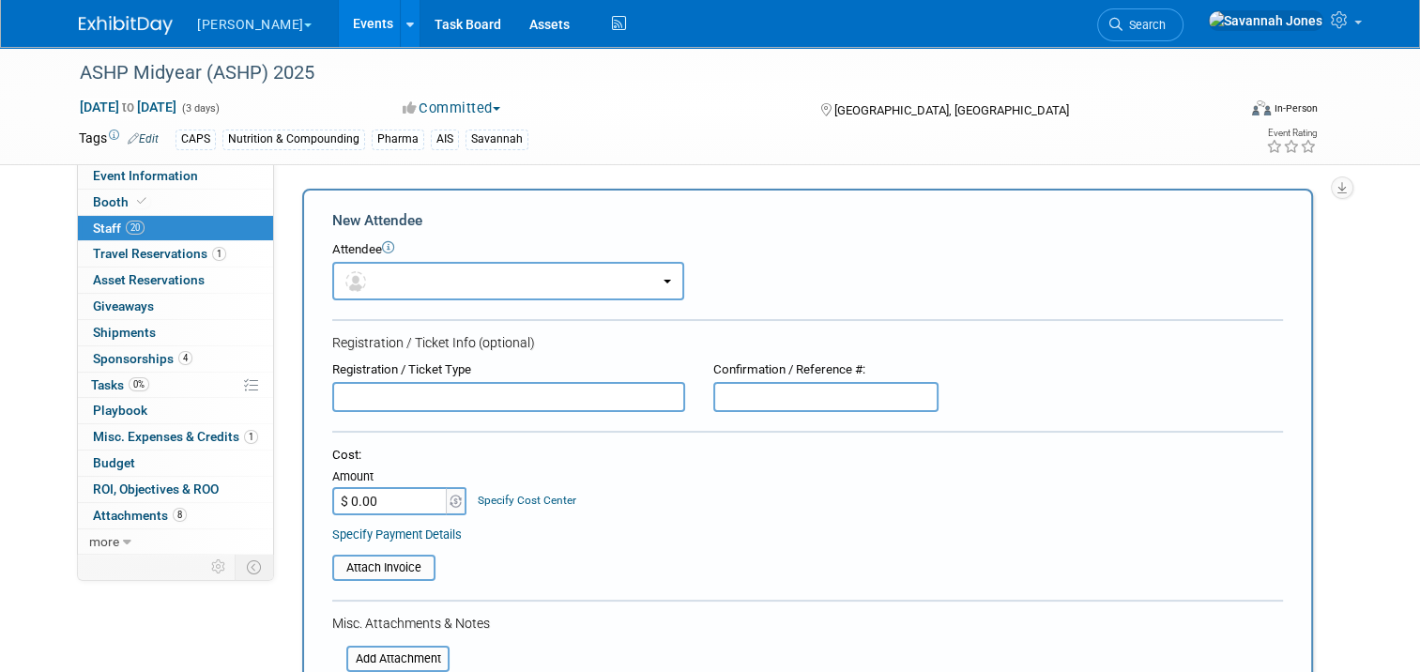
click at [425, 306] on form "New Attendee Attendee <img src="https://www.exhibitday.com/Images/Unassigned-Us…" at bounding box center [807, 554] width 951 height 689
click at [426, 296] on button "button" at bounding box center [508, 281] width 352 height 38
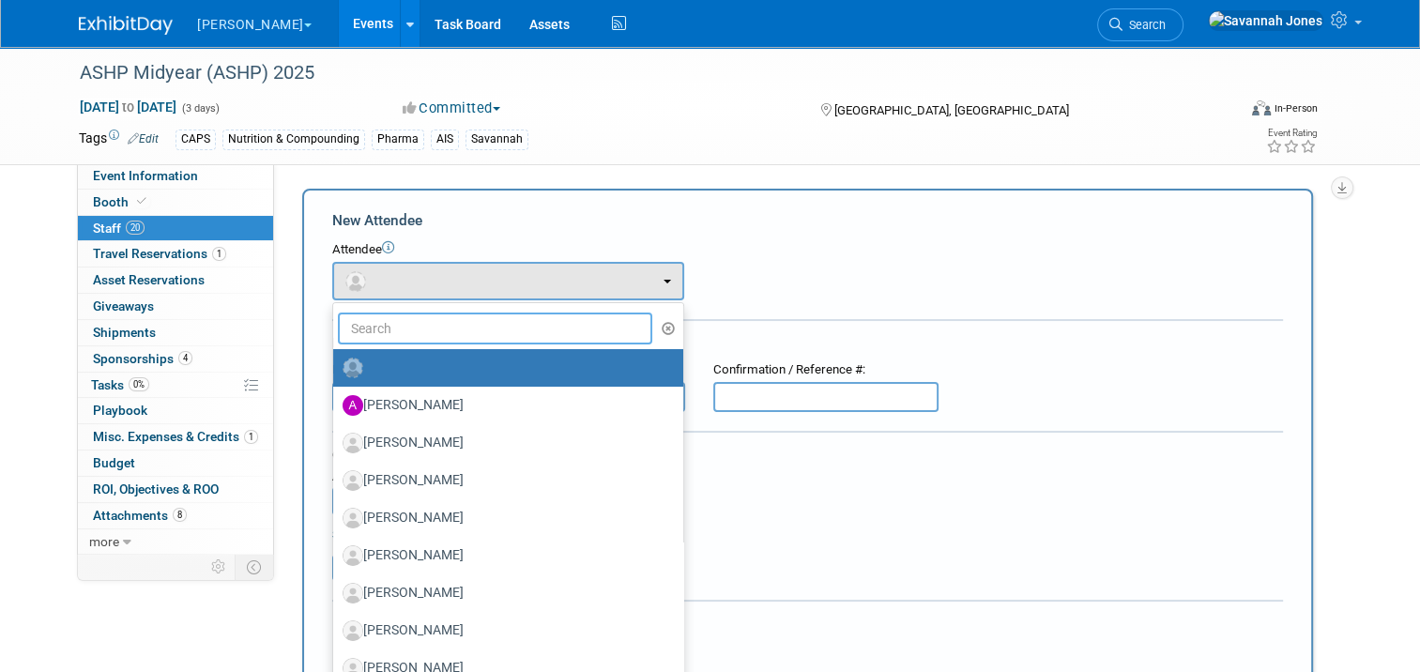
click at [430, 326] on input "text" at bounding box center [495, 328] width 314 height 32
type input "e"
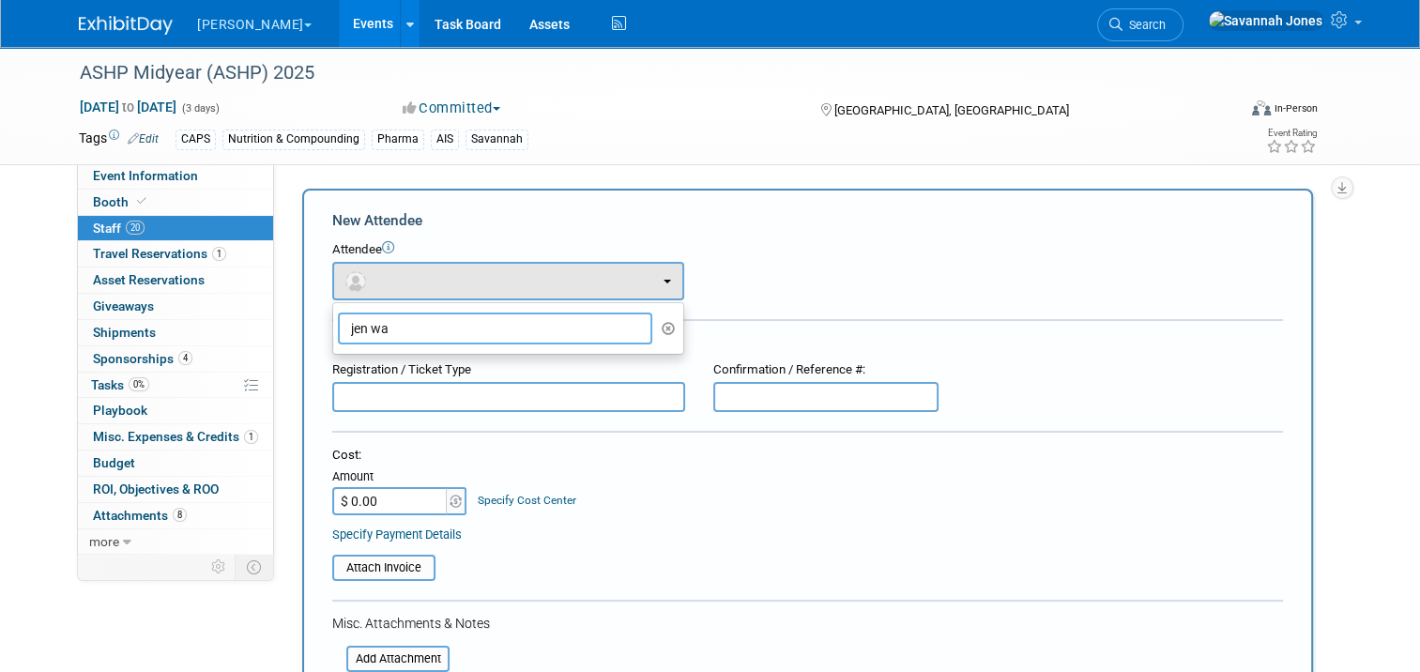
drag, startPoint x: 415, startPoint y: 327, endPoint x: 323, endPoint y: 327, distance: 92.0
click at [333, 327] on li "jen wa" at bounding box center [508, 328] width 350 height 32
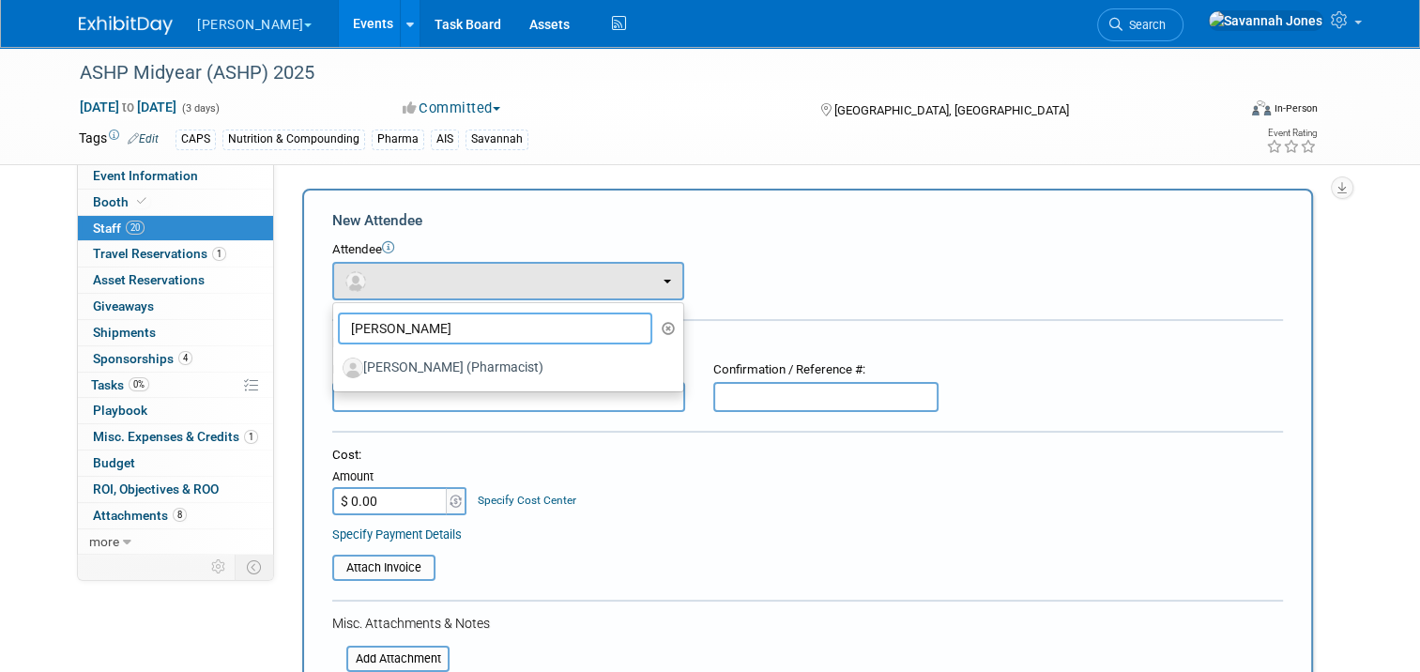
type input "watson"
drag, startPoint x: 393, startPoint y: 389, endPoint x: 404, endPoint y: 386, distance: 10.7
click at [394, 388] on ul "watson Aaron Evans Addie Walsh Aime Lenz Al Englebert Alex Smith (me)" at bounding box center [508, 347] width 352 height 90
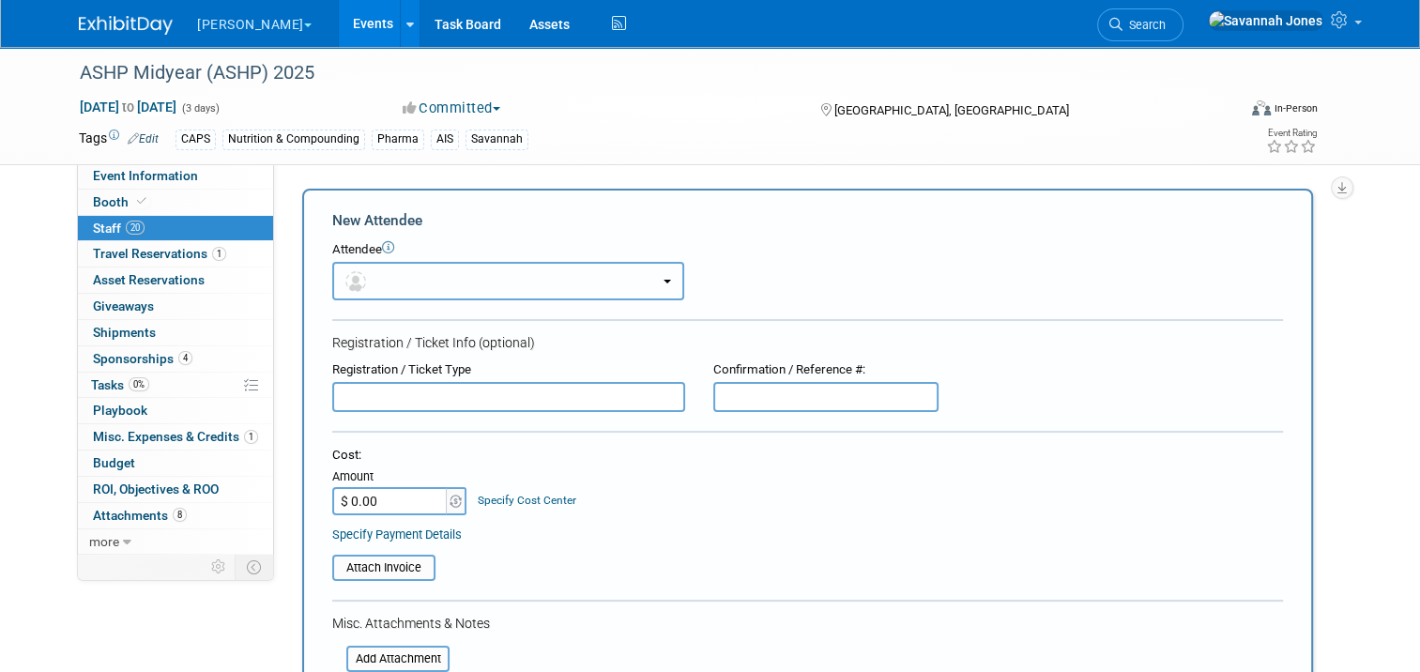
click at [445, 280] on button "button" at bounding box center [508, 281] width 352 height 38
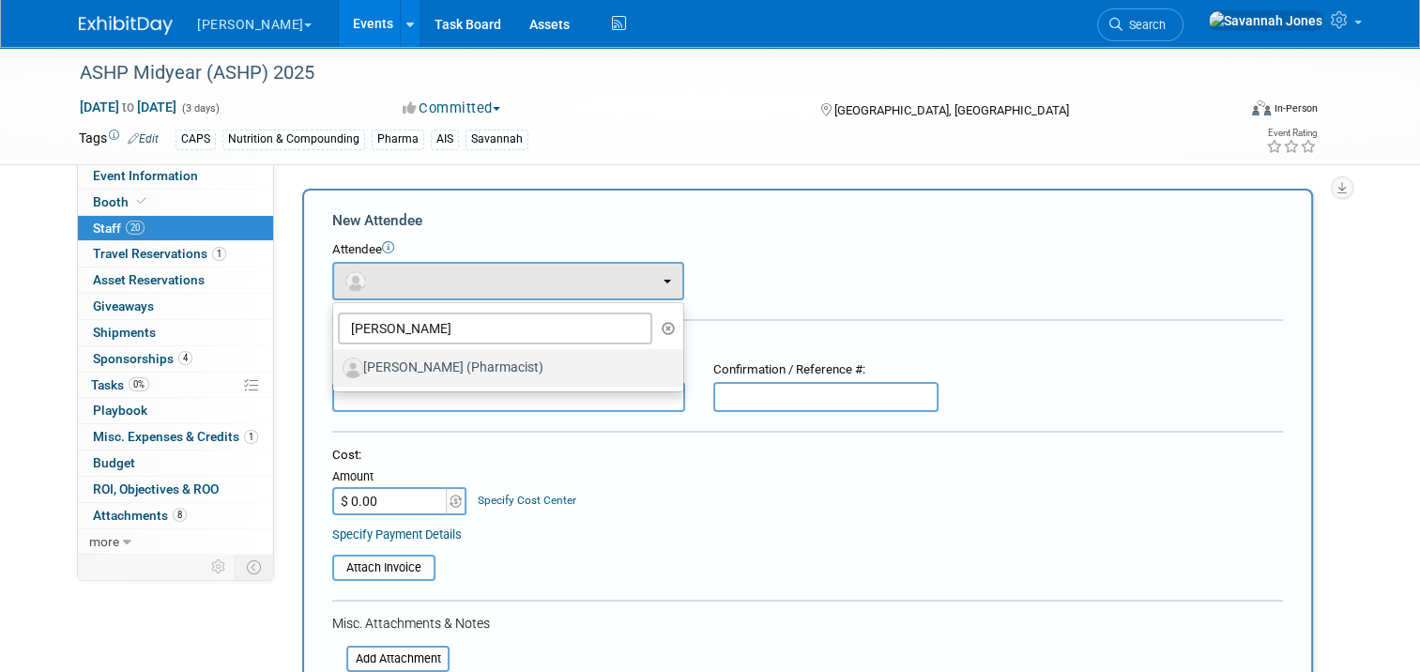
click at [419, 363] on label "Jennifer Watson (Pharmacist)" at bounding box center [504, 368] width 322 height 30
click at [336, 363] on input "Jennifer Watson (Pharmacist)" at bounding box center [330, 365] width 12 height 12
select select "6da4f451-0821-4783-8adf-4f829d015935"
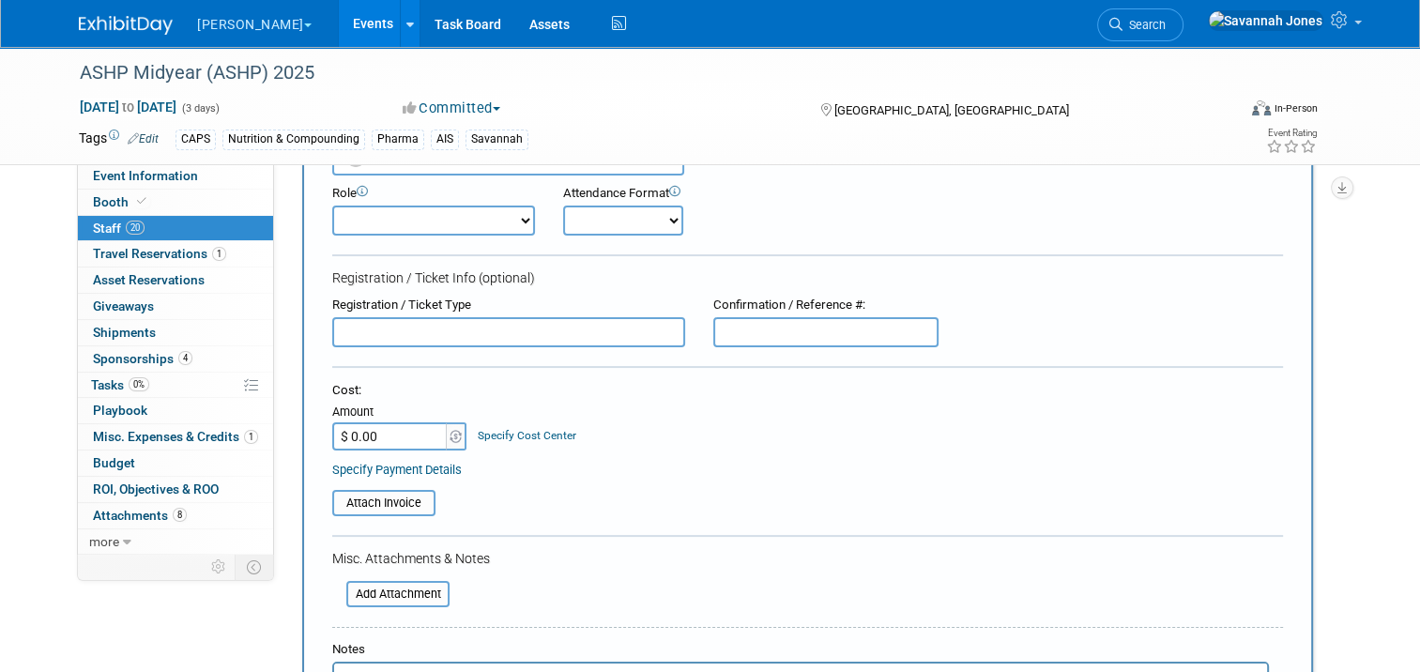
scroll to position [563, 0]
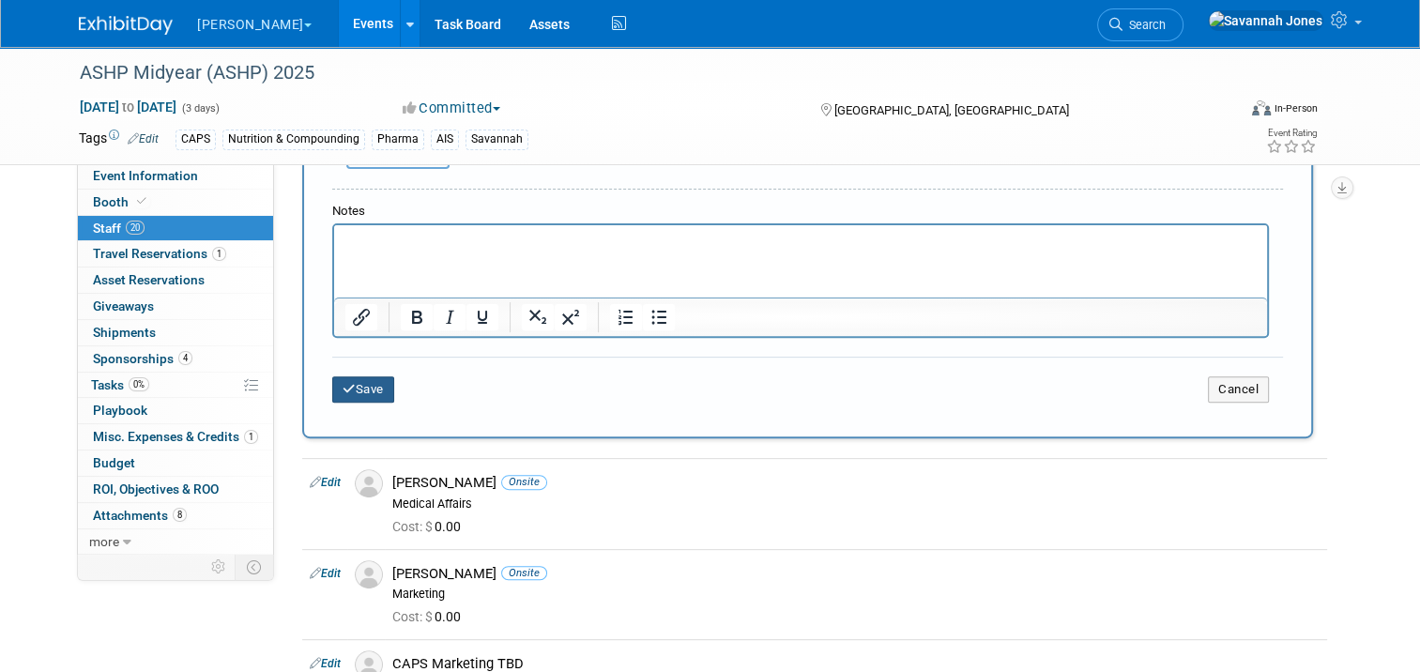
click at [361, 381] on button "Save" at bounding box center [363, 389] width 62 height 26
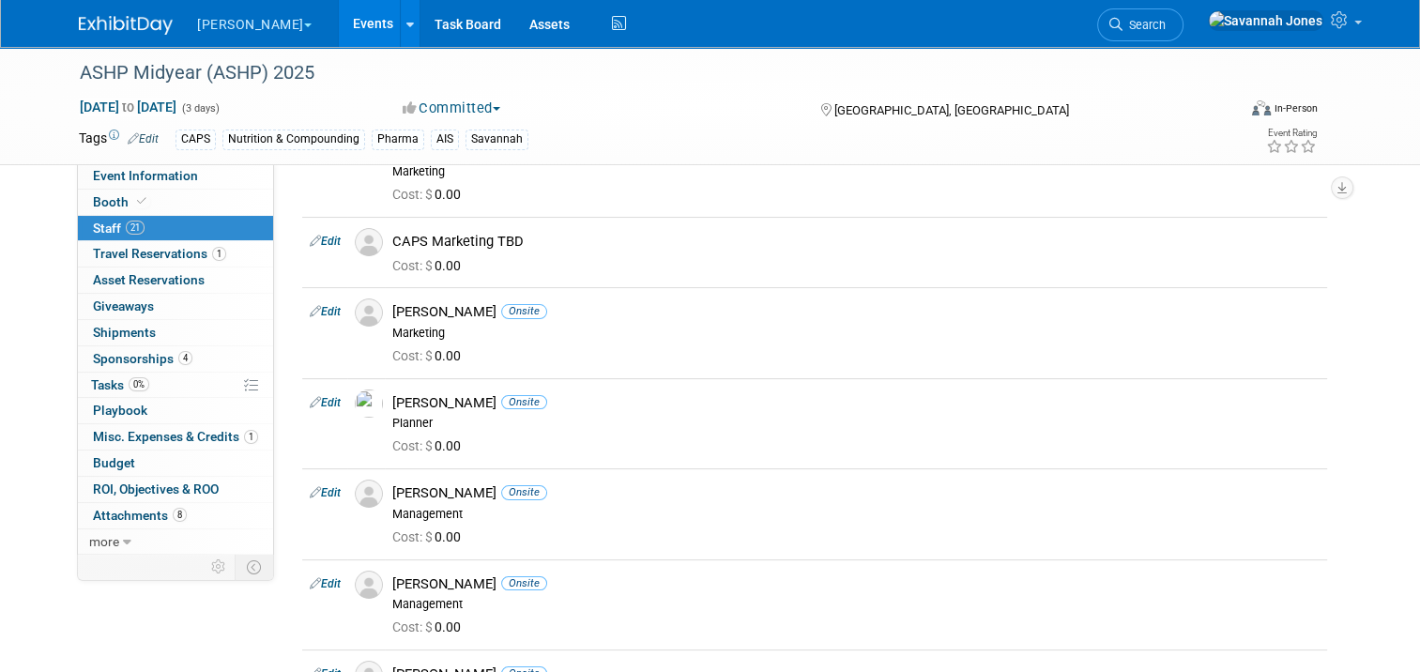
scroll to position [0, 0]
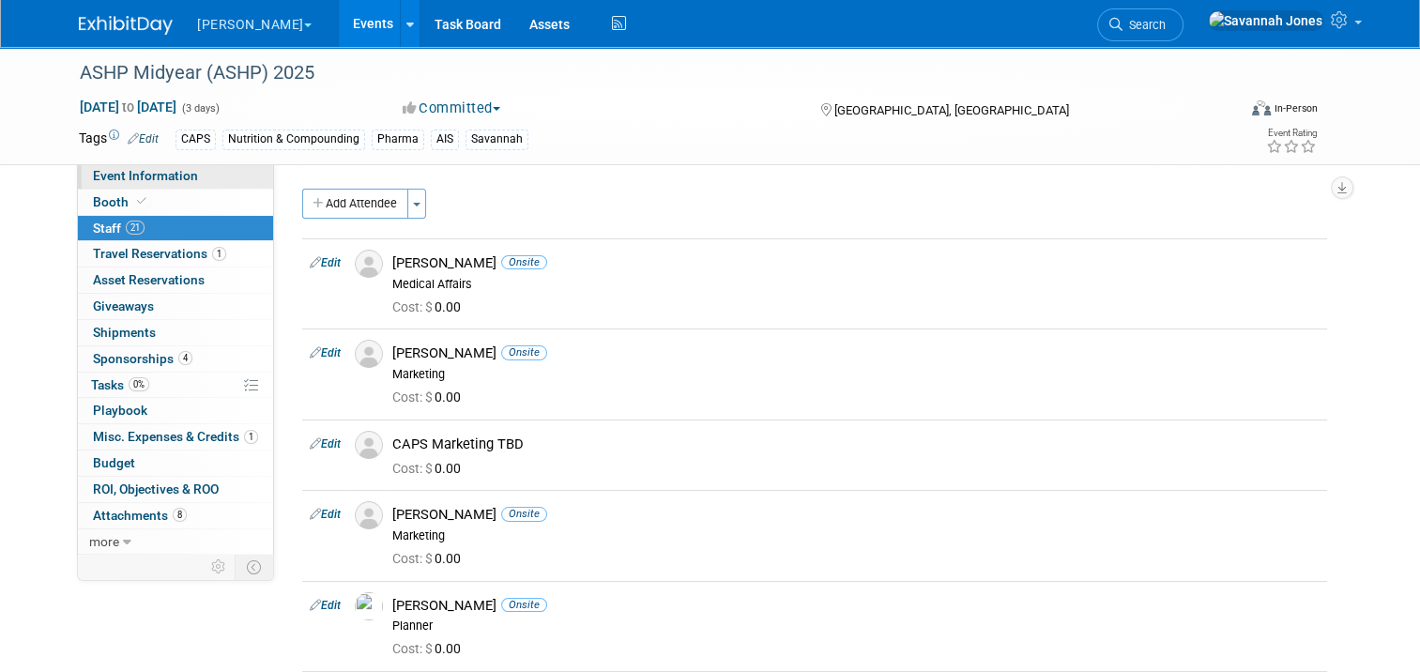
click at [198, 182] on link "Event Information" at bounding box center [175, 175] width 195 height 25
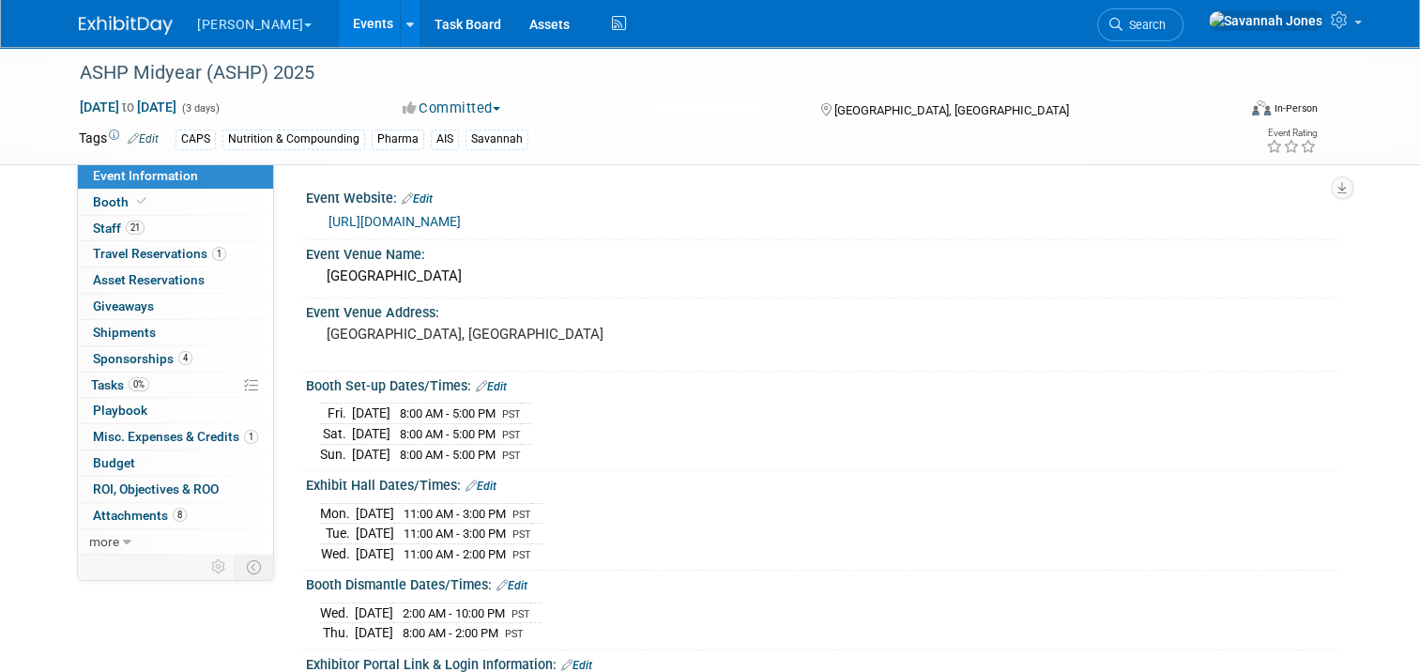
click at [339, 34] on link "Events" at bounding box center [373, 23] width 69 height 47
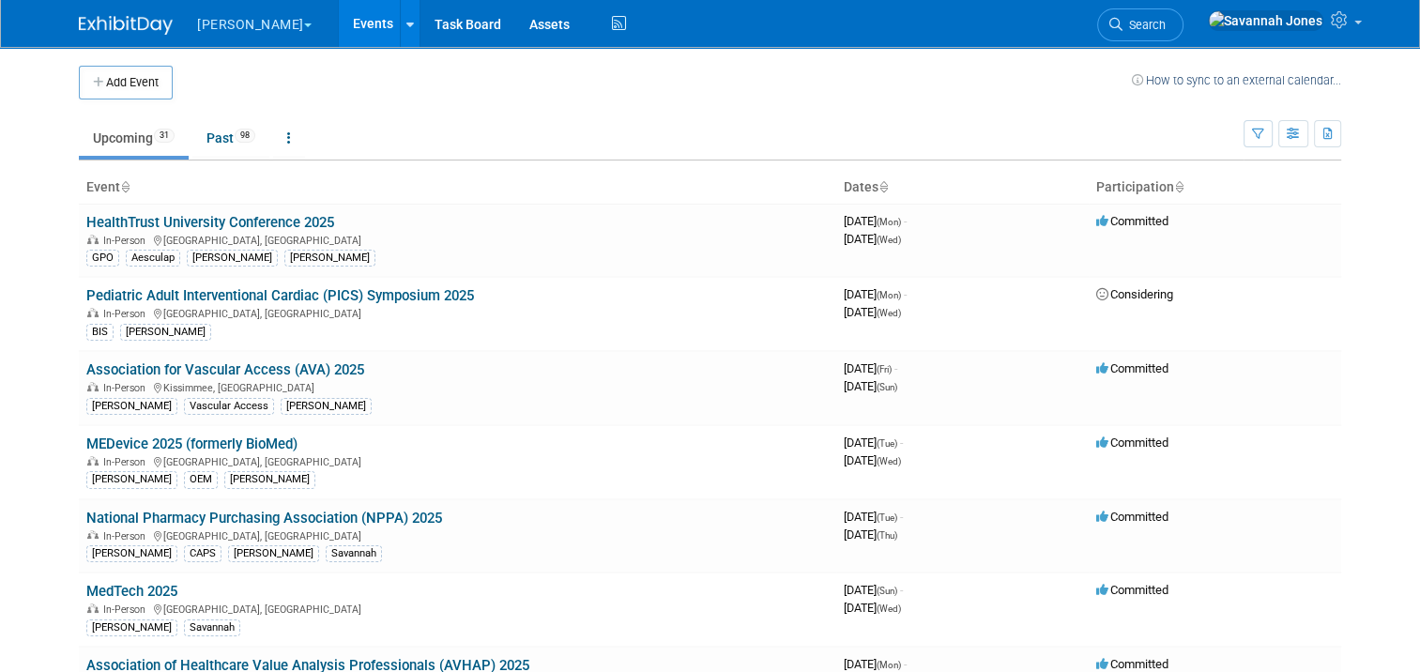
click at [709, 130] on ul "Upcoming 31 Past 98 All Events 129 Past and Upcoming Grouped Annually Events gr…" at bounding box center [661, 139] width 1165 height 42
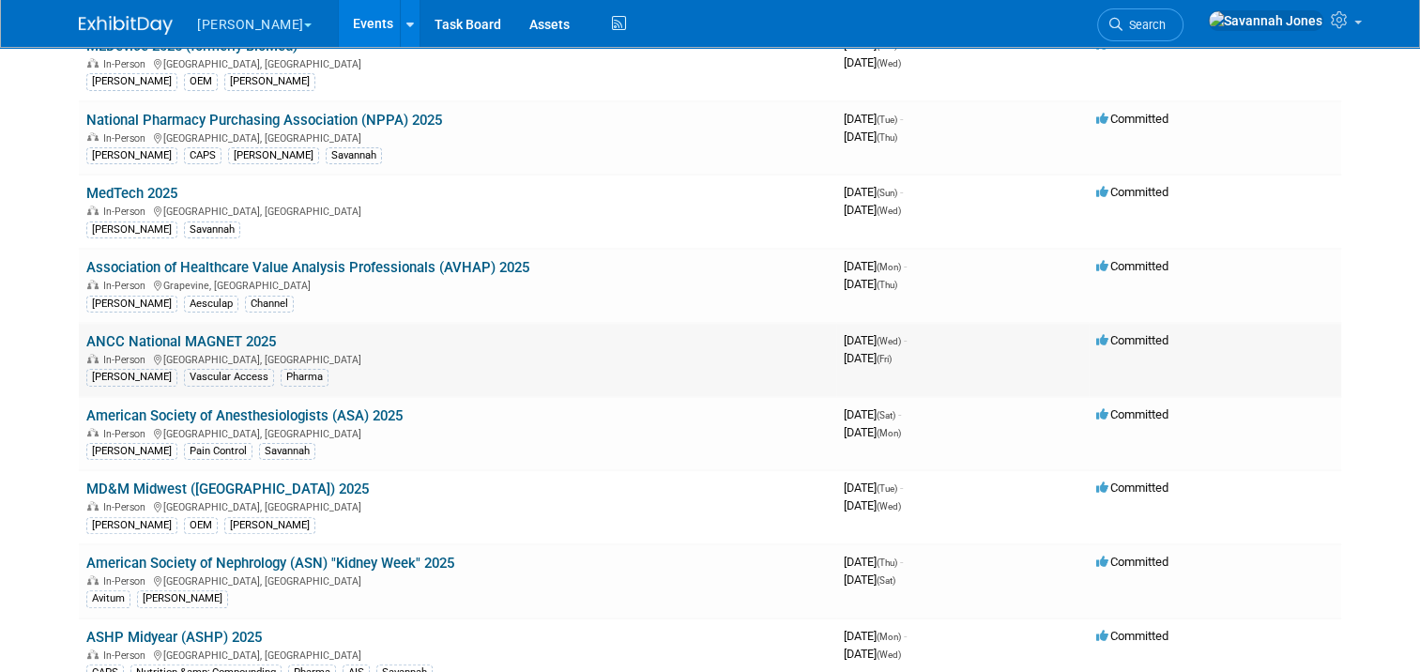
click at [229, 333] on link "ANCC National MAGNET 2025" at bounding box center [181, 341] width 190 height 17
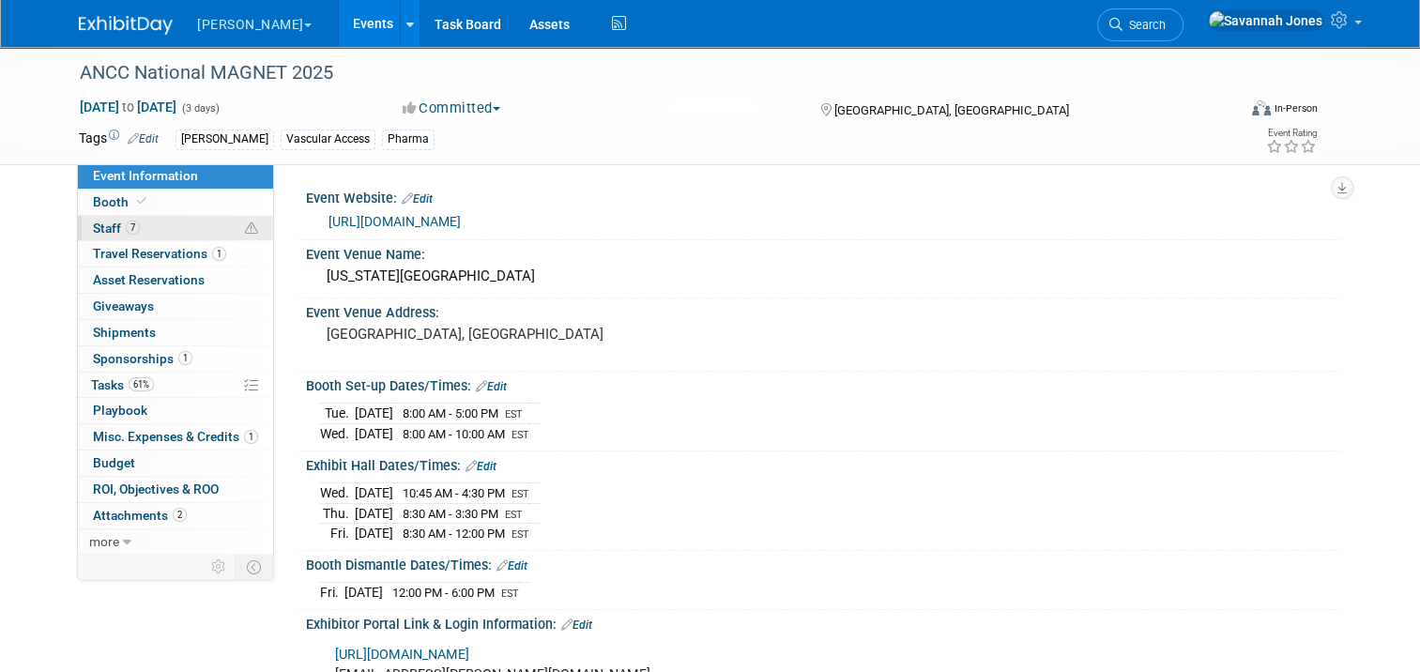
click at [221, 228] on link "7 Staff 7" at bounding box center [175, 228] width 195 height 25
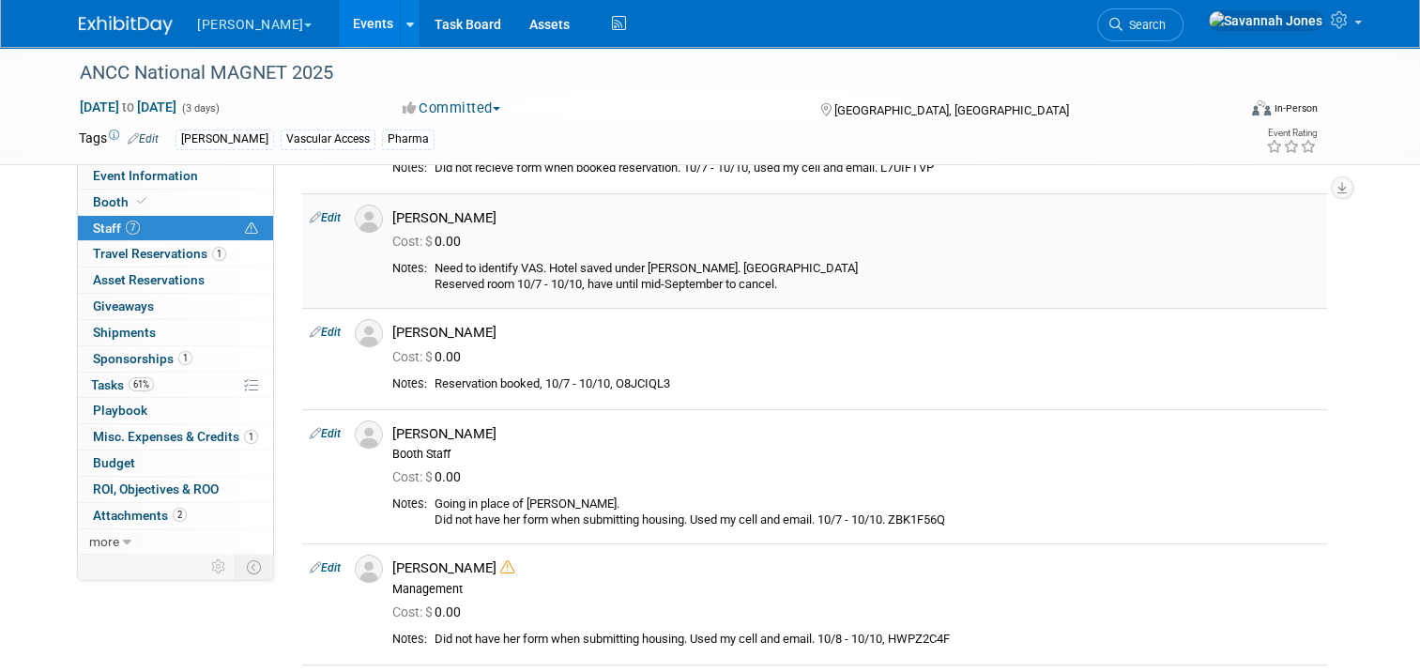
scroll to position [375, 0]
